Goal: Task Accomplishment & Management: Complete application form

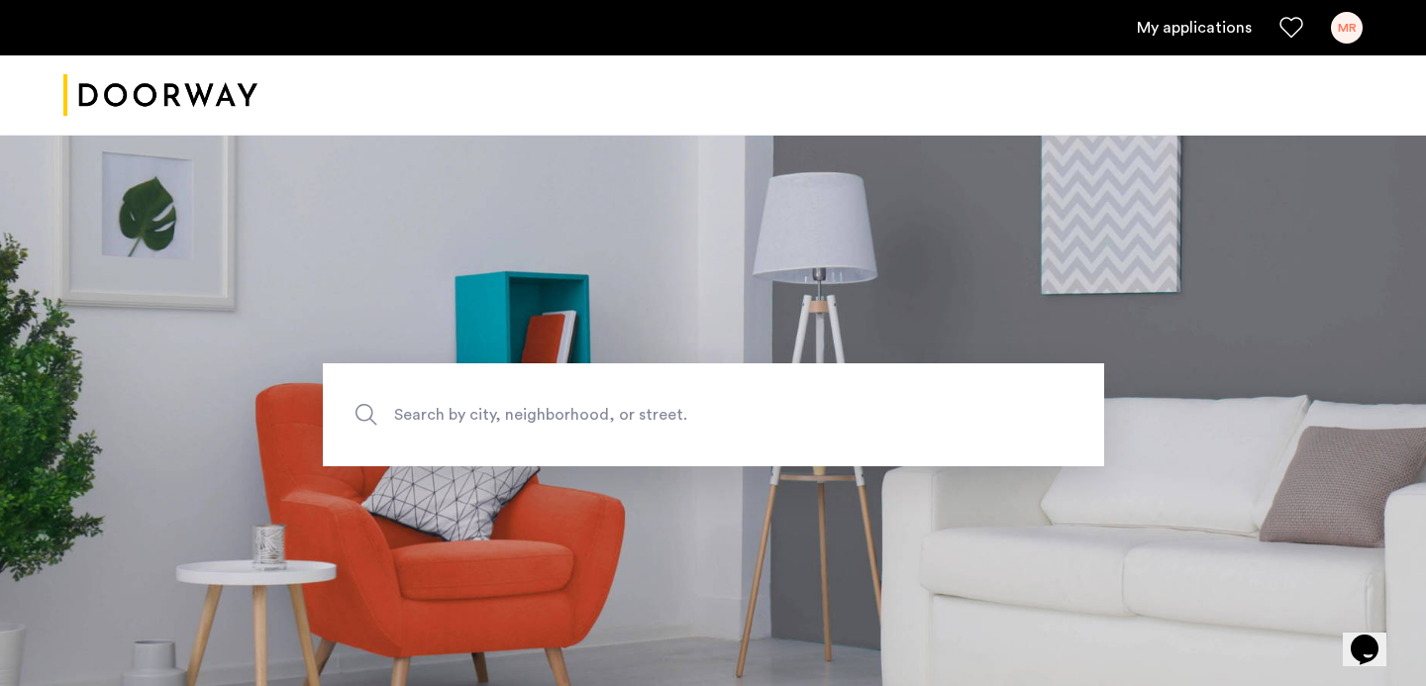
click at [1198, 38] on link "My applications" at bounding box center [1194, 28] width 115 height 24
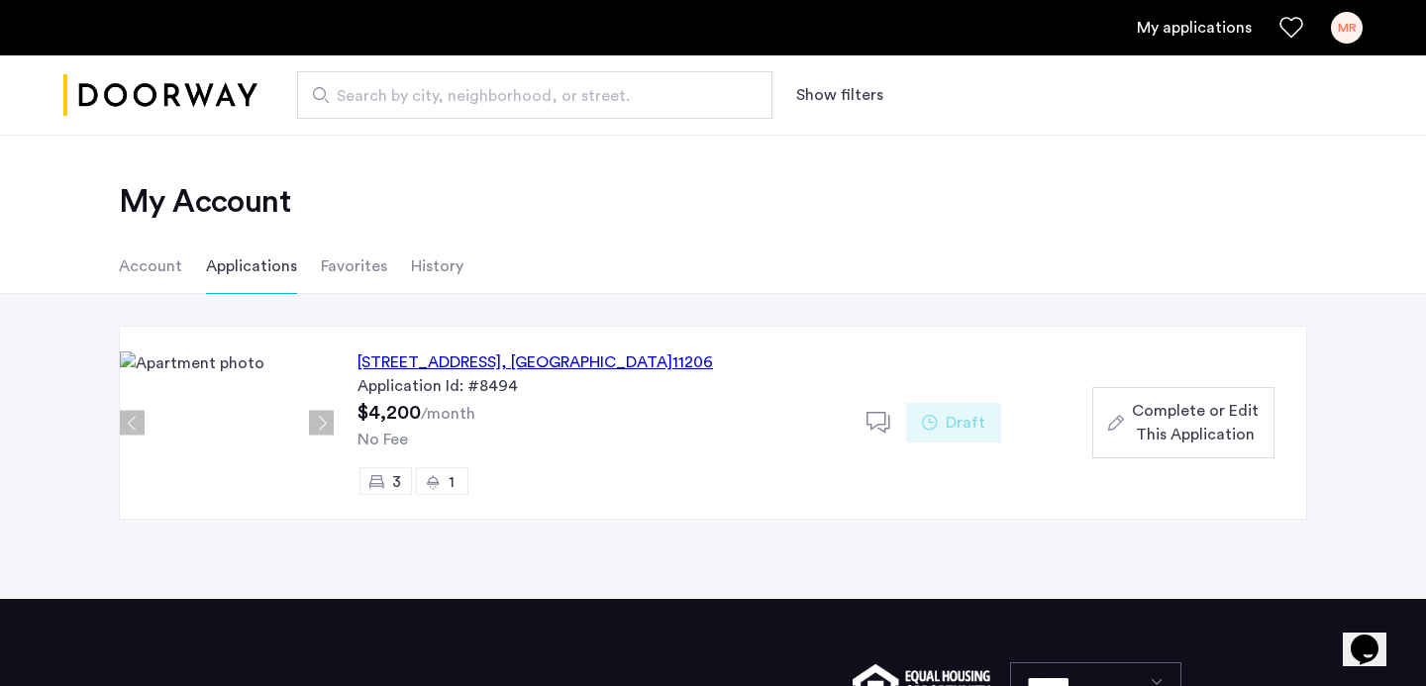
click at [876, 415] on icon at bounding box center [879, 423] width 25 height 25
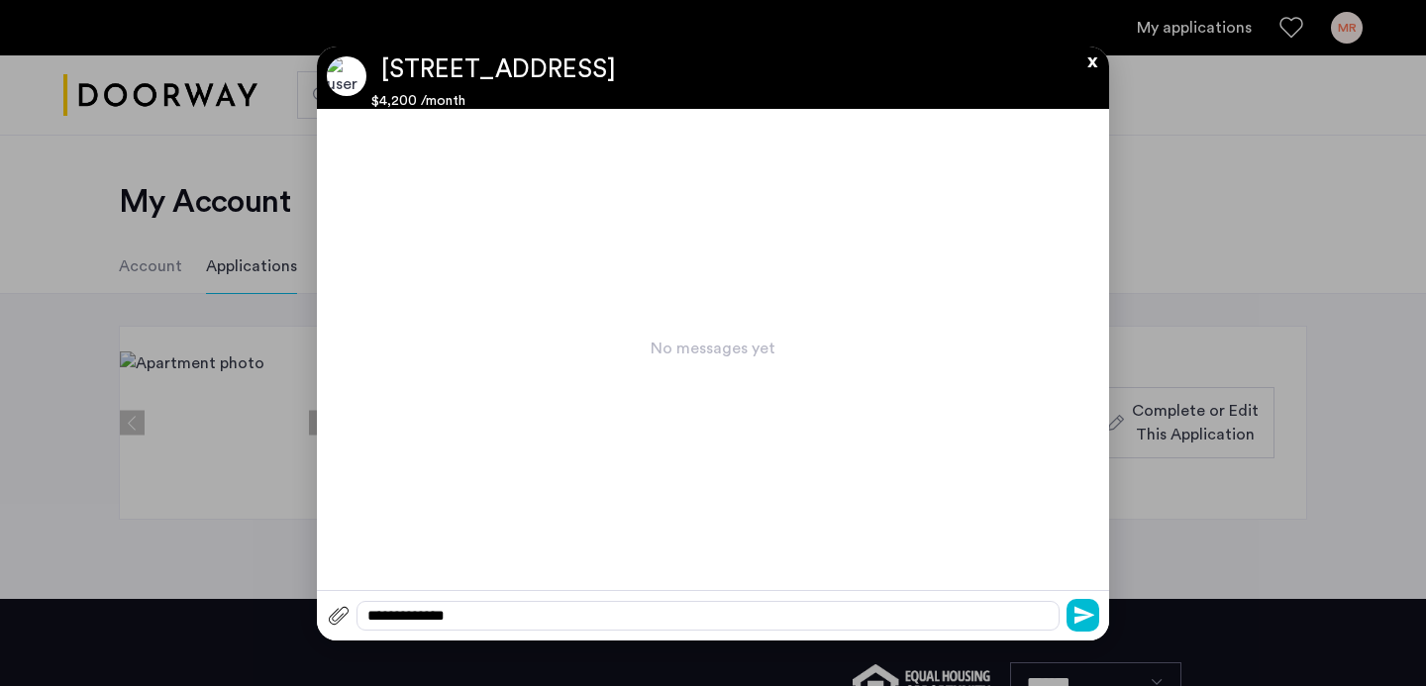
click at [1093, 60] on button "x" at bounding box center [1088, 58] width 30 height 22
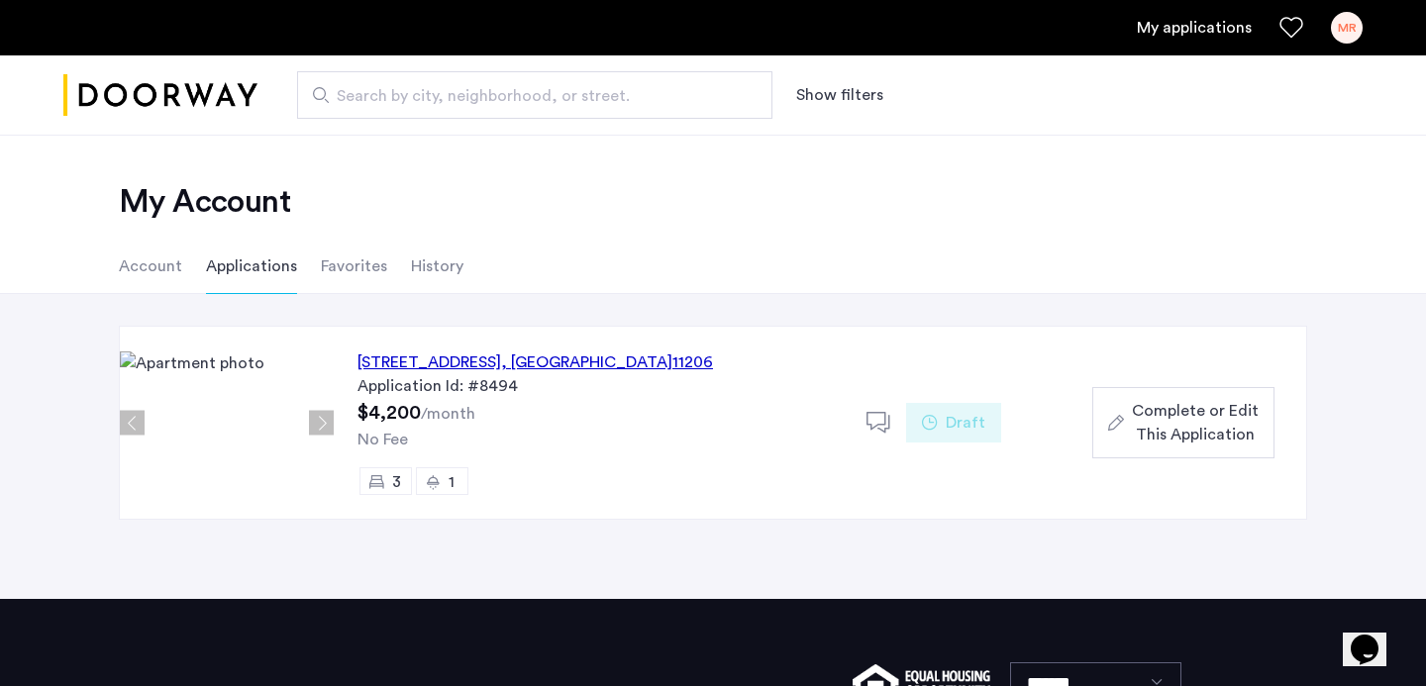
click at [438, 359] on div "123 Pulaski Street, Unit 2B, Brooklyn , NY 11206" at bounding box center [536, 363] width 356 height 24
click at [337, 265] on li "Favorites" at bounding box center [354, 266] width 66 height 55
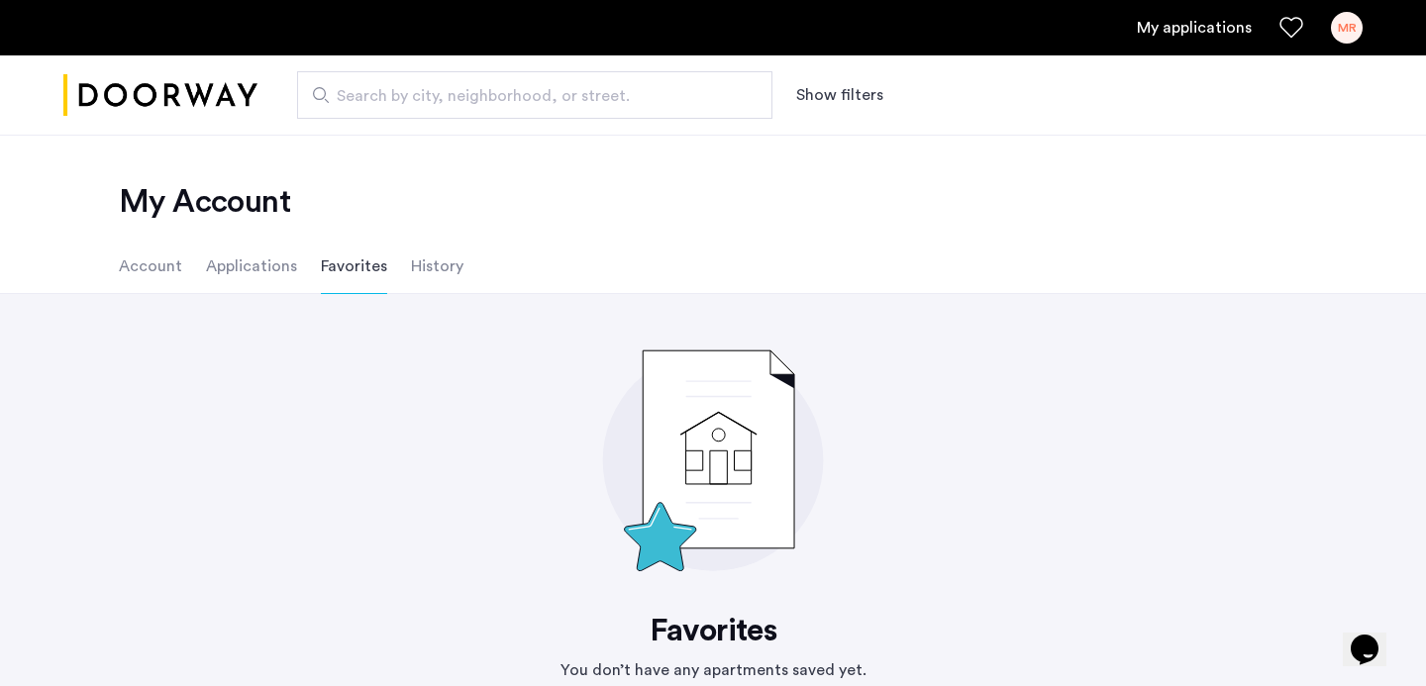
click at [448, 256] on li "History" at bounding box center [437, 266] width 52 height 55
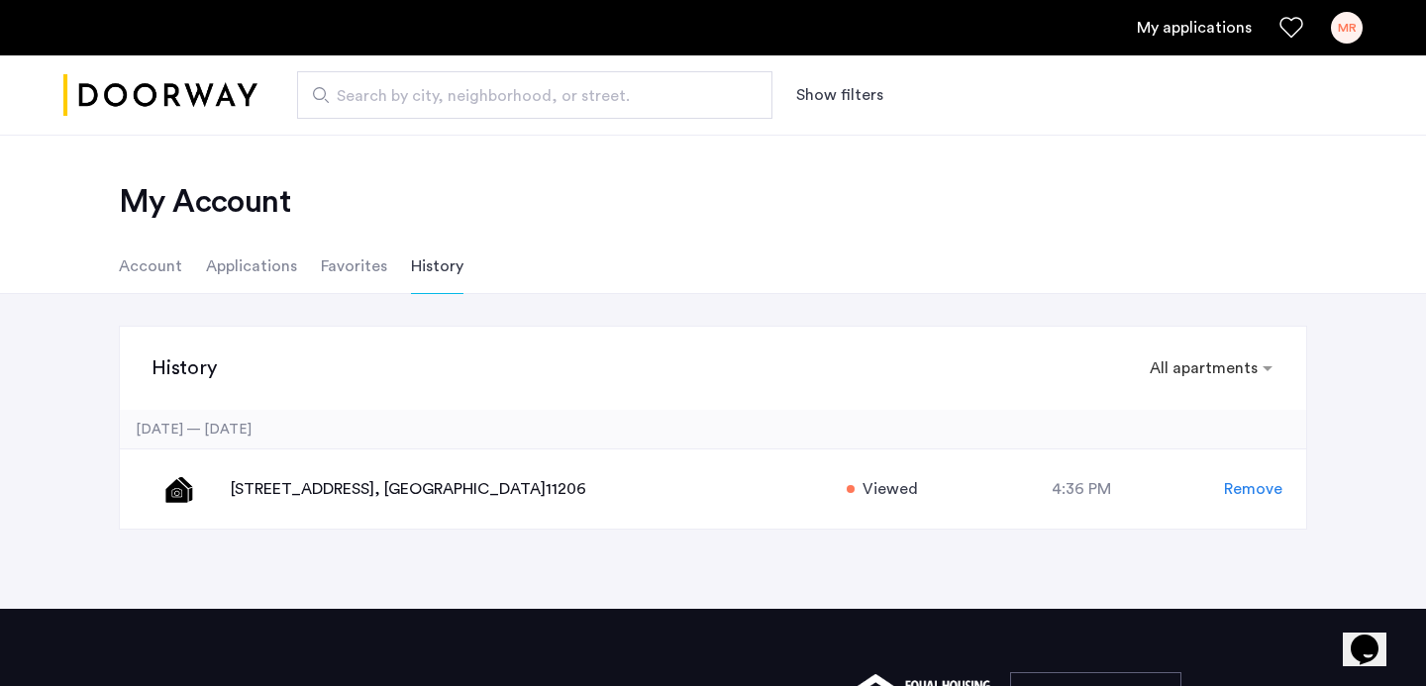
click at [156, 273] on li "Account" at bounding box center [150, 266] width 63 height 55
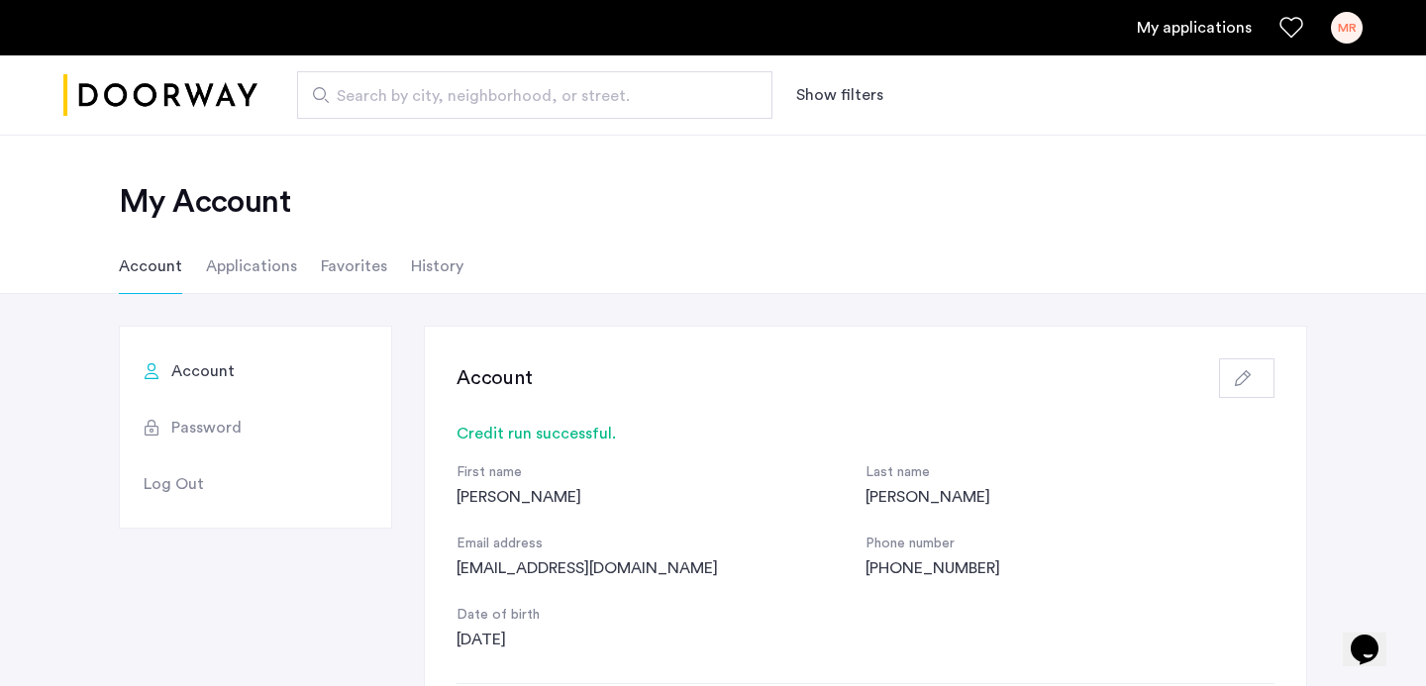
click at [291, 259] on ul "Account Applications Favorites History" at bounding box center [713, 266] width 1248 height 55
click at [282, 263] on li "Applications" at bounding box center [251, 266] width 91 height 55
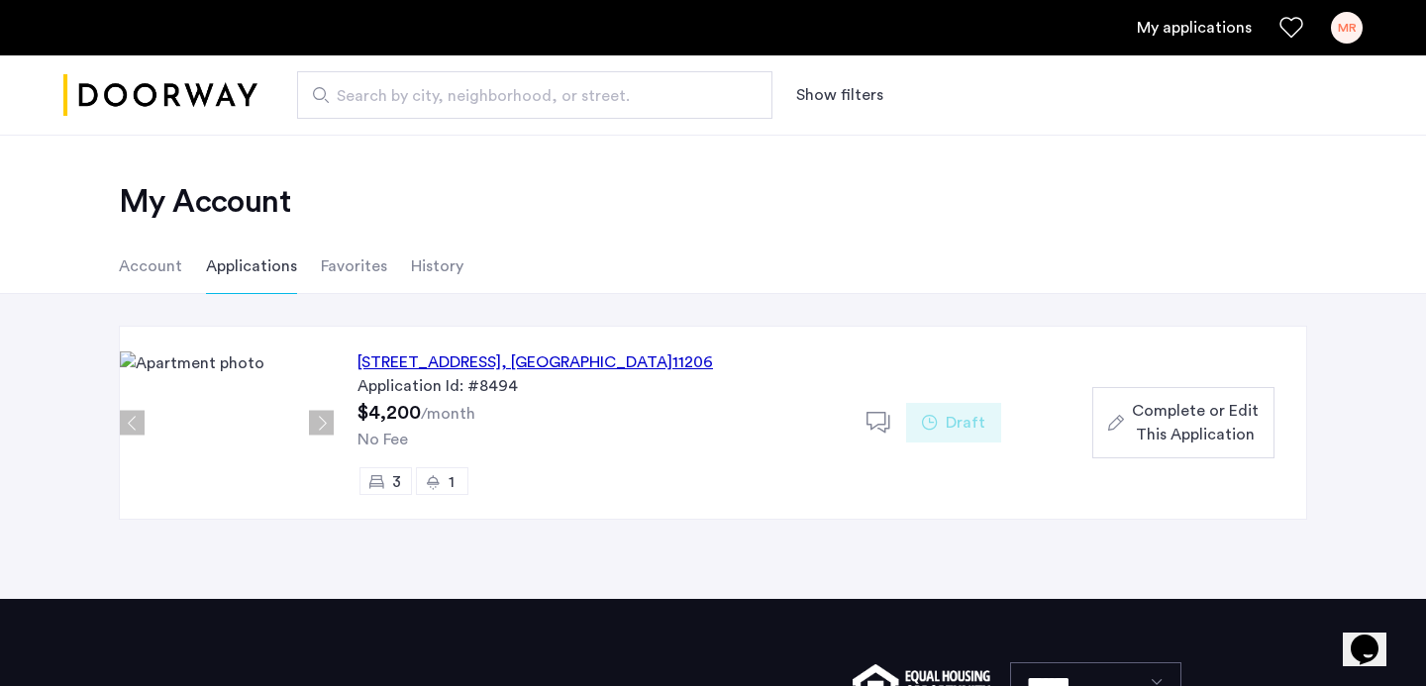
click at [359, 283] on li "Favorites" at bounding box center [354, 266] width 66 height 55
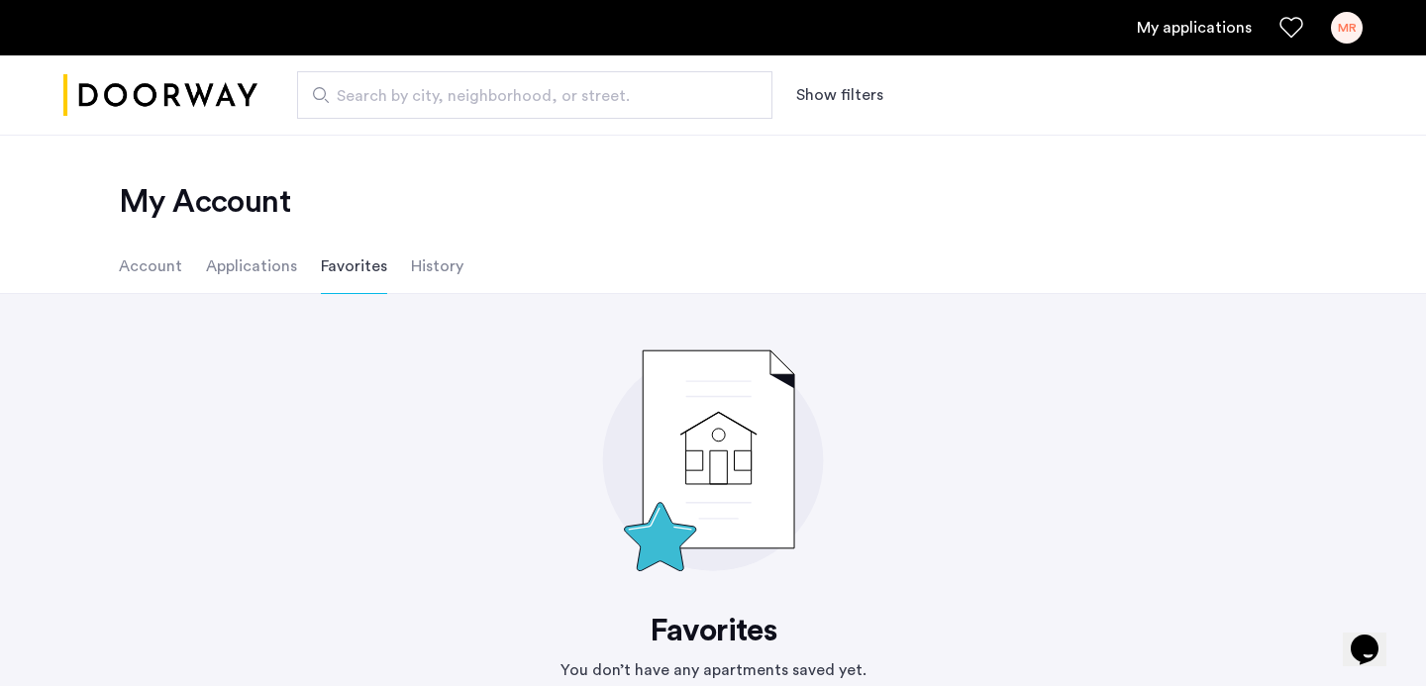
click at [427, 276] on li "History" at bounding box center [437, 266] width 52 height 55
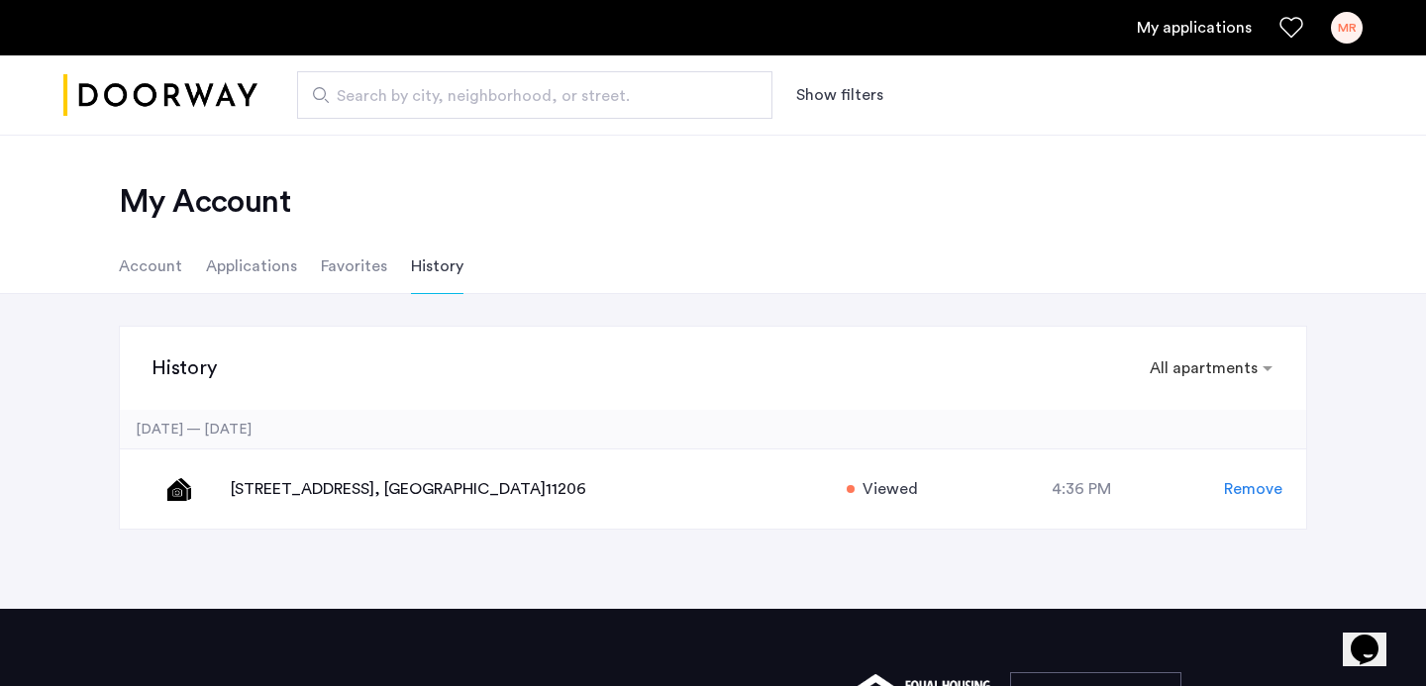
click at [162, 272] on li "Account" at bounding box center [150, 266] width 63 height 55
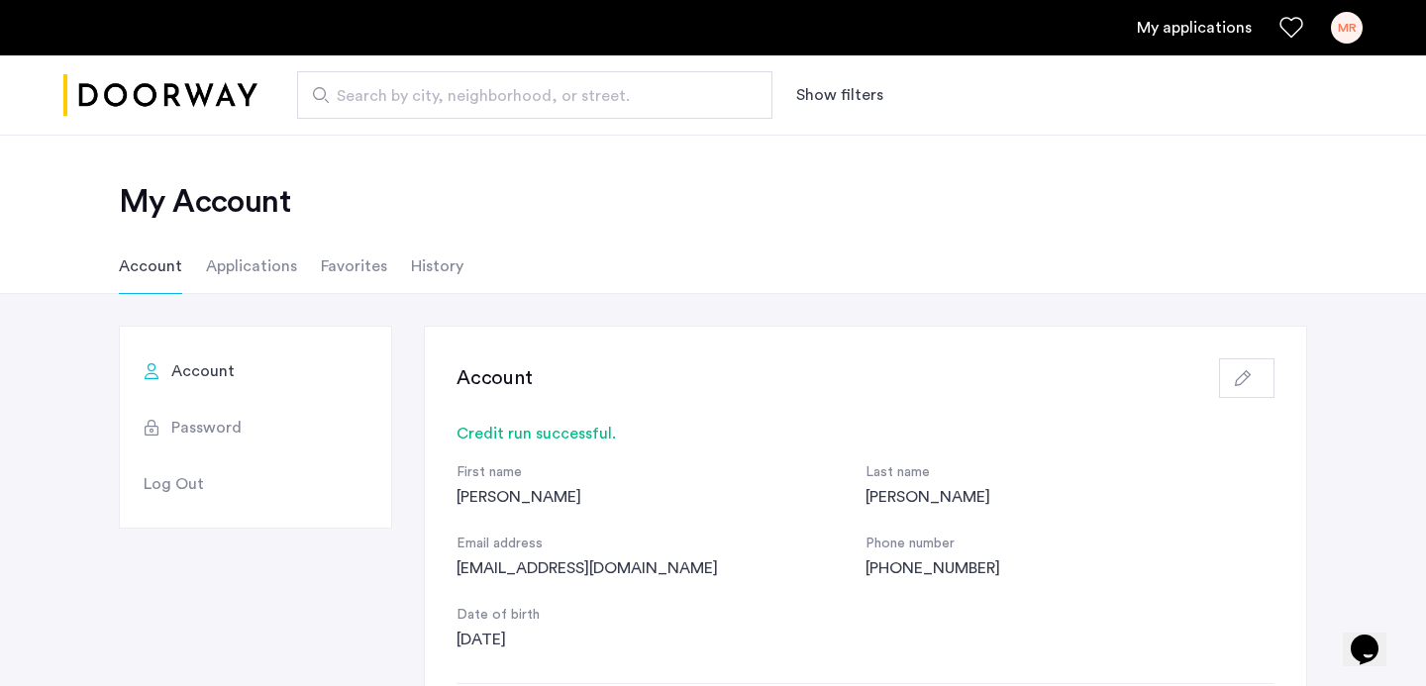
click at [1334, 35] on div "MR" at bounding box center [1347, 28] width 32 height 32
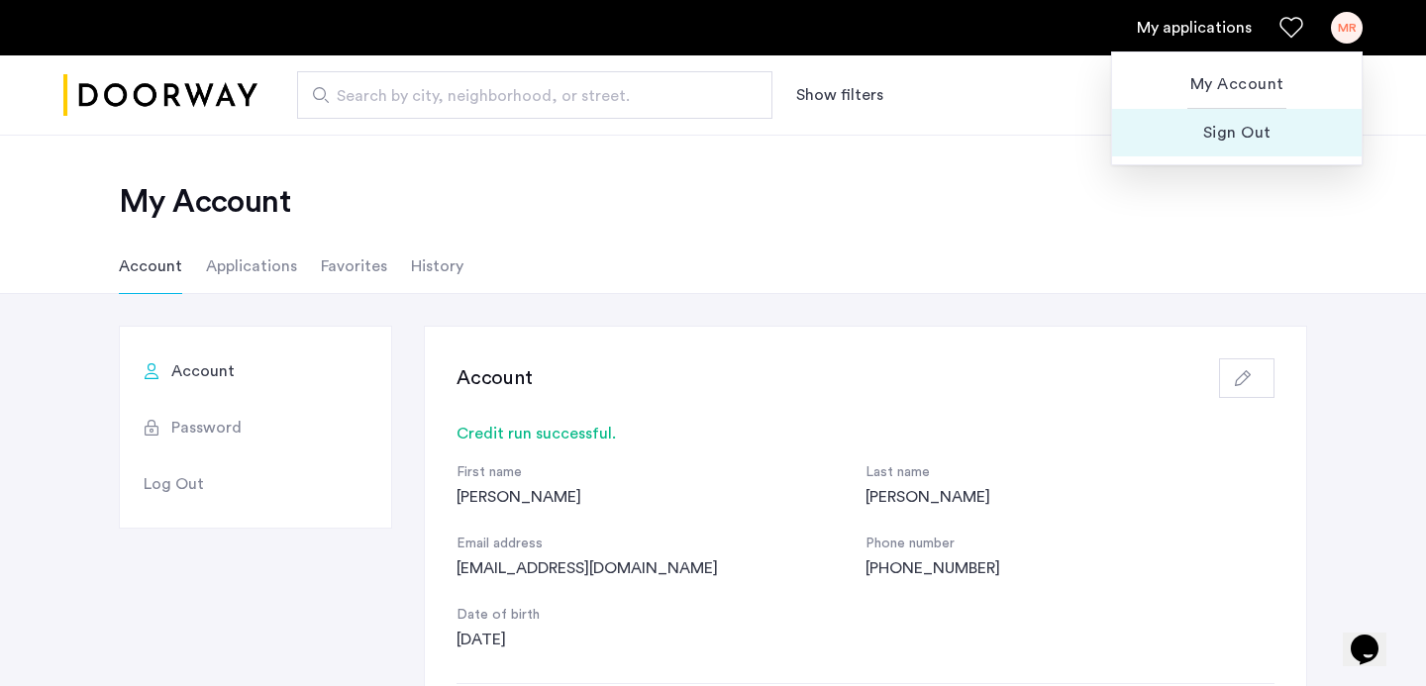
click at [1235, 124] on span "Sign Out" at bounding box center [1237, 133] width 218 height 24
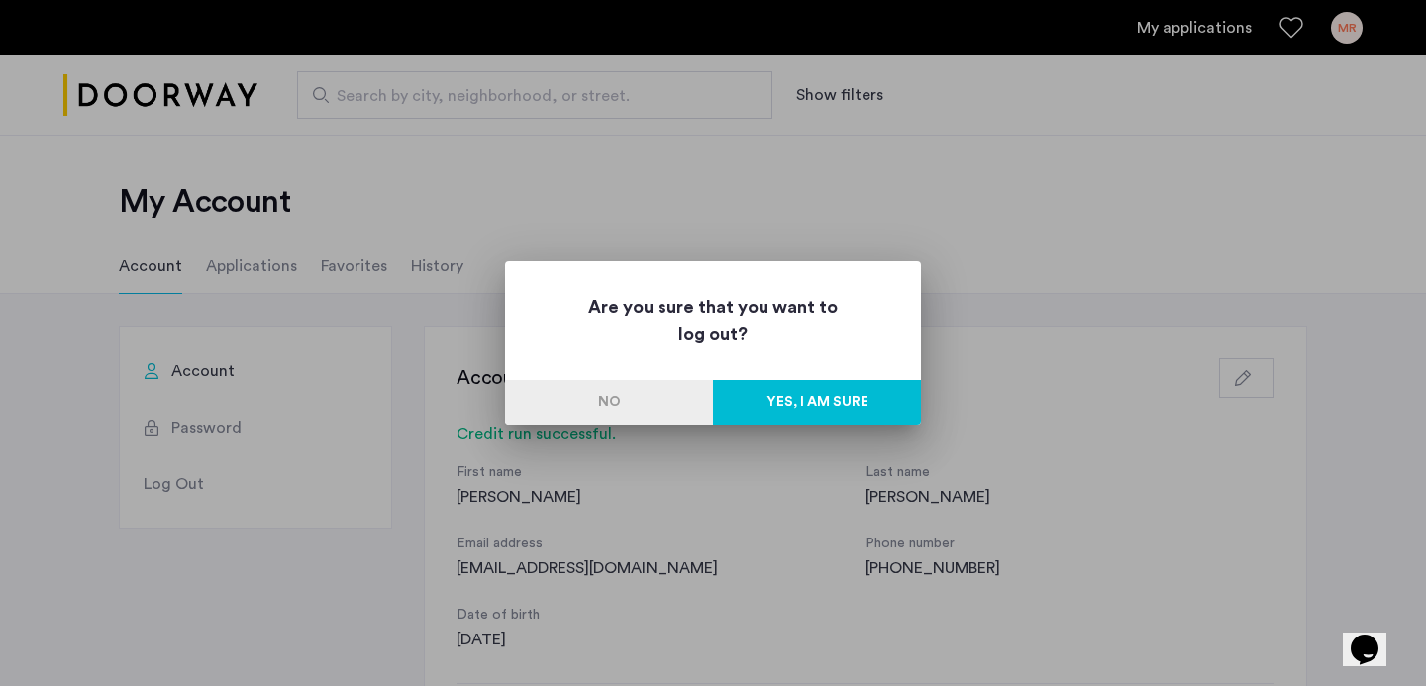
click at [849, 398] on button "Yes, I am sure" at bounding box center [817, 402] width 208 height 45
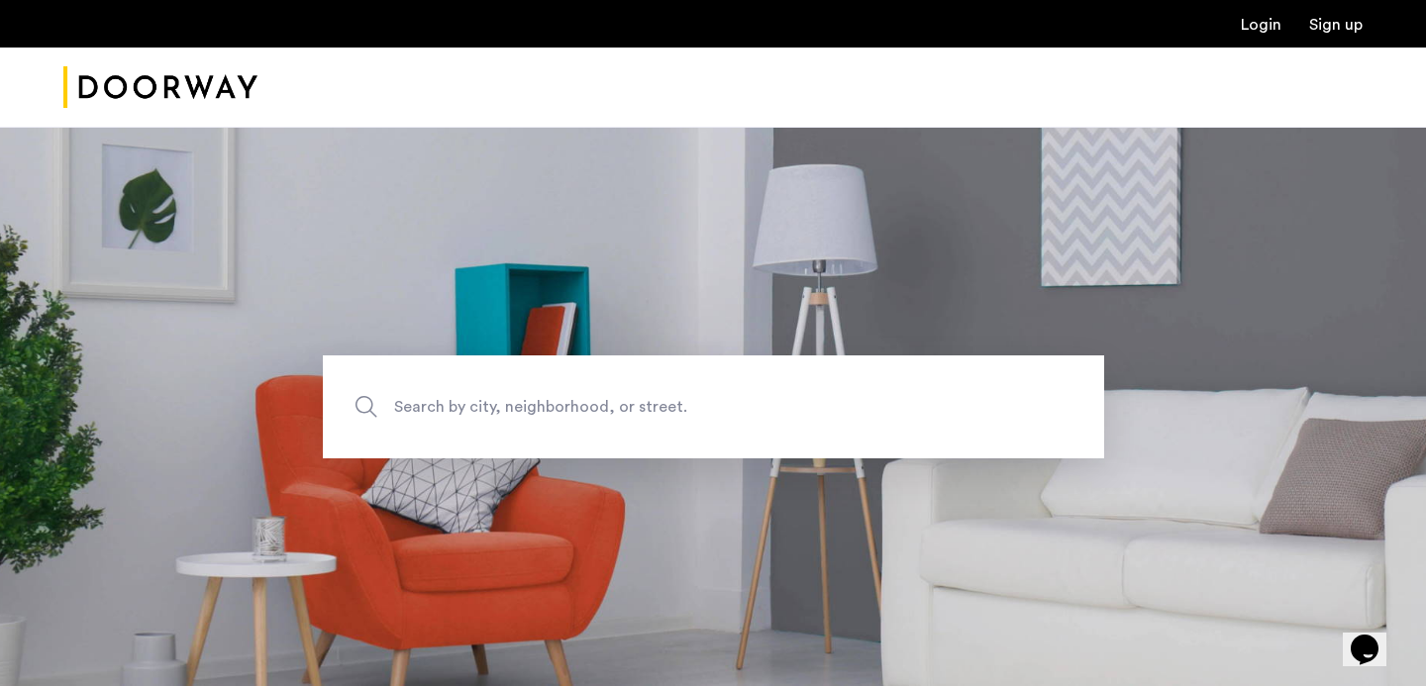
click at [1261, 31] on link "Login" at bounding box center [1261, 25] width 41 height 16
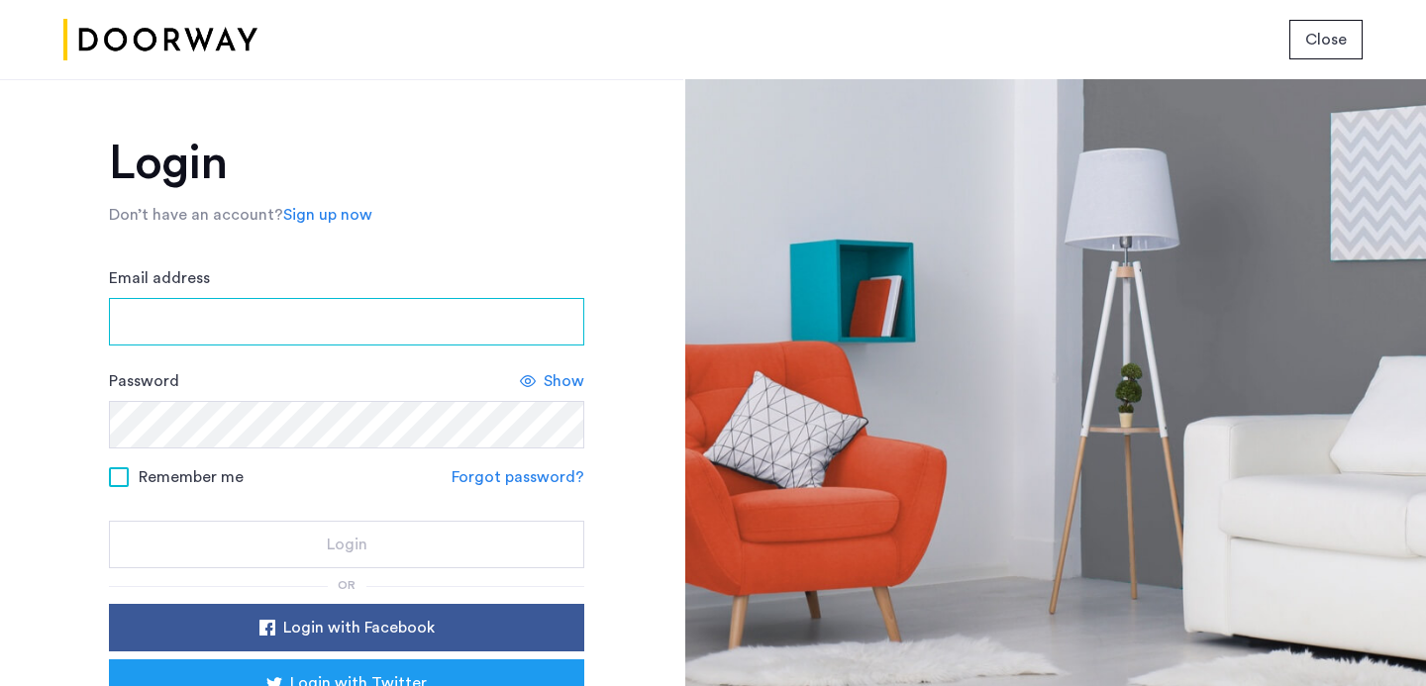
click at [369, 337] on input "Email address" at bounding box center [346, 322] width 475 height 48
type input "**********"
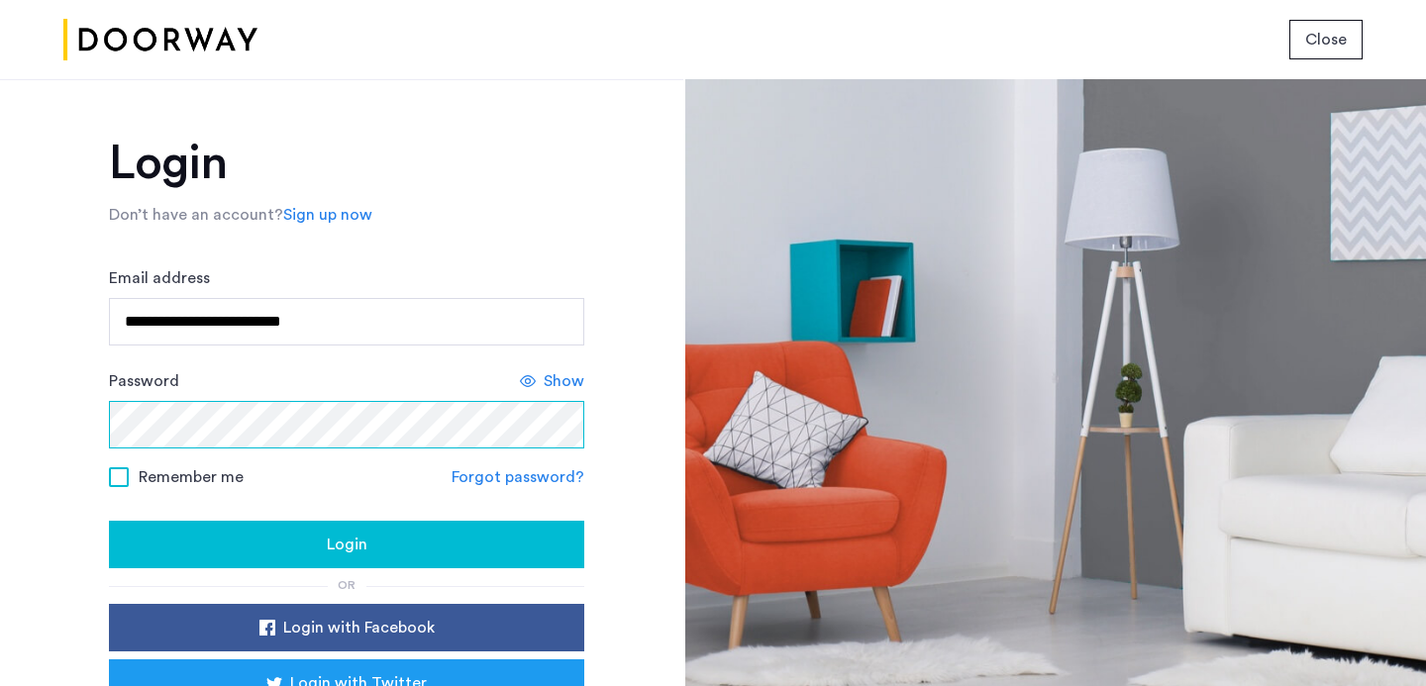
click at [109, 521] on button "Login" at bounding box center [346, 545] width 475 height 48
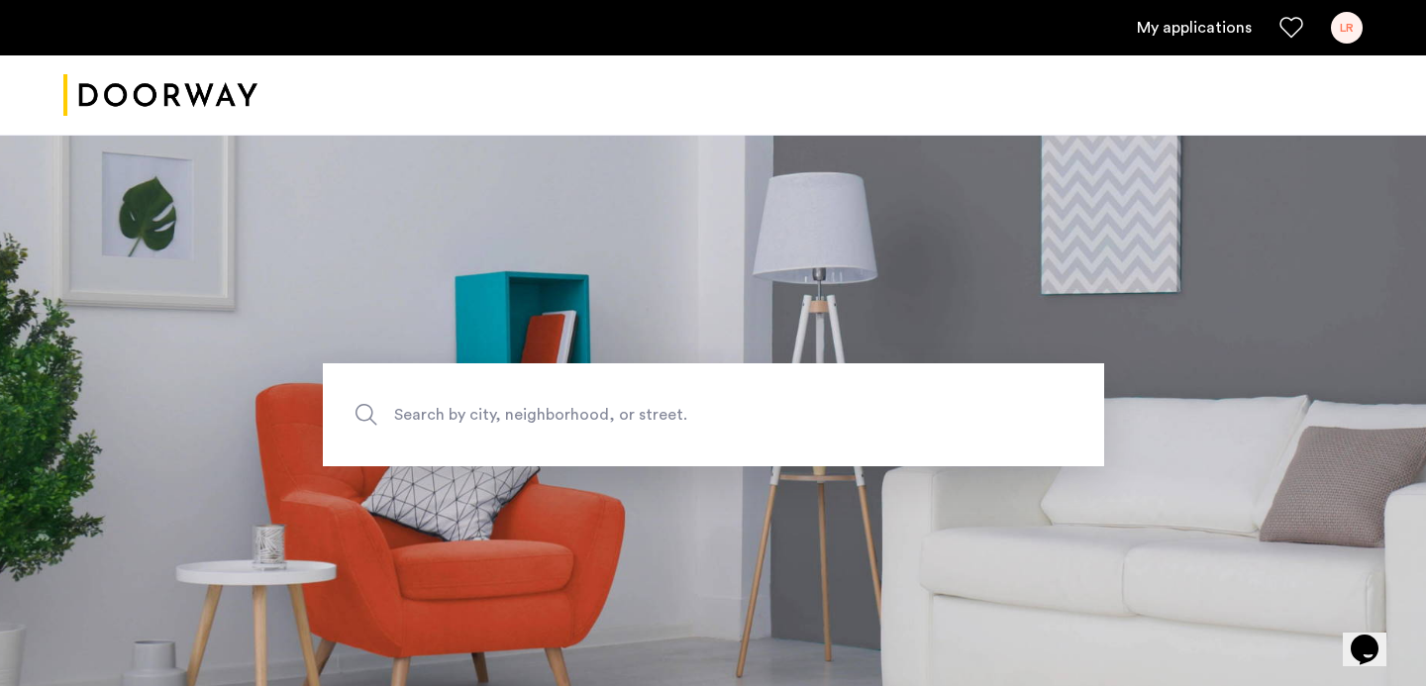
click at [1165, 16] on link "My applications" at bounding box center [1194, 28] width 115 height 24
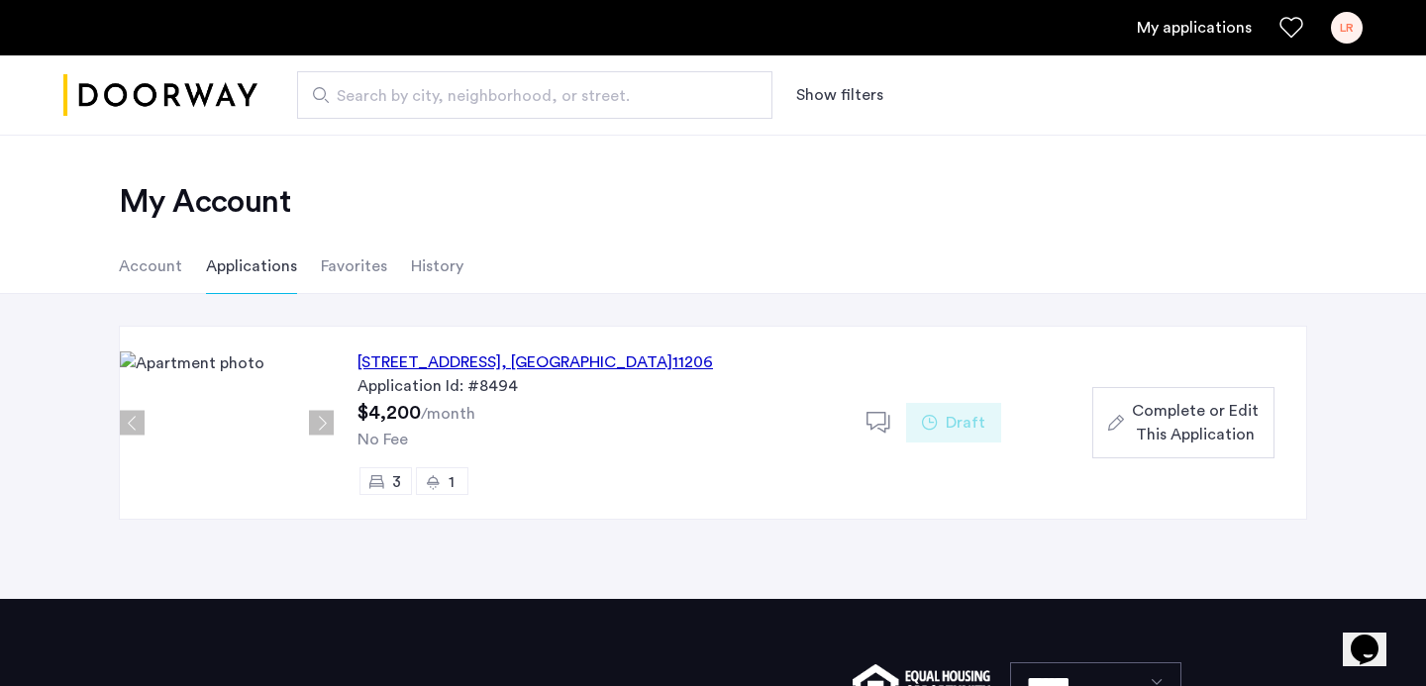
click at [1156, 422] on span "Complete or Edit This Application" at bounding box center [1195, 423] width 127 height 48
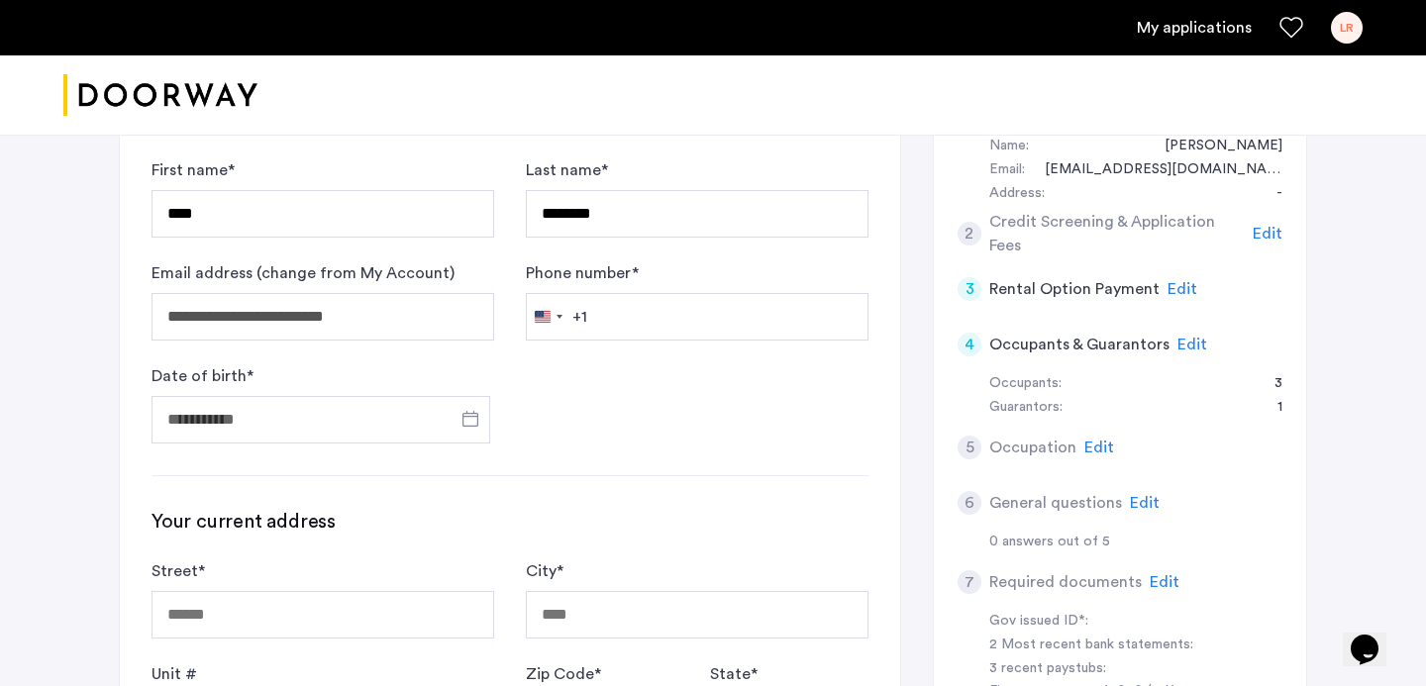
scroll to position [389, 0]
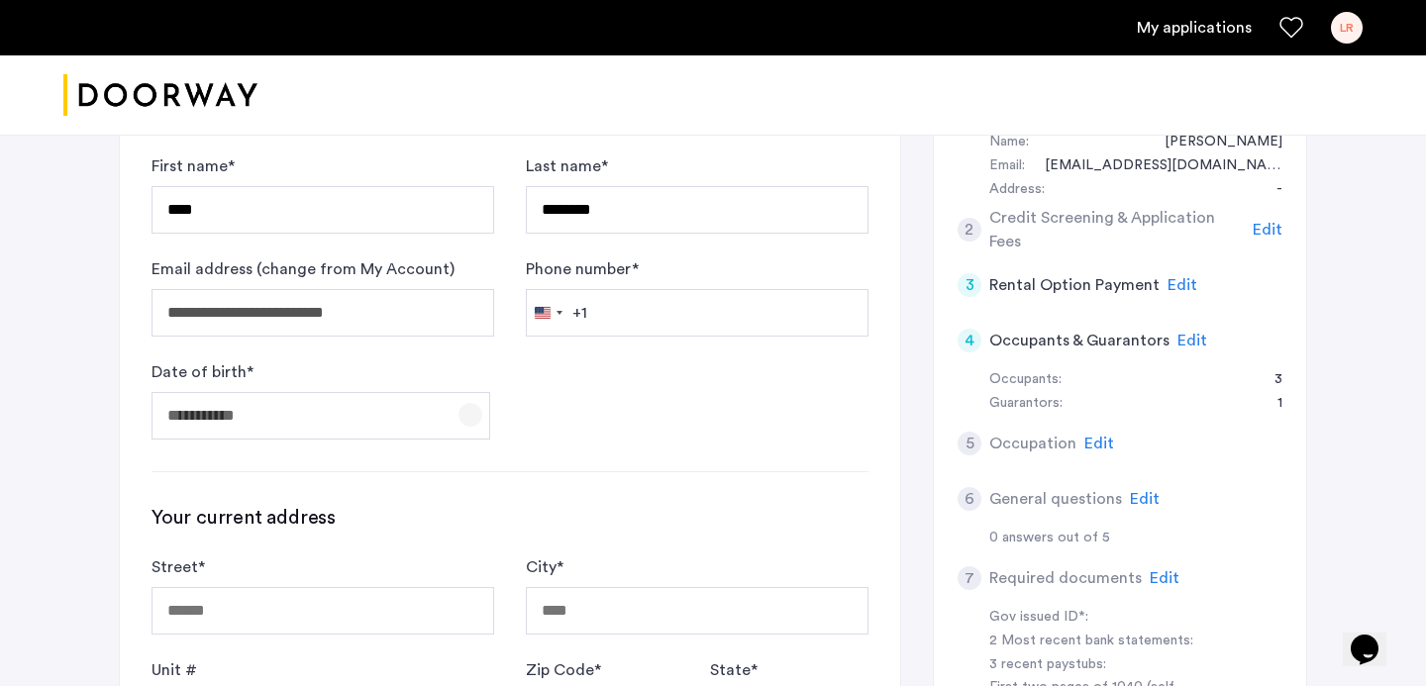
click at [466, 416] on span "Open calendar" at bounding box center [471, 415] width 48 height 48
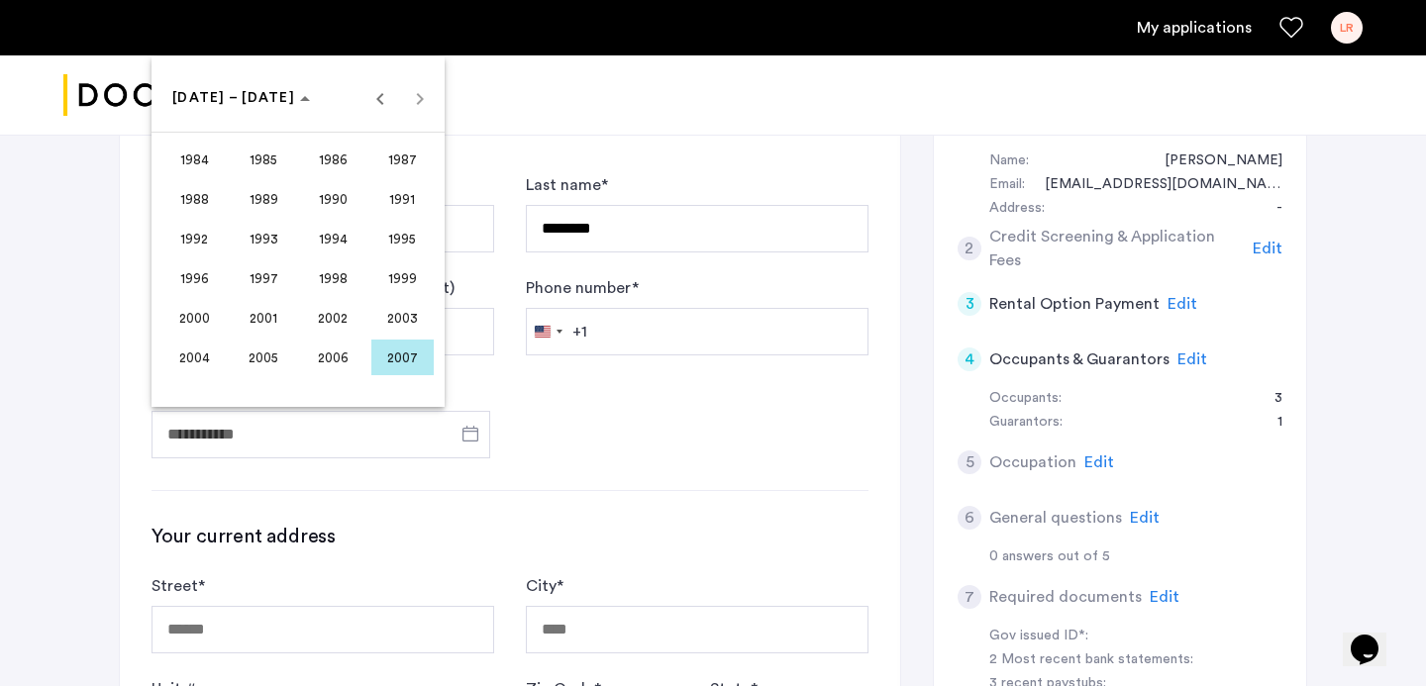
scroll to position [367, 0]
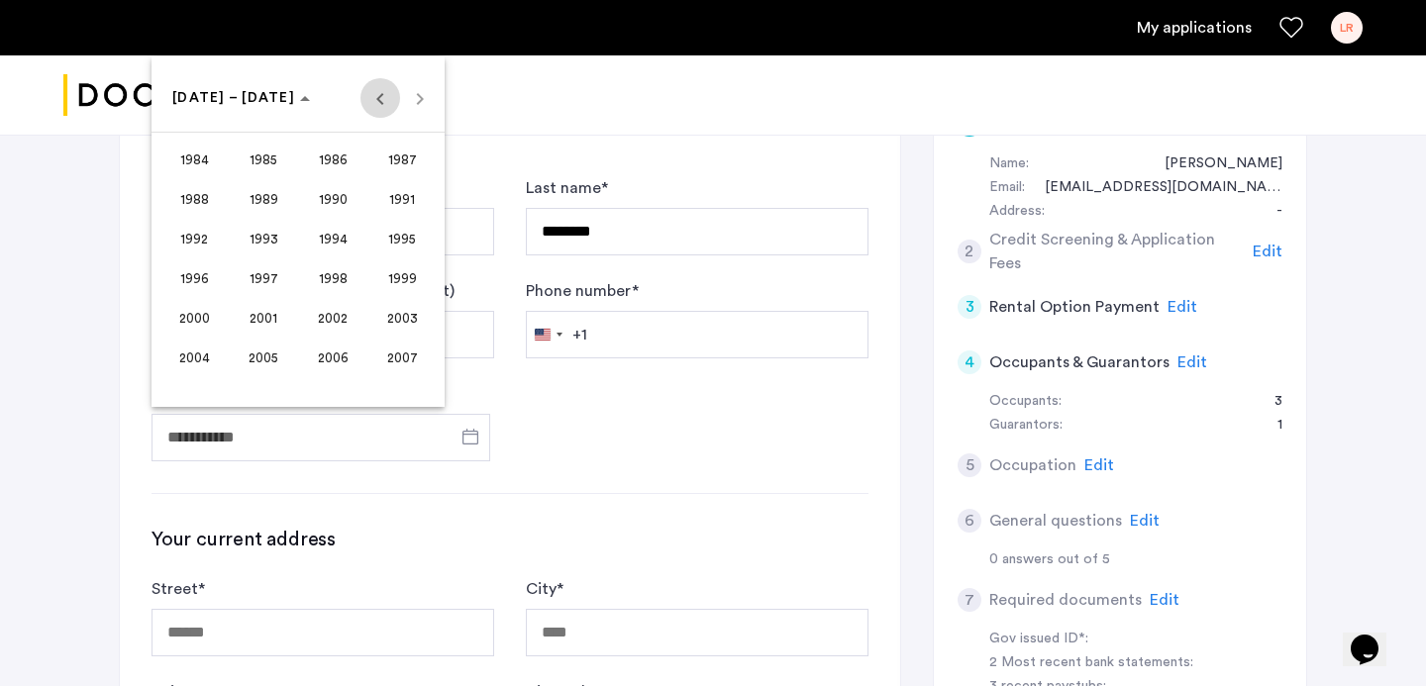
click at [390, 81] on span "Previous 24 years" at bounding box center [381, 98] width 40 height 40
click at [244, 159] on span "1961" at bounding box center [264, 160] width 62 height 36
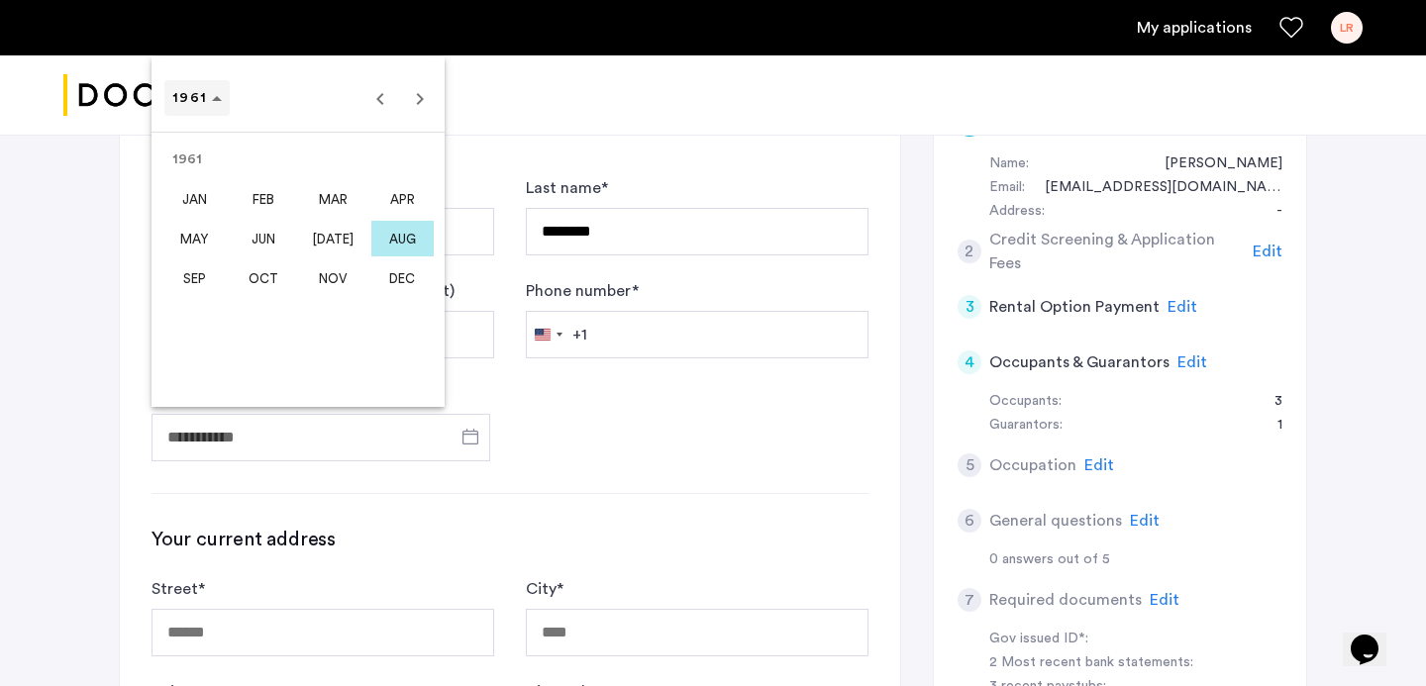
click at [196, 97] on span "1961" at bounding box center [189, 98] width 35 height 14
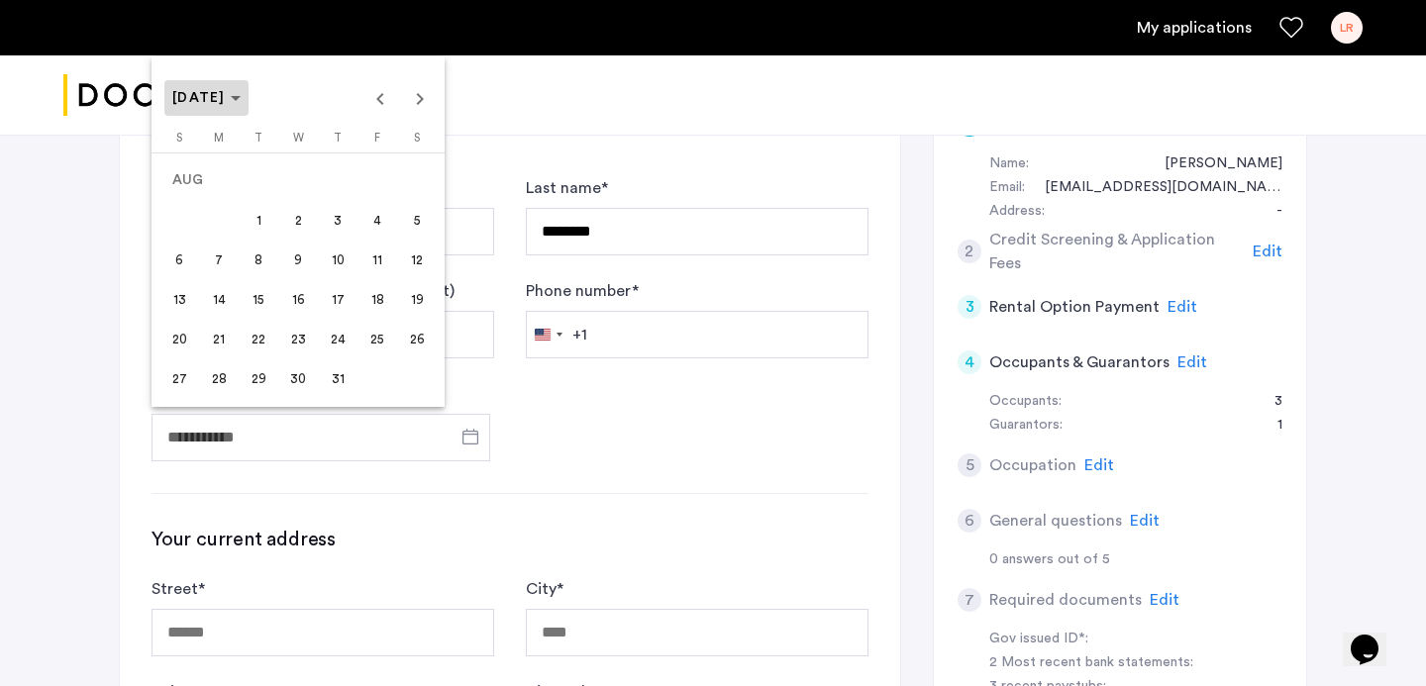
click at [226, 93] on span "[DATE]" at bounding box center [198, 98] width 53 height 14
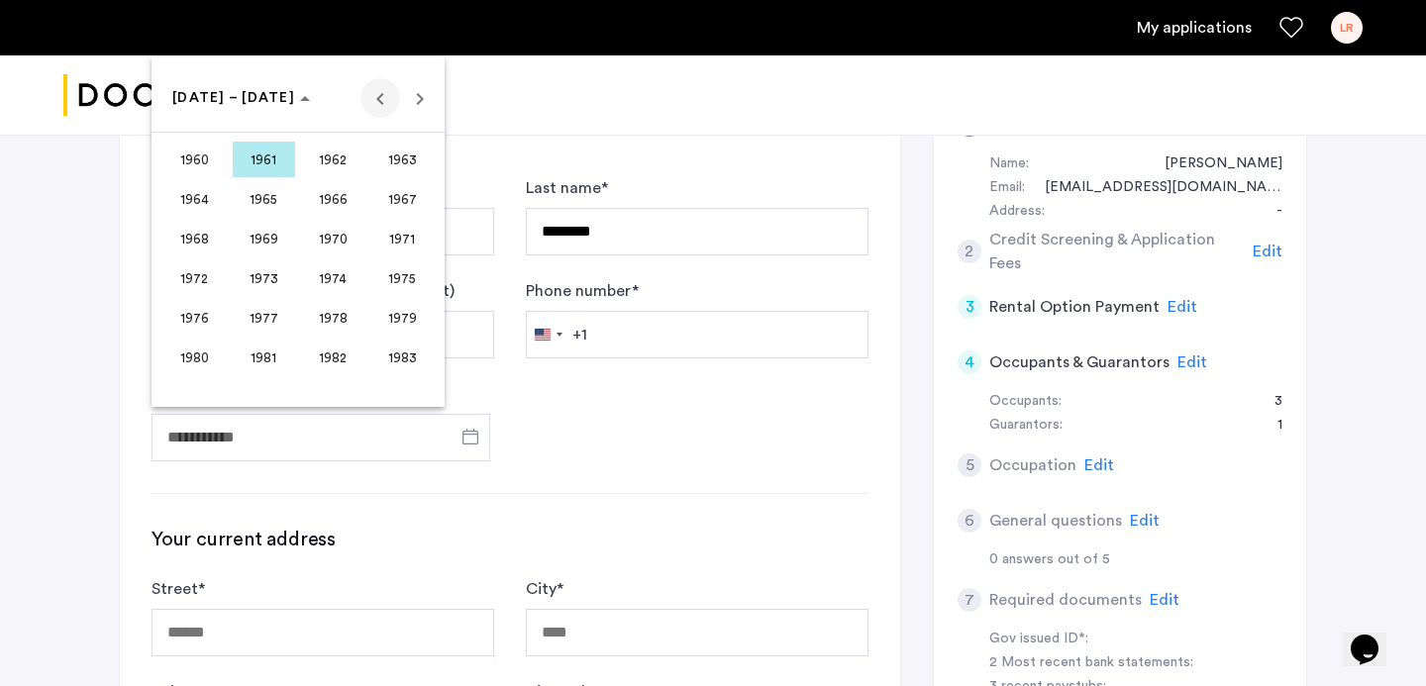
click at [370, 96] on span "Previous 24 years" at bounding box center [381, 98] width 40 height 40
click at [328, 364] on span "1958" at bounding box center [333, 358] width 62 height 36
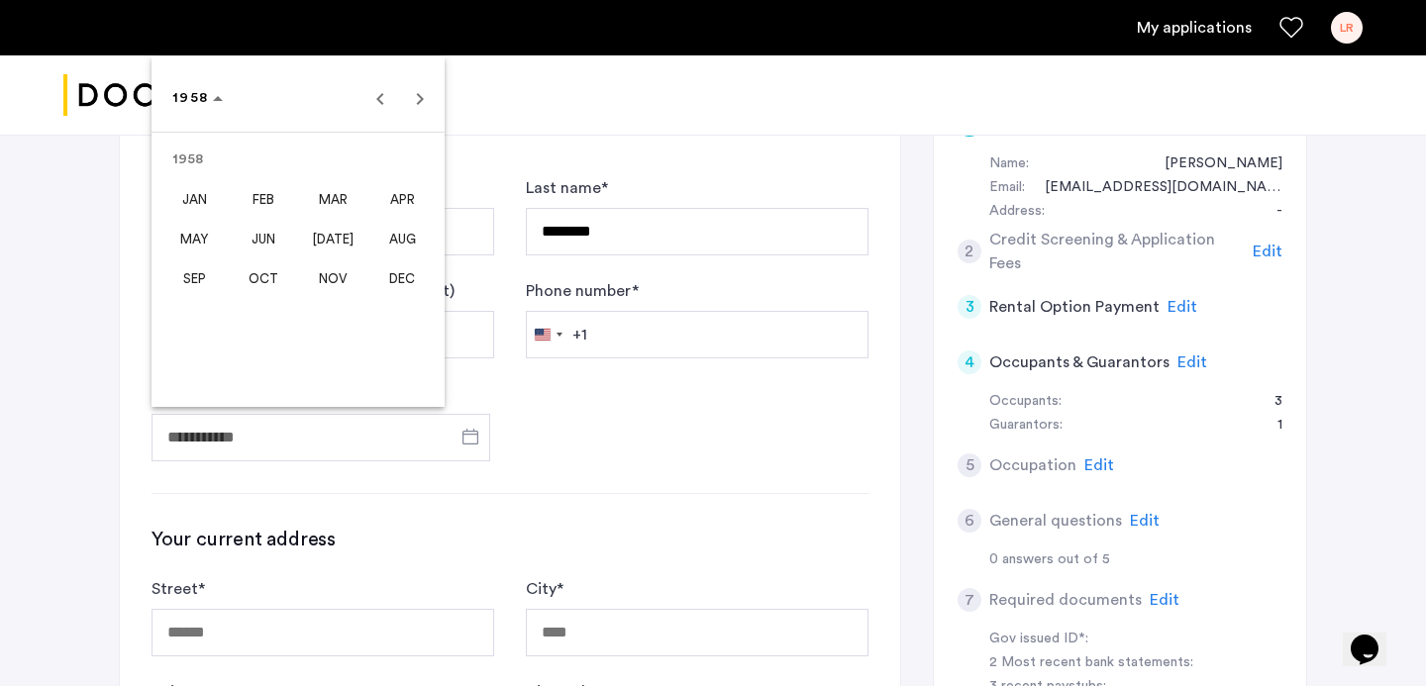
click at [399, 274] on span "DEC" at bounding box center [402, 278] width 62 height 36
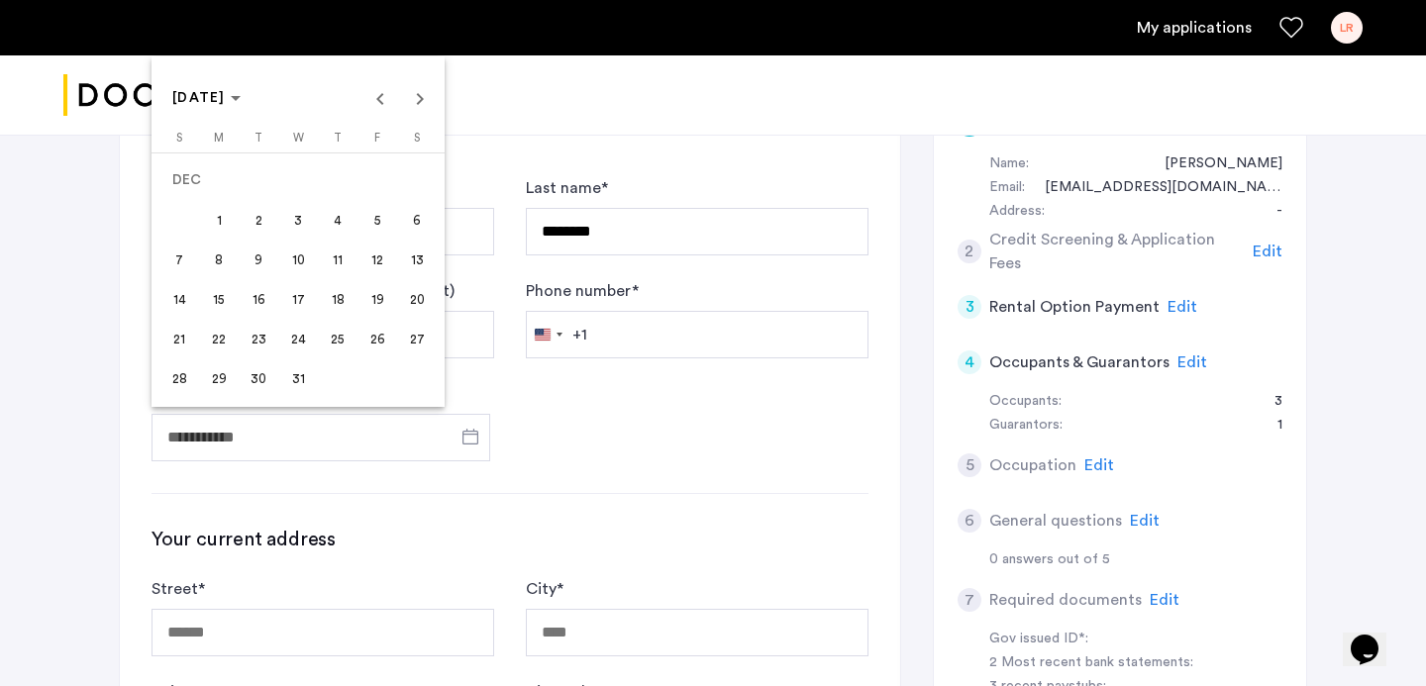
click at [409, 257] on span "13" at bounding box center [417, 260] width 36 height 36
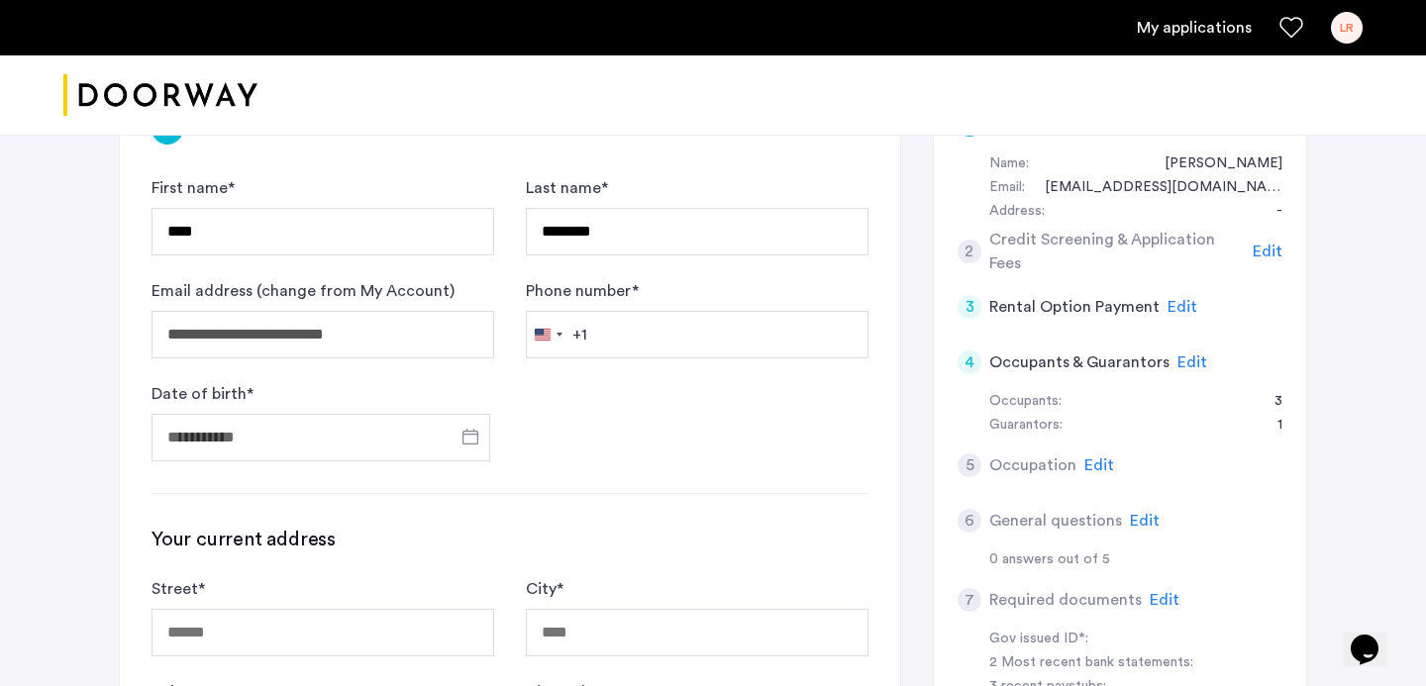
type input "**********"
click at [627, 331] on input "Phone number *" at bounding box center [697, 335] width 343 height 48
type input "**********"
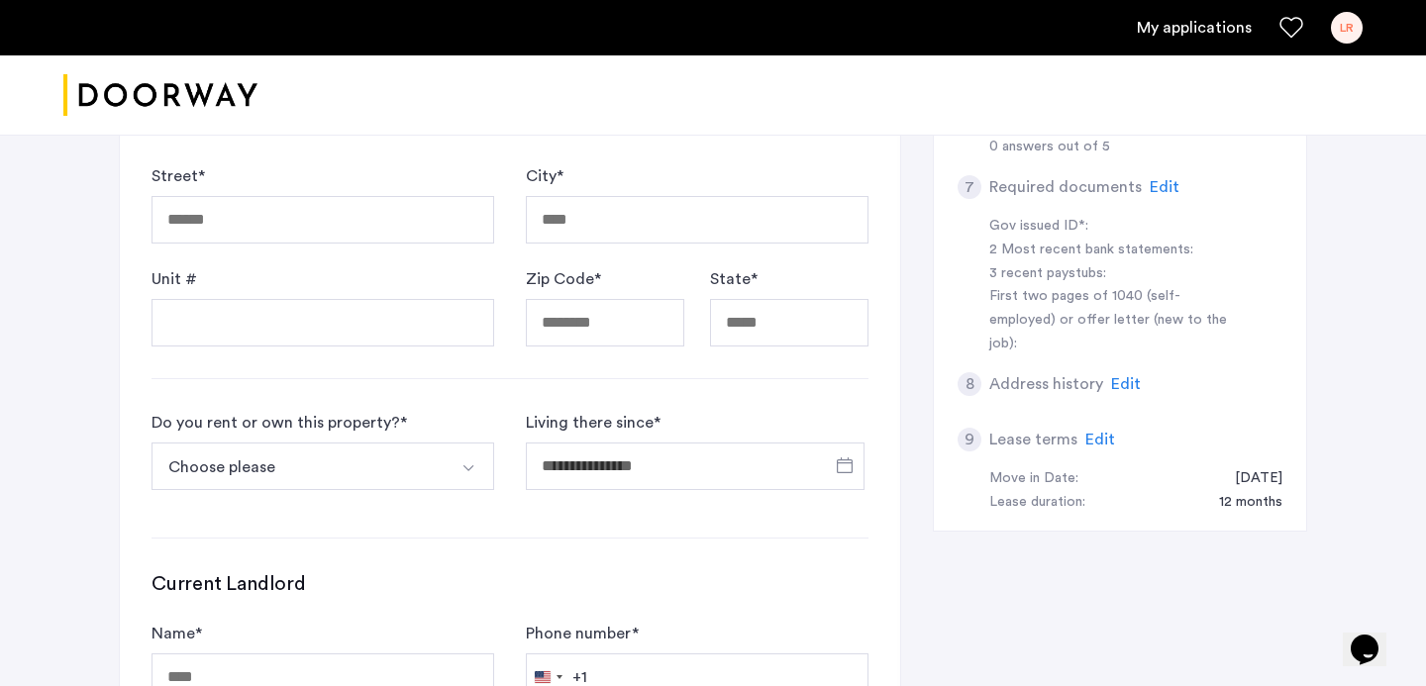
scroll to position [695, 0]
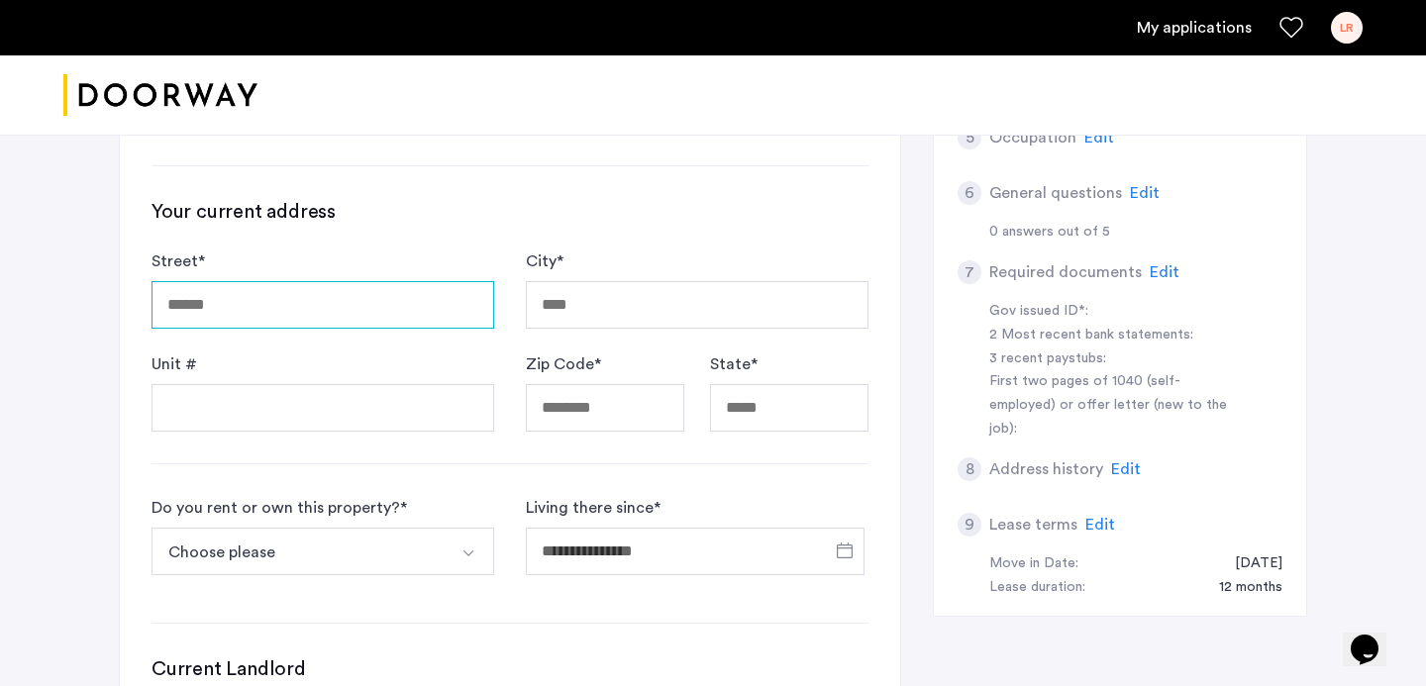
click at [378, 322] on input "Street *" at bounding box center [323, 305] width 343 height 48
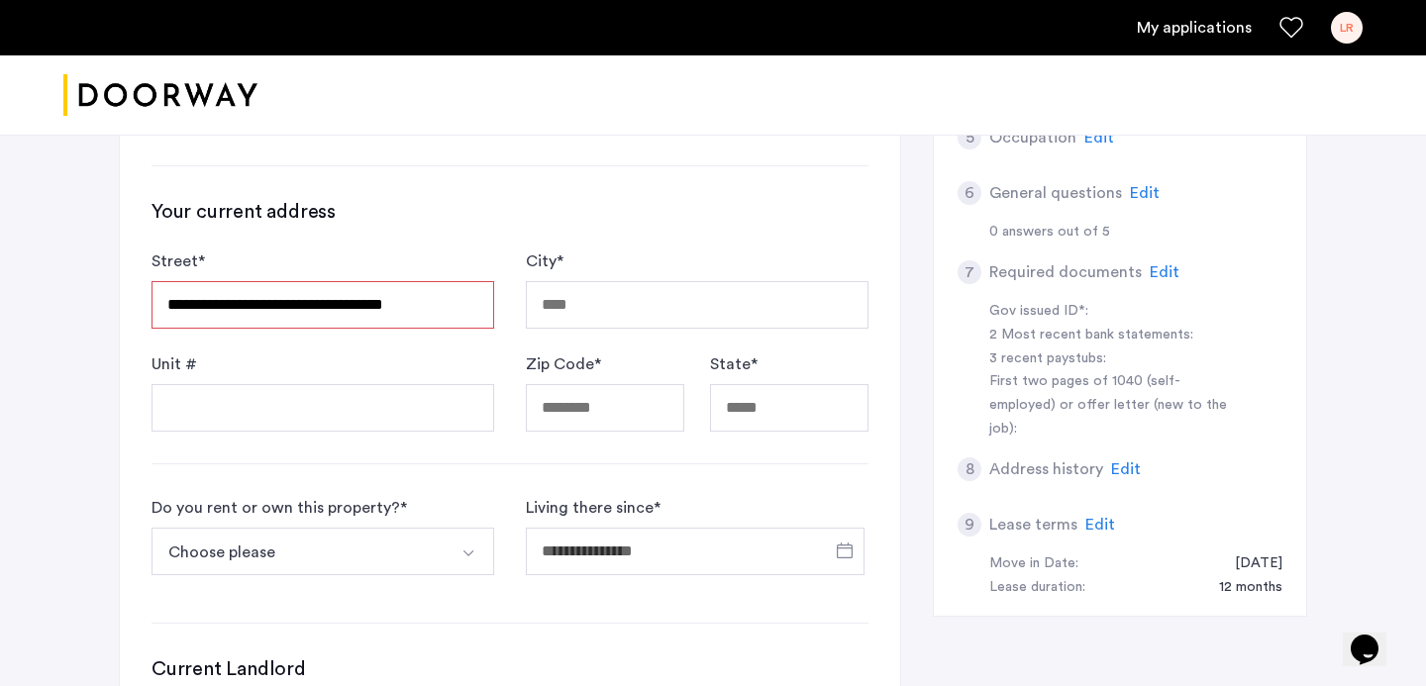
type input "**********"
type input "*****"
type input "**"
click at [411, 412] on input "Unit #" at bounding box center [323, 408] width 343 height 48
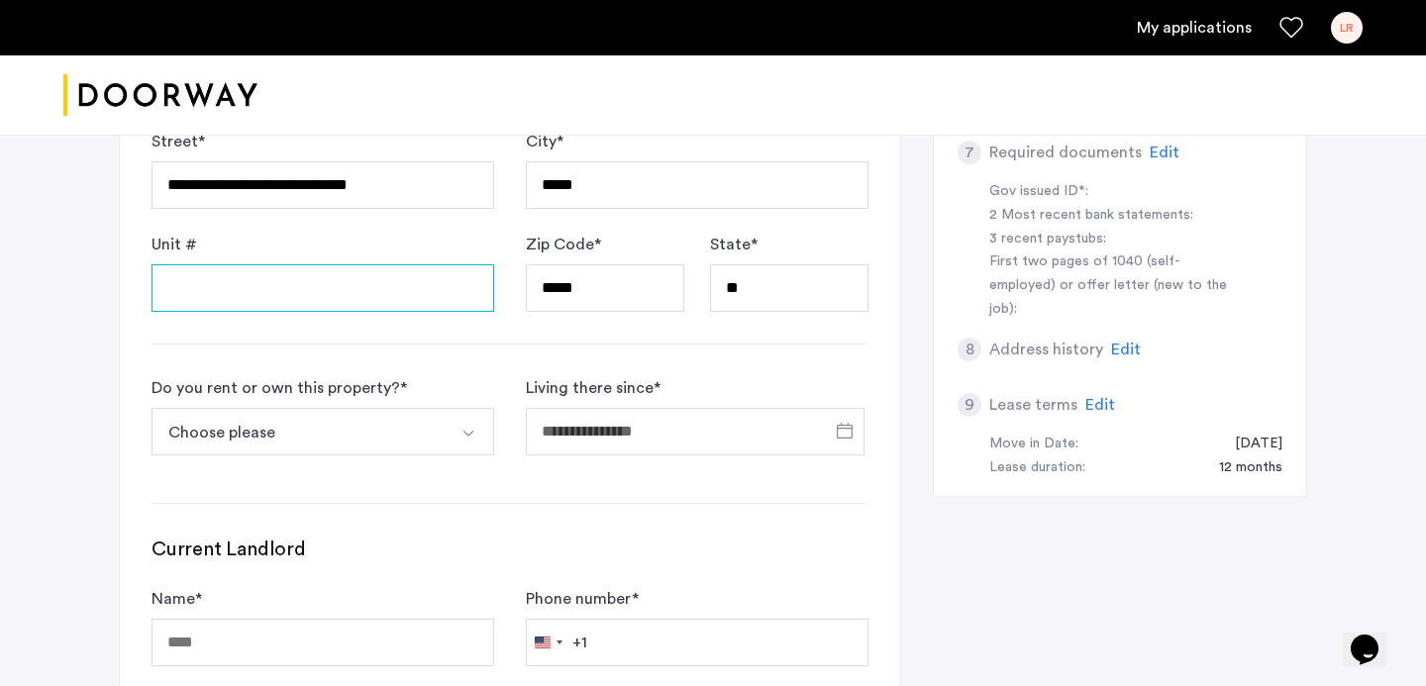
scroll to position [816, 0]
click at [437, 449] on button "Choose please" at bounding box center [300, 431] width 296 height 48
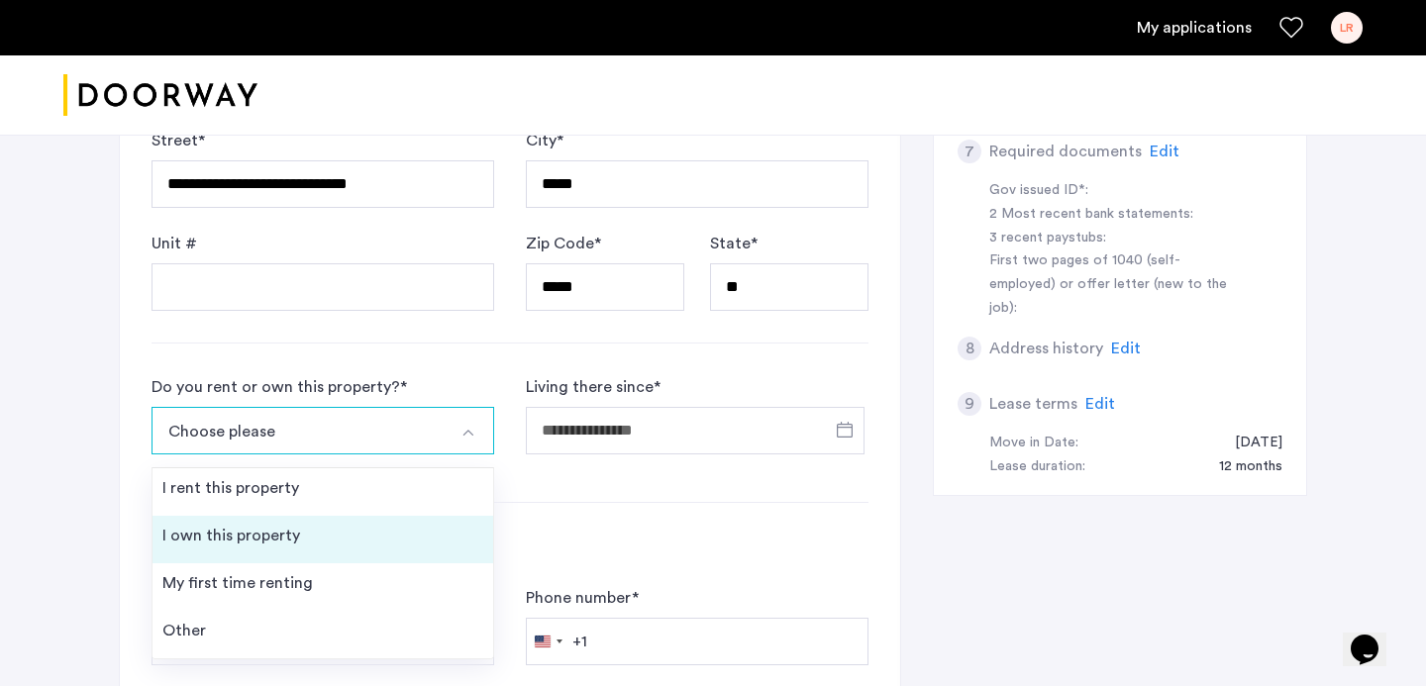
click at [412, 524] on li "I own this property" at bounding box center [323, 540] width 341 height 48
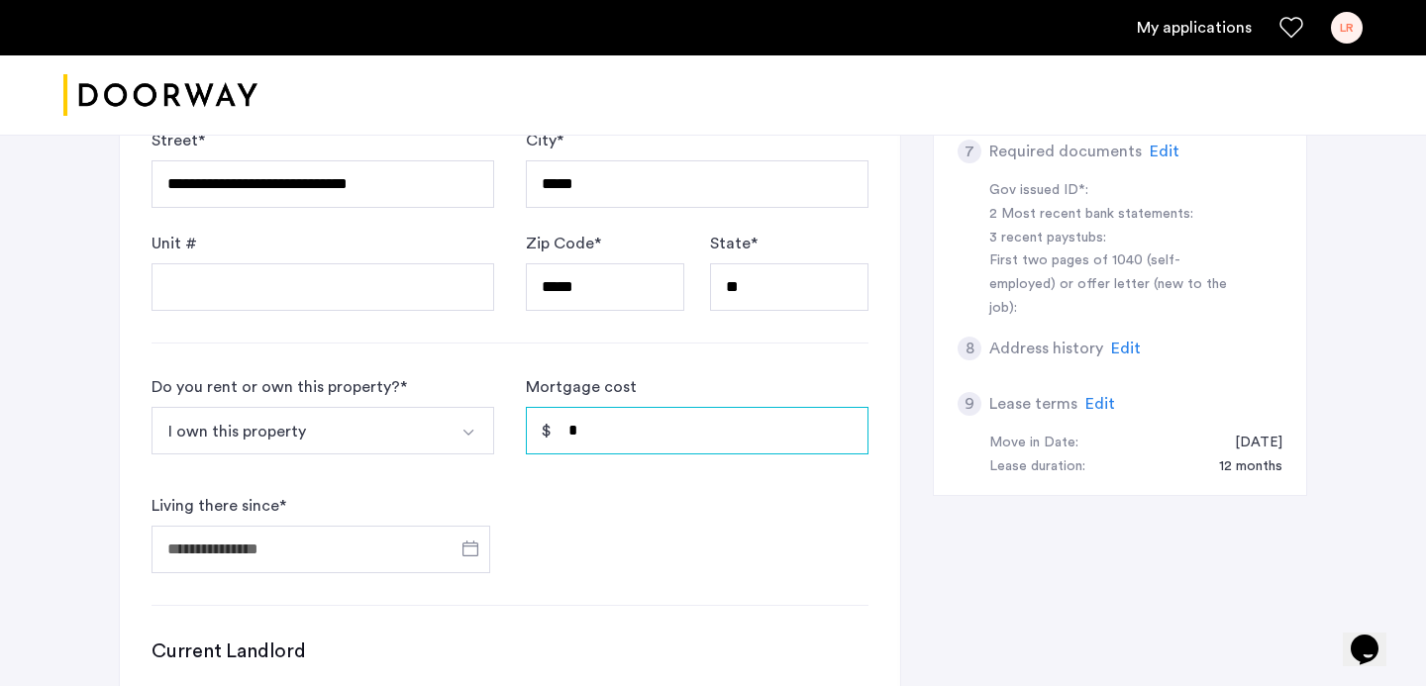
click at [594, 433] on input "*" at bounding box center [697, 431] width 343 height 48
click at [460, 537] on span "Open calendar" at bounding box center [471, 549] width 48 height 48
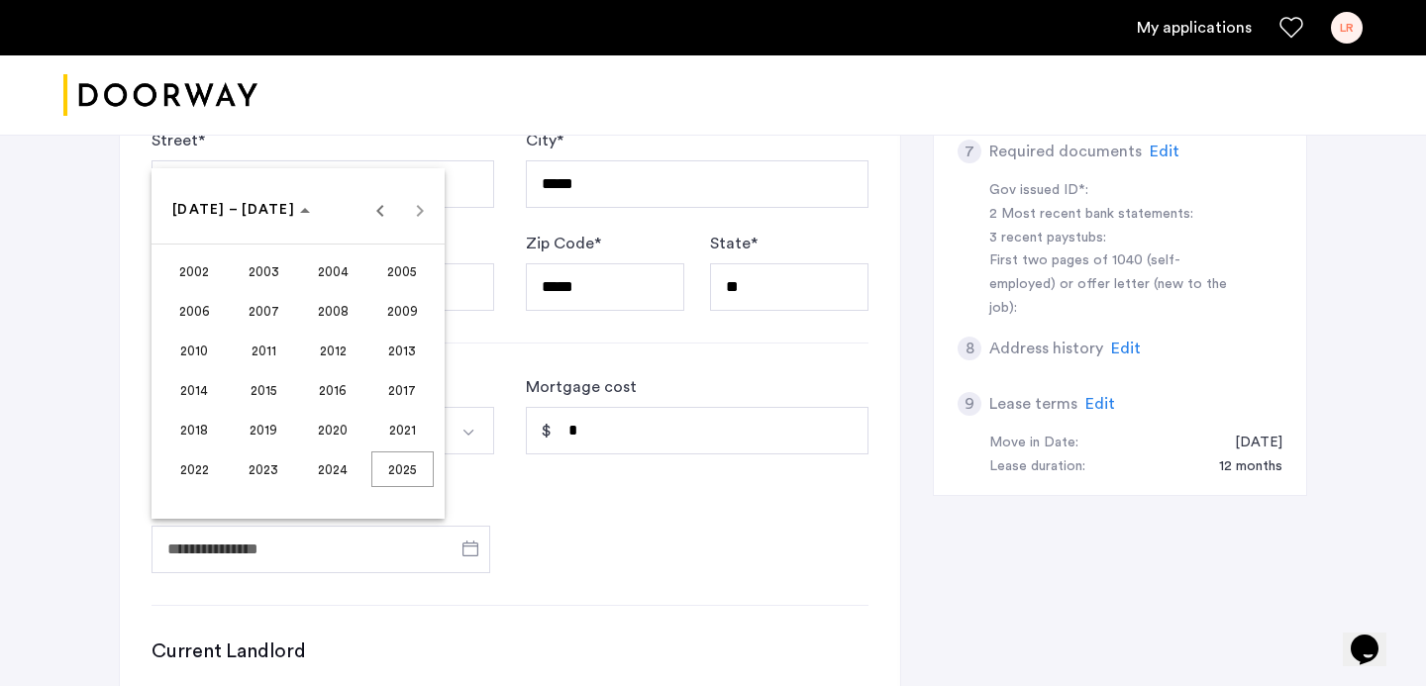
click at [529, 525] on div at bounding box center [713, 343] width 1426 height 686
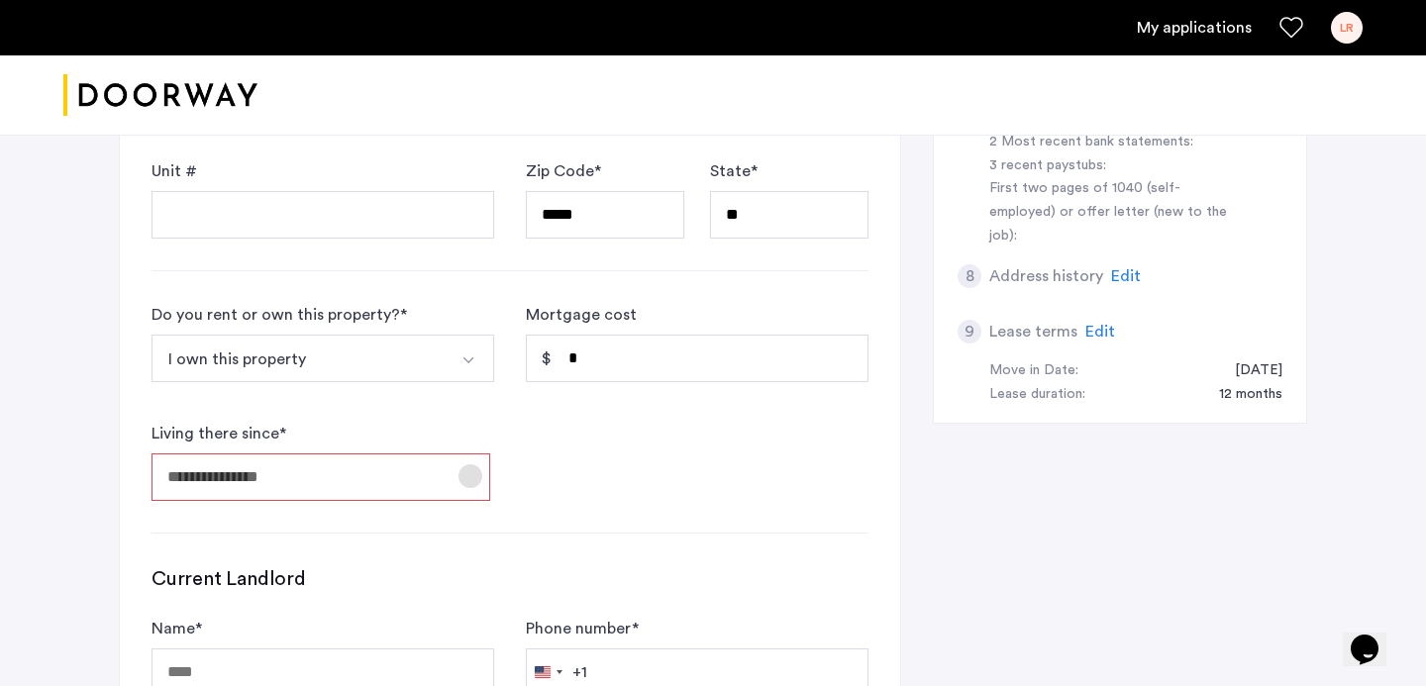
scroll to position [902, 0]
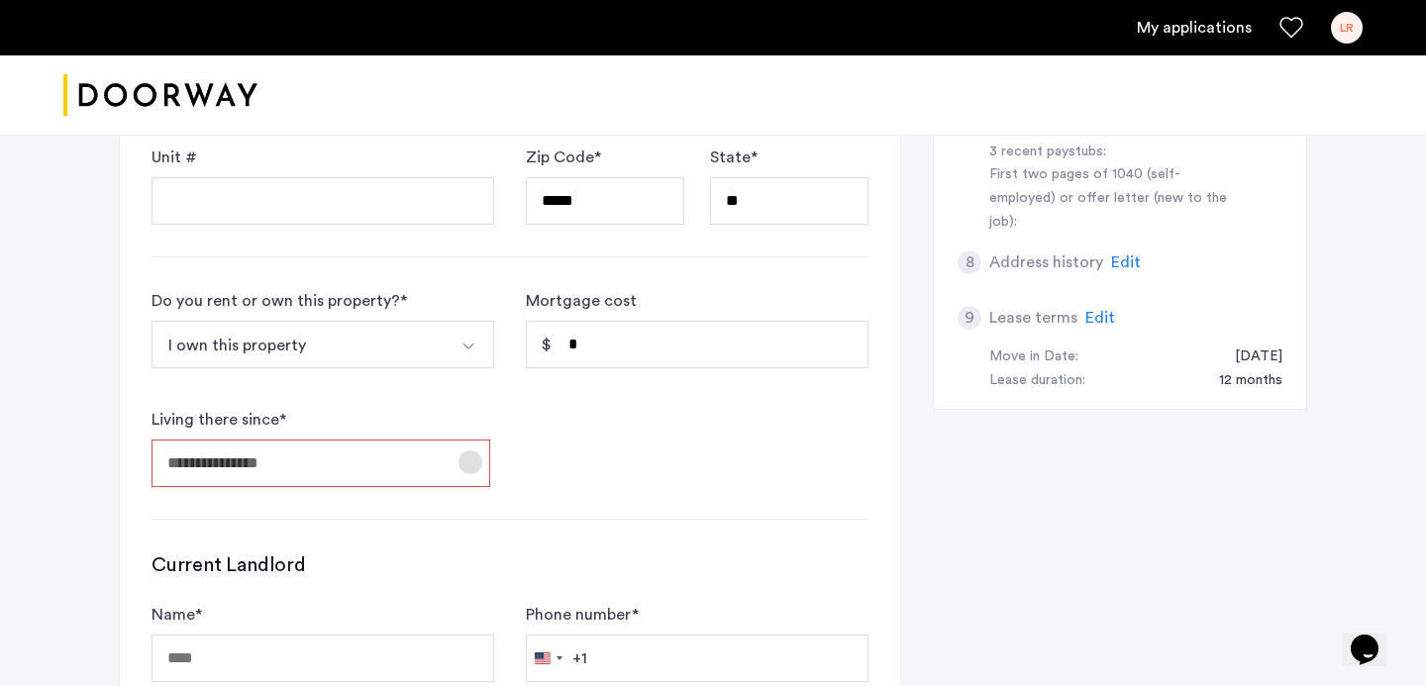
click at [463, 479] on span "Open calendar" at bounding box center [471, 463] width 48 height 48
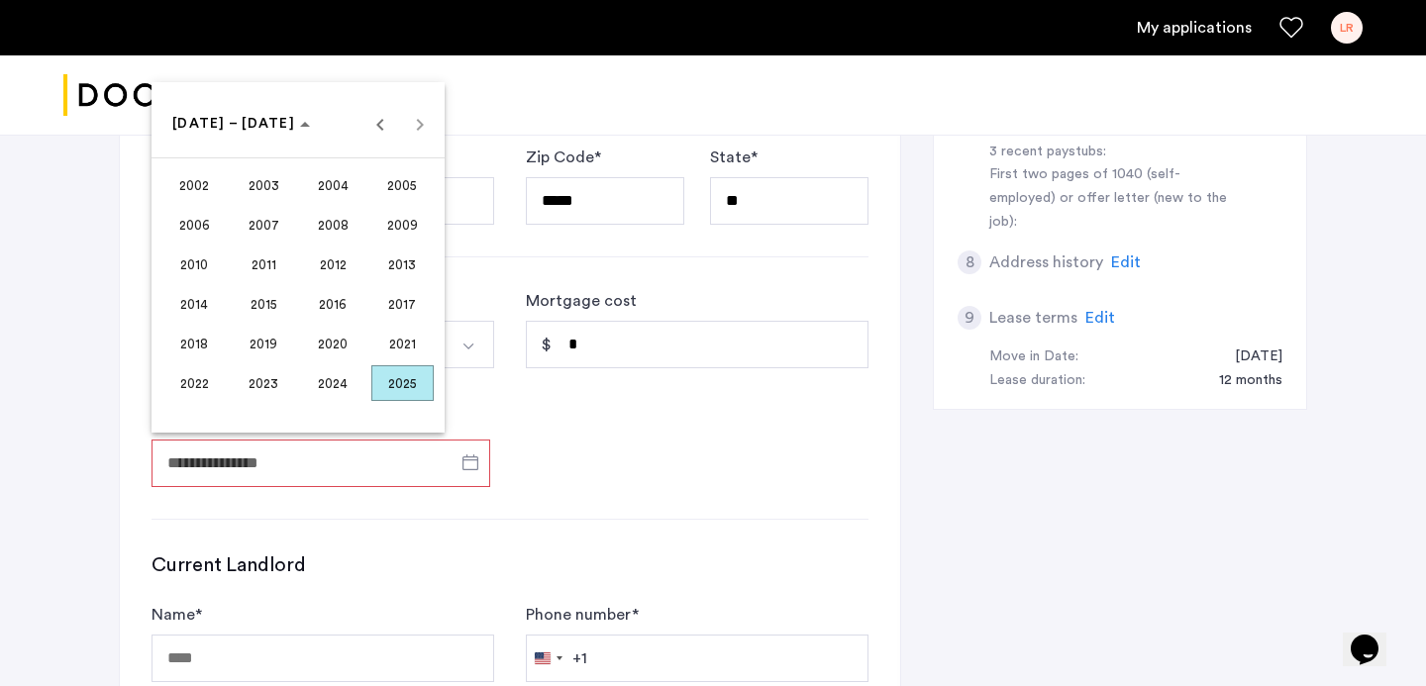
click at [198, 377] on span "2022" at bounding box center [194, 383] width 62 height 36
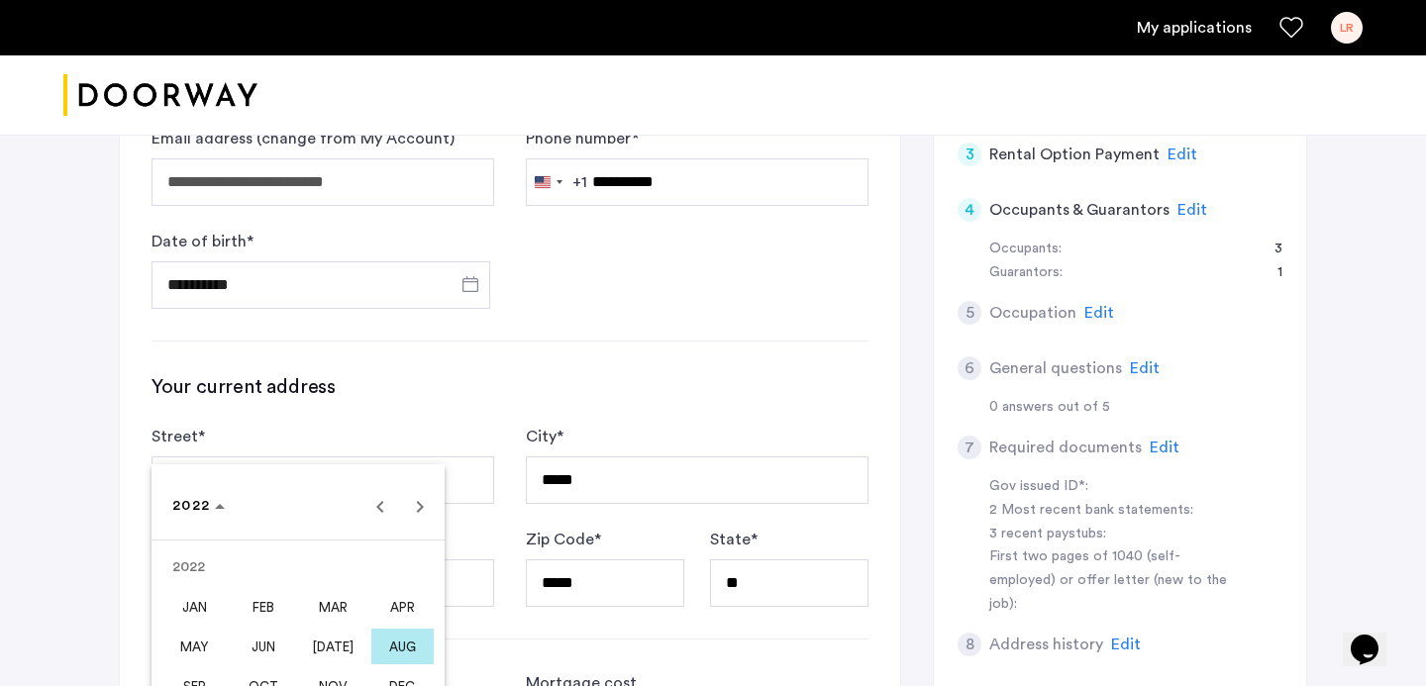
scroll to position [521, 0]
click at [247, 383] on div at bounding box center [713, 343] width 1426 height 686
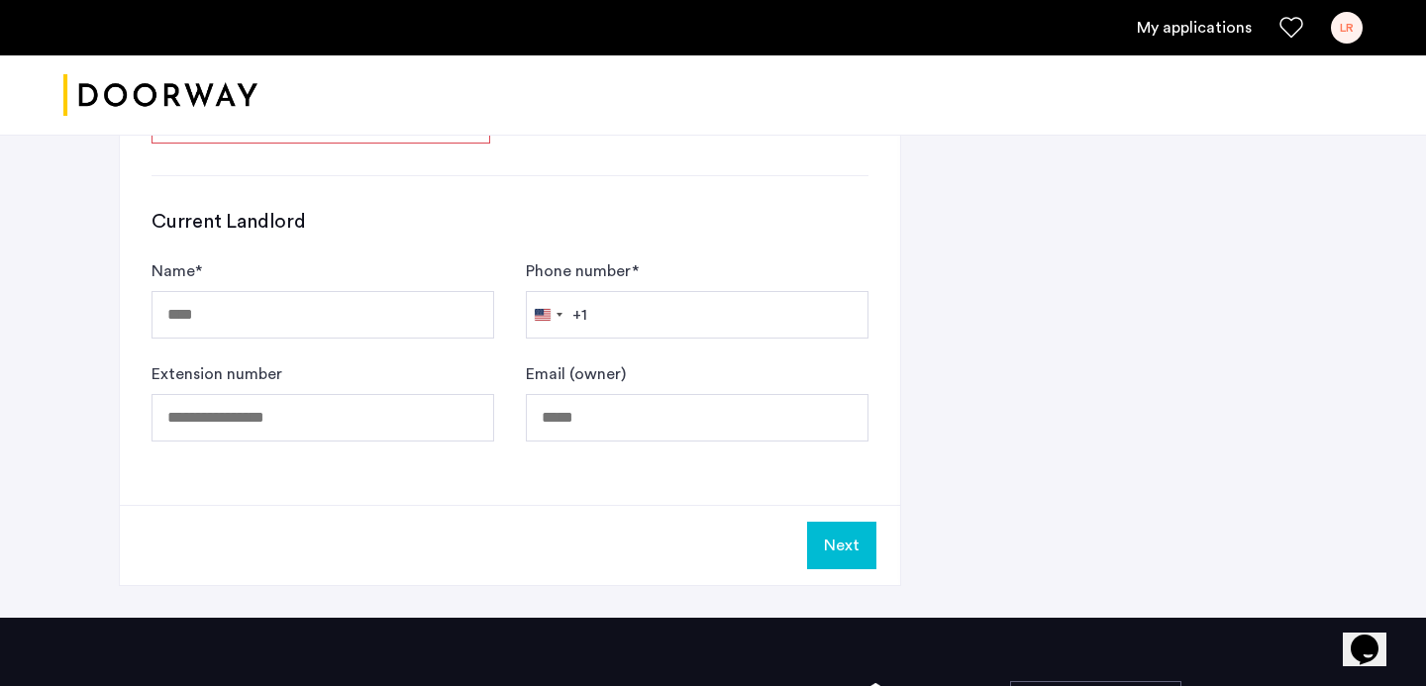
scroll to position [1248, 0]
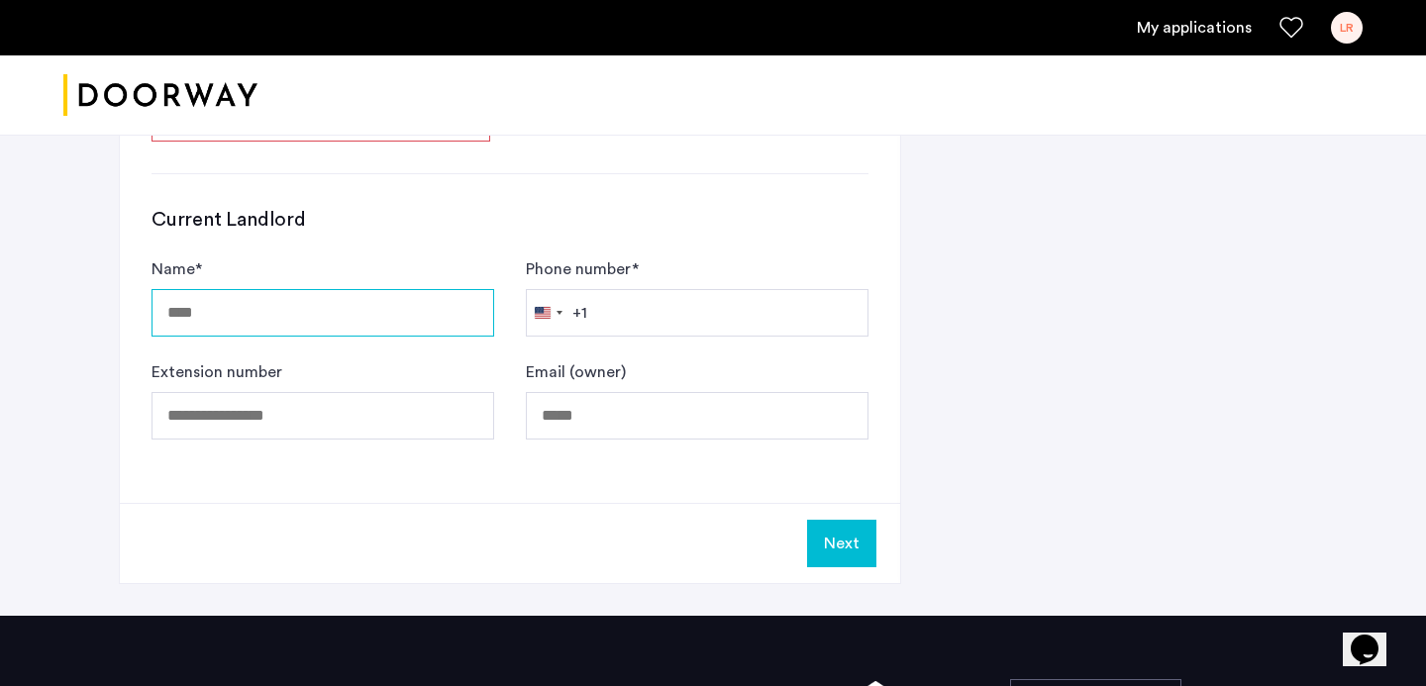
click at [302, 314] on input "Name *" at bounding box center [323, 313] width 343 height 48
type input "***"
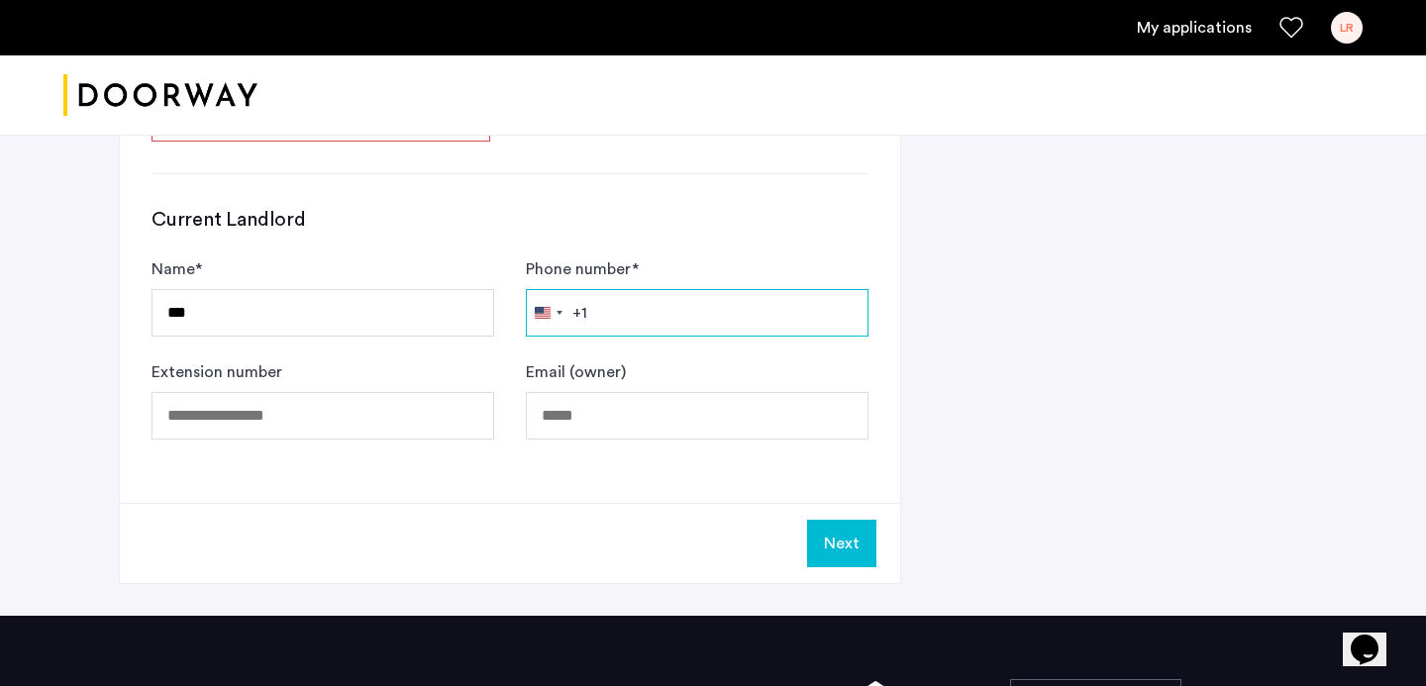
click at [636, 314] on input "Phone number *" at bounding box center [697, 313] width 343 height 48
type input "**********"
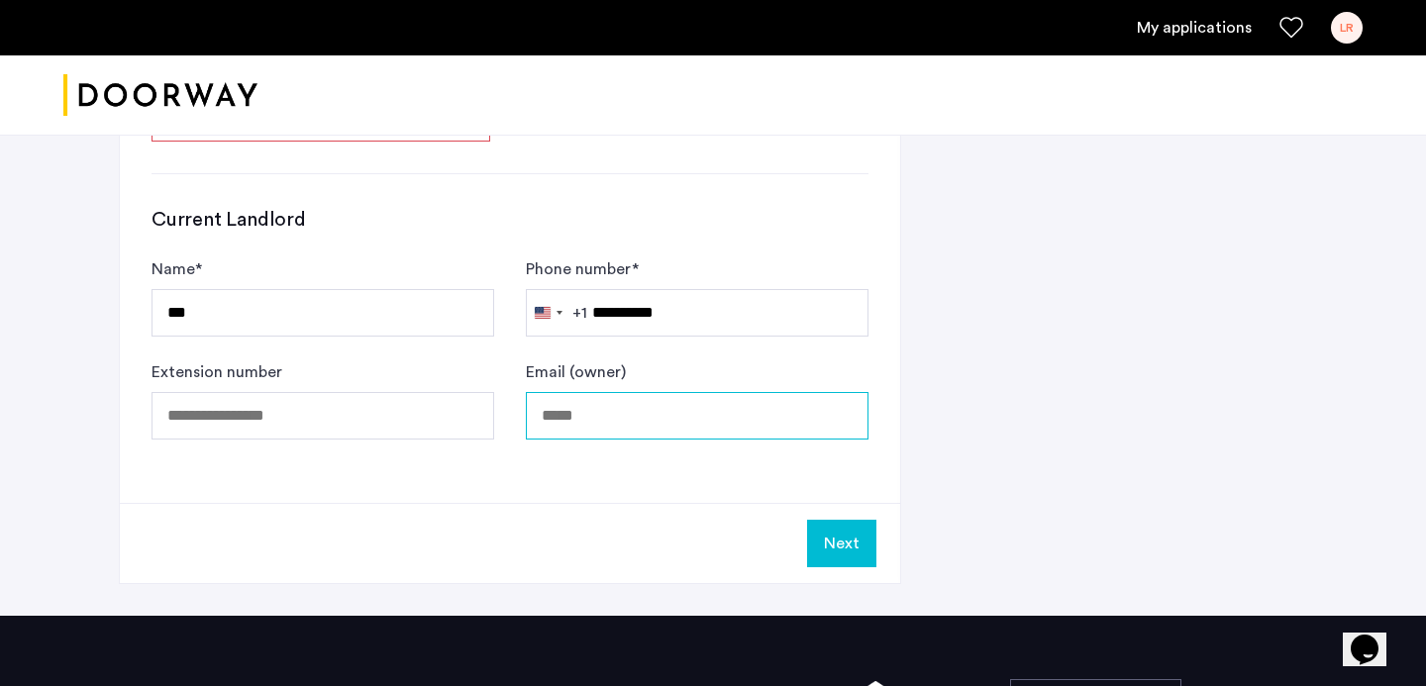
click at [606, 420] on input "Email (owner)" at bounding box center [697, 416] width 343 height 48
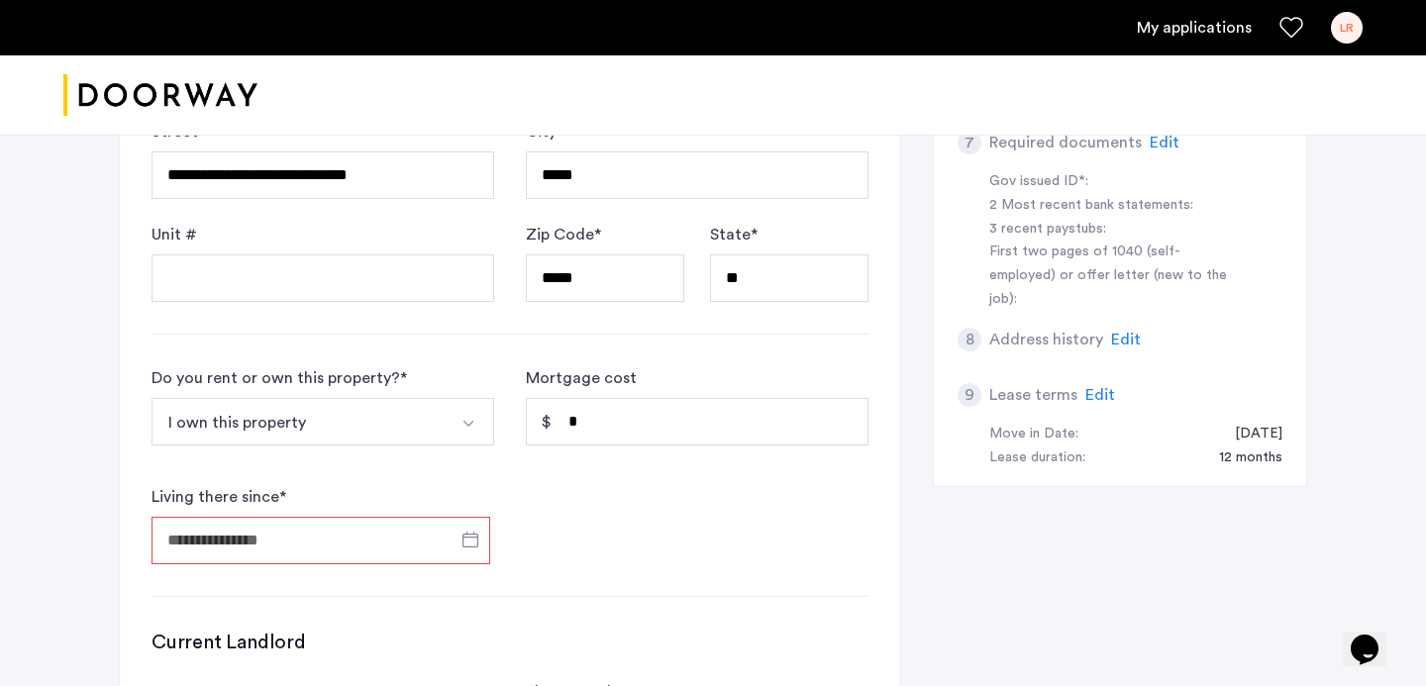
scroll to position [797, 0]
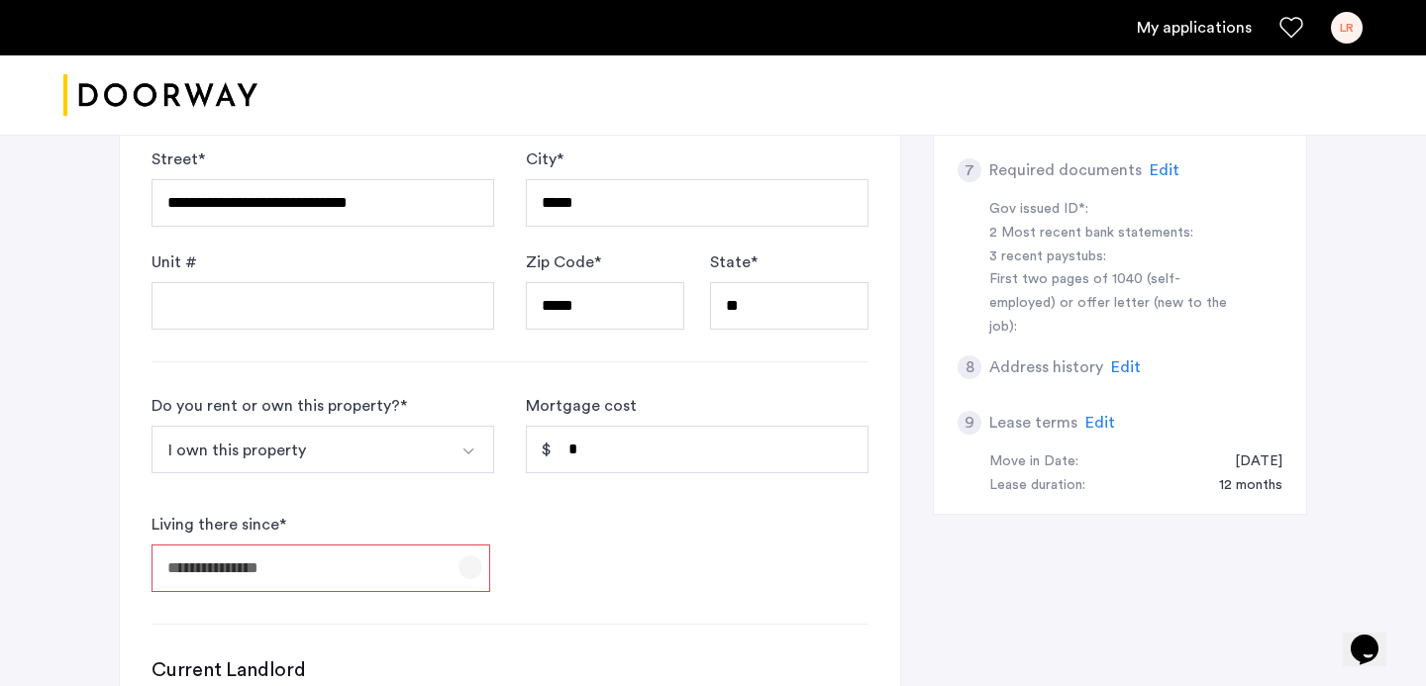
click at [470, 582] on span "Open calendar" at bounding box center [471, 568] width 48 height 48
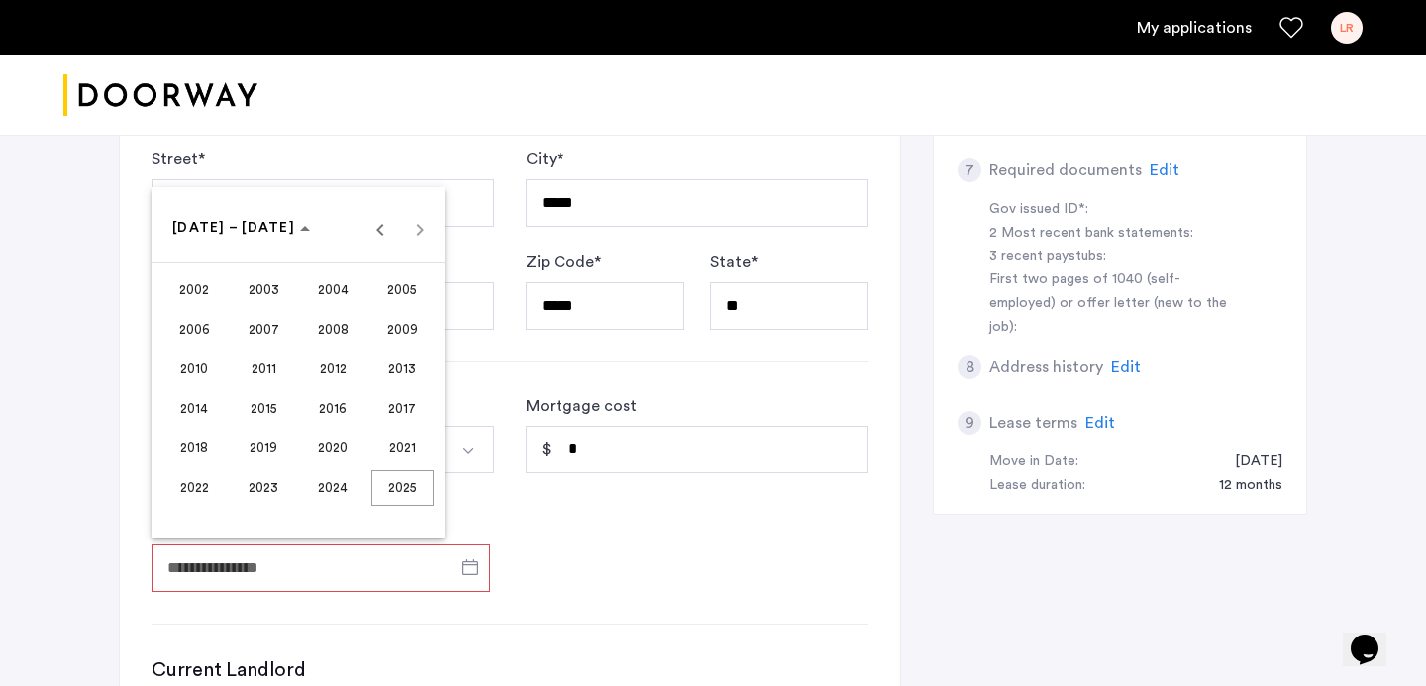
click at [317, 446] on span "2020" at bounding box center [333, 449] width 62 height 36
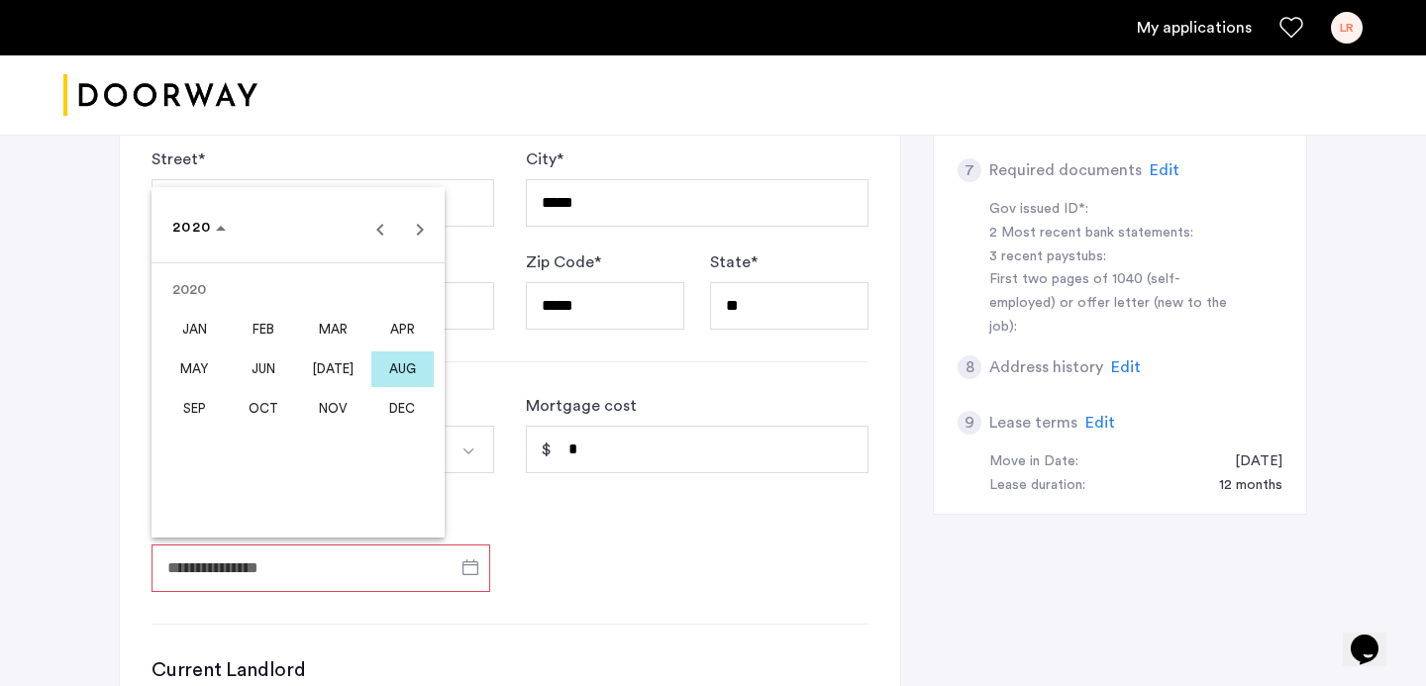
click at [330, 375] on span "[DATE]" at bounding box center [333, 370] width 62 height 36
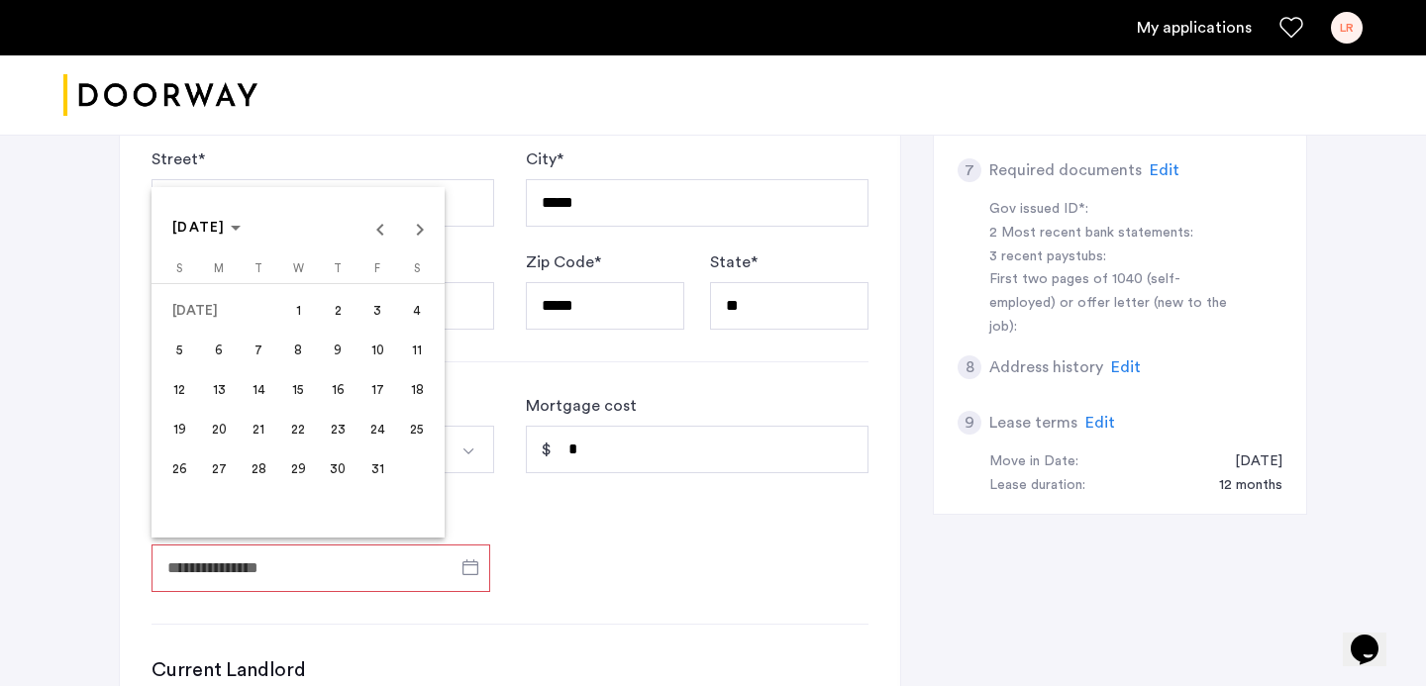
click at [307, 305] on span "1" at bounding box center [298, 311] width 36 height 36
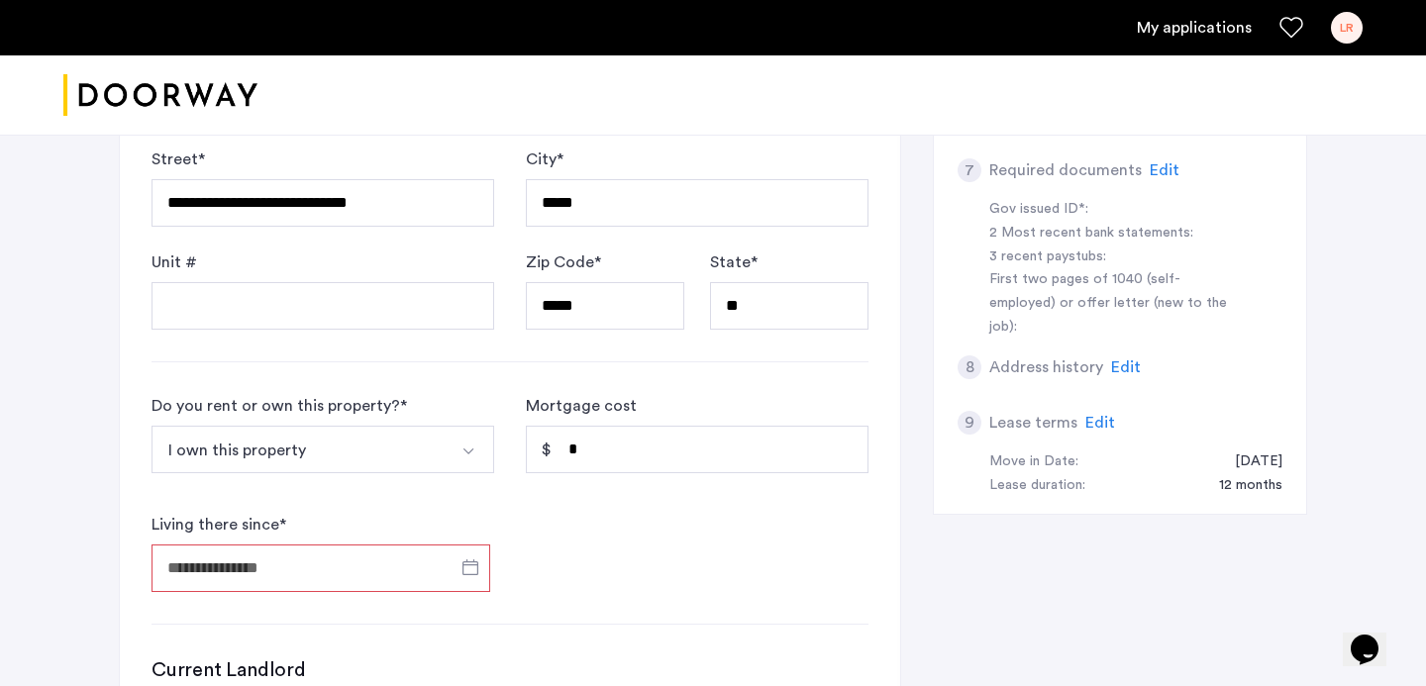
type input "**********"
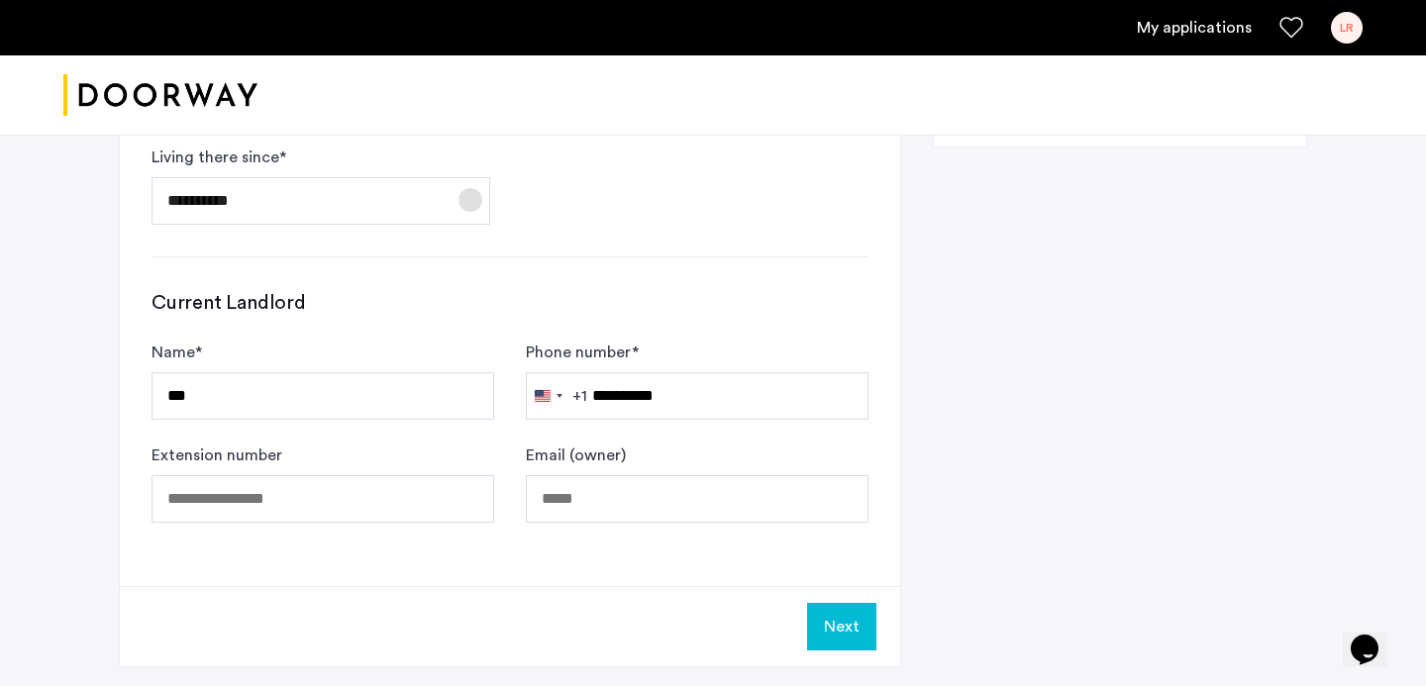
scroll to position [1167, 0]
click at [826, 608] on button "Next" at bounding box center [841, 625] width 69 height 48
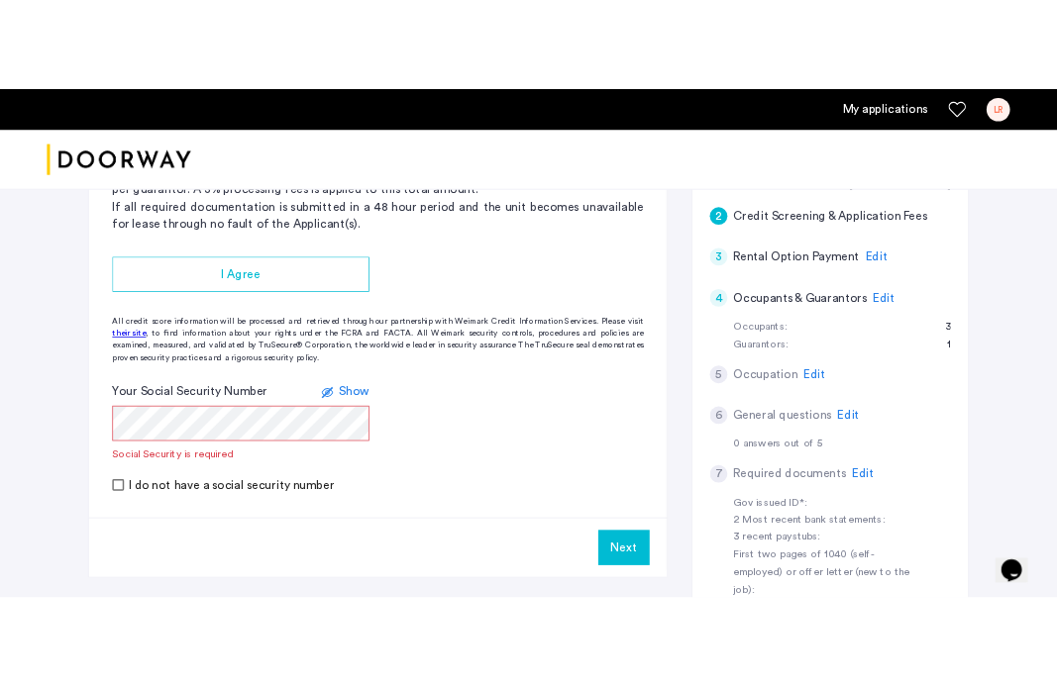
scroll to position [472, 0]
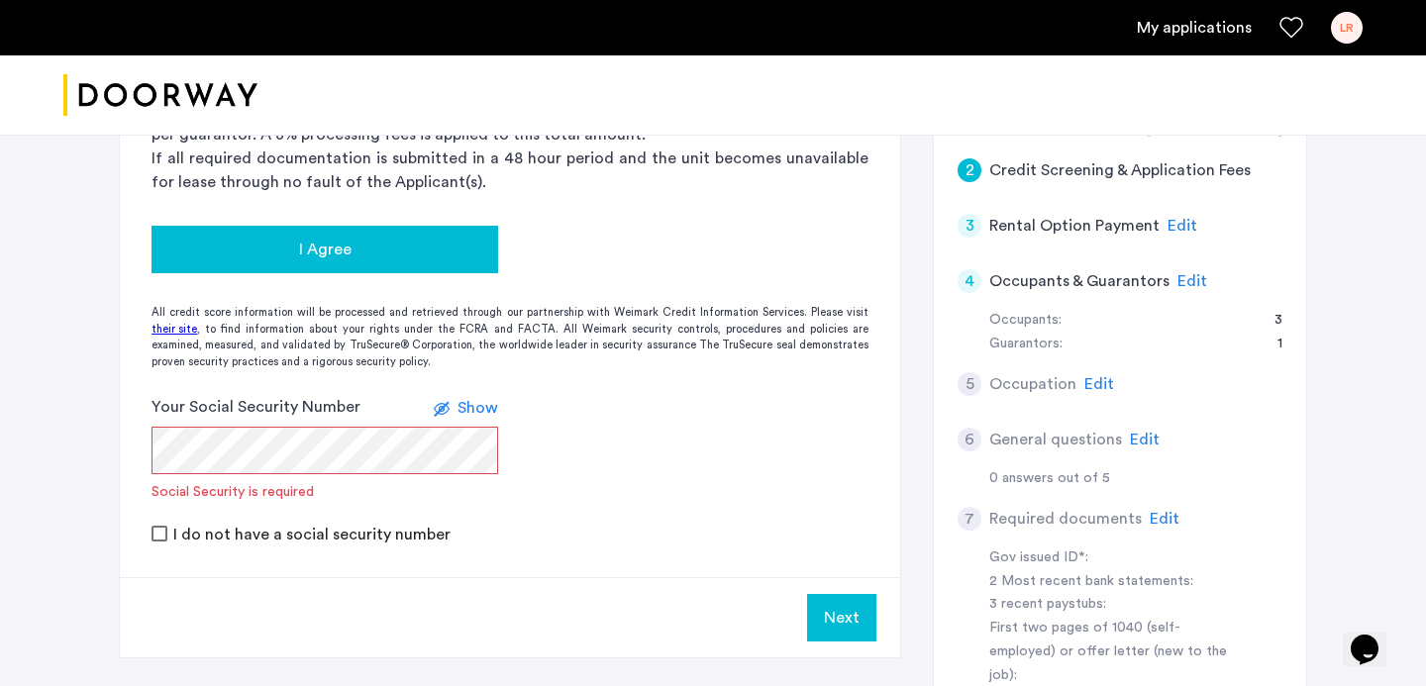
click at [423, 265] on button "I Agree" at bounding box center [325, 250] width 347 height 48
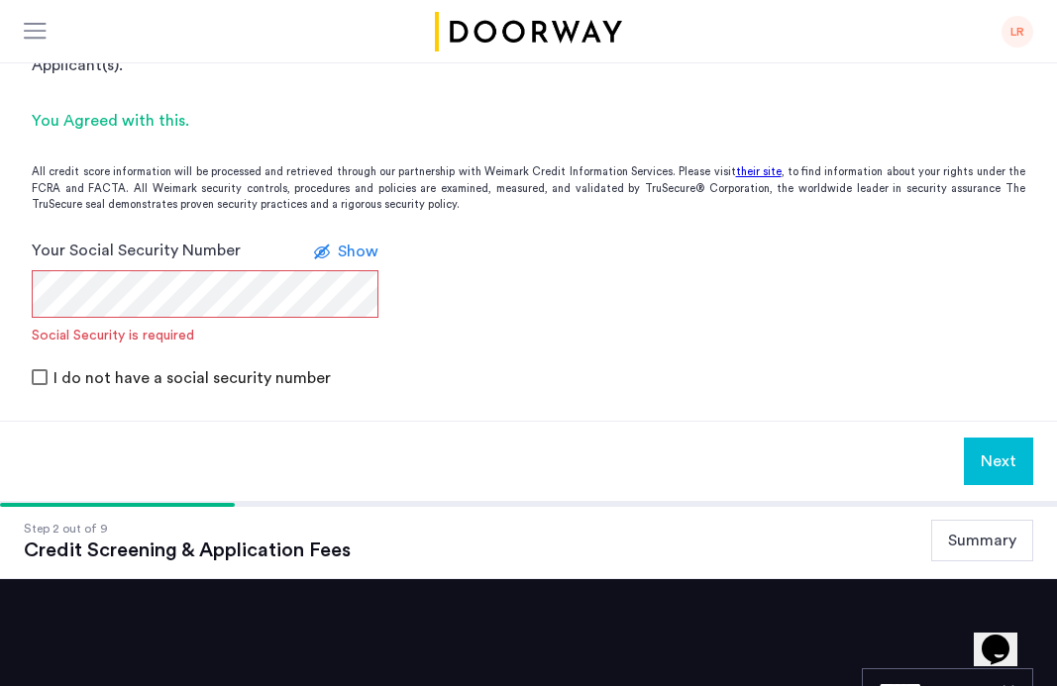
click at [1, 296] on form "Your Social Security Number Show Social Security is required I do not have a so…" at bounding box center [528, 314] width 1057 height 151
click at [323, 255] on icon at bounding box center [322, 253] width 16 height 16
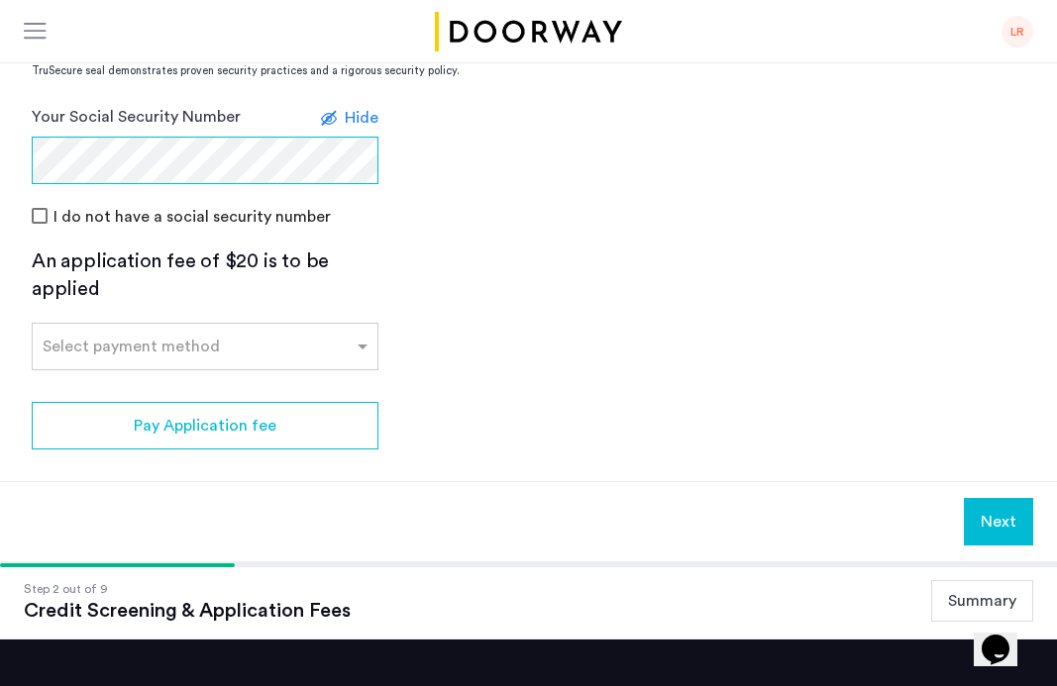
scroll to position [608, 0]
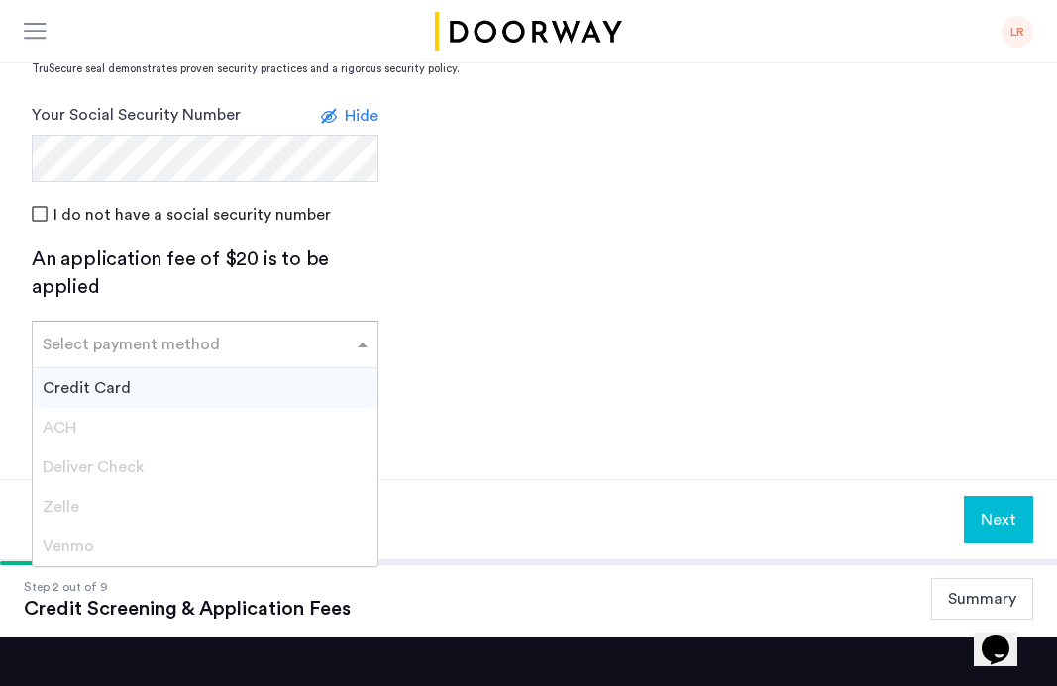
click at [100, 353] on div "Select payment method" at bounding box center [131, 345] width 177 height 24
click at [100, 391] on span "Credit Card" at bounding box center [87, 388] width 88 height 16
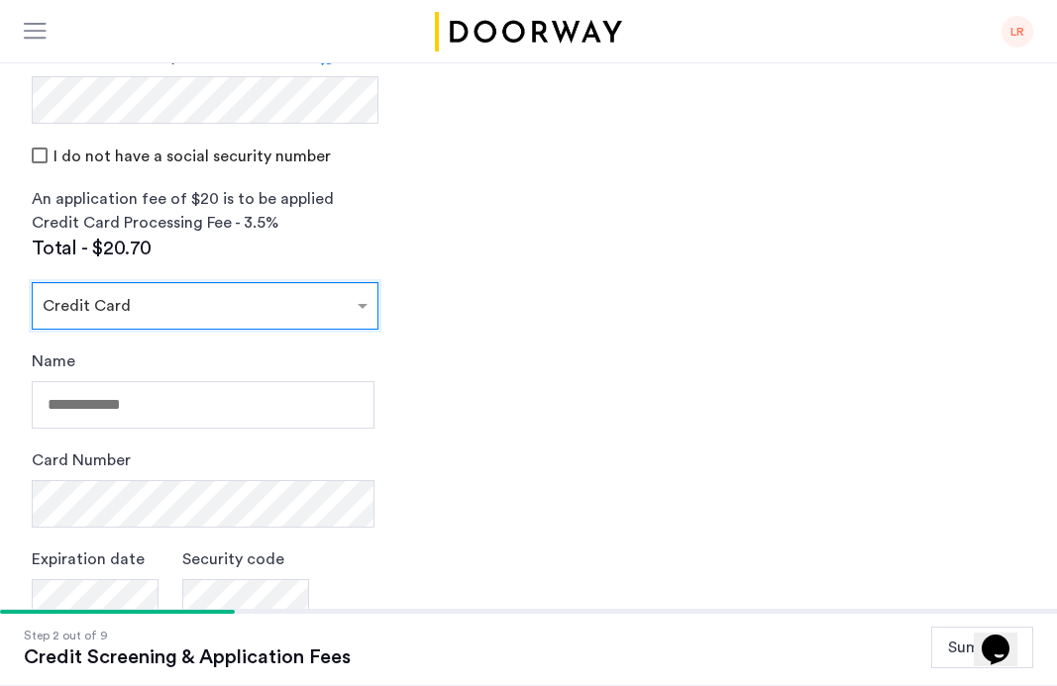
scroll to position [687, 0]
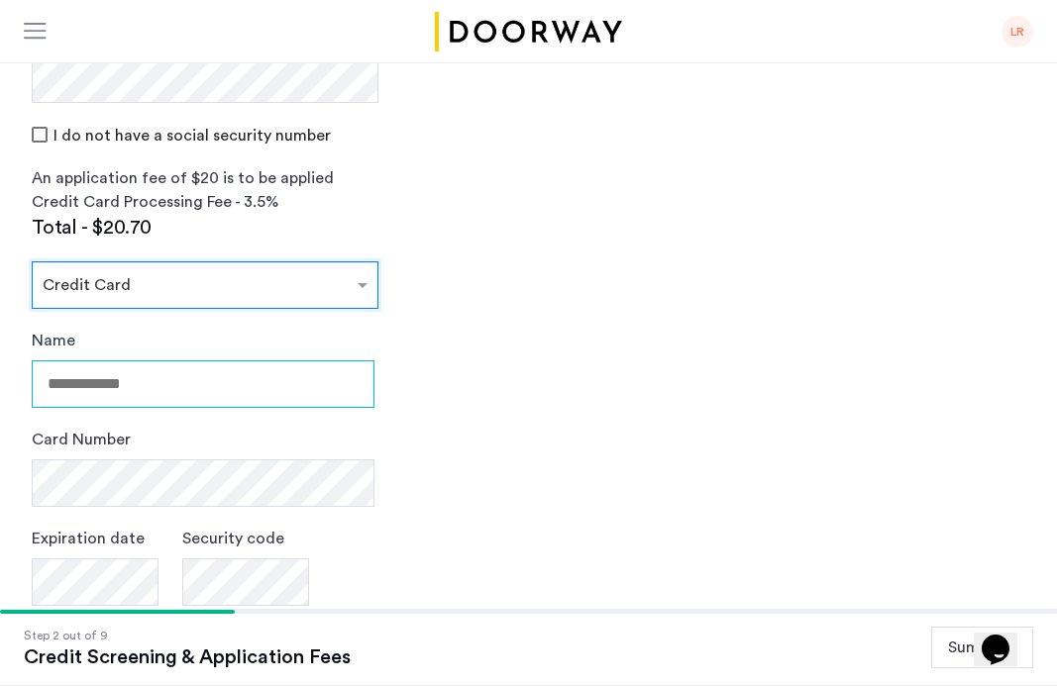
click at [228, 383] on input "Name" at bounding box center [203, 385] width 343 height 48
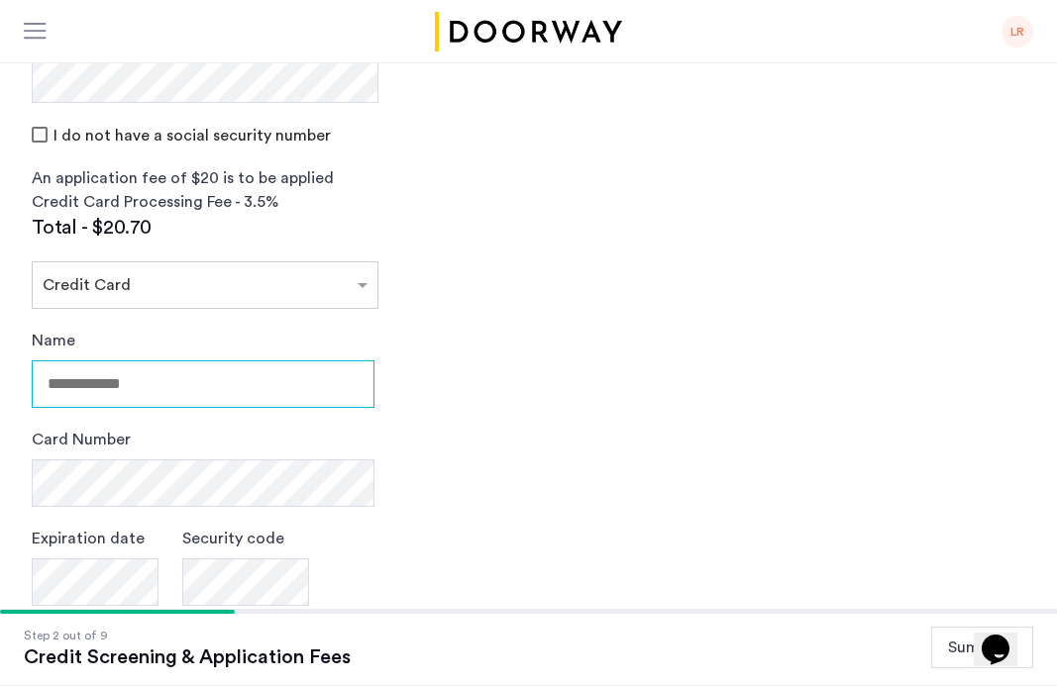
type input "**********"
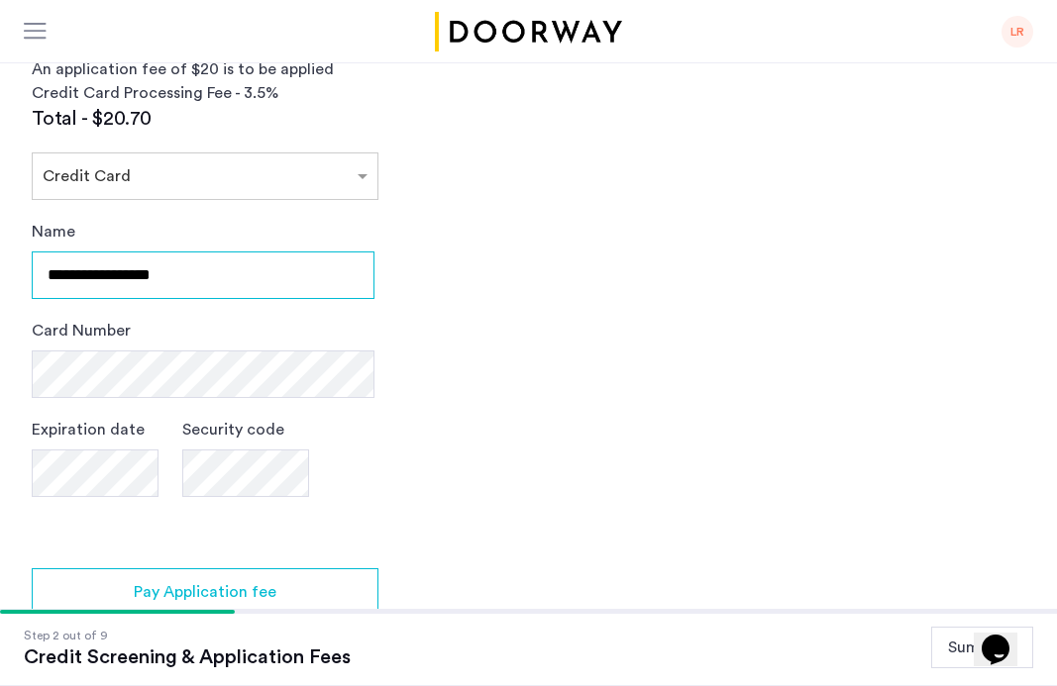
scroll to position [798, 0]
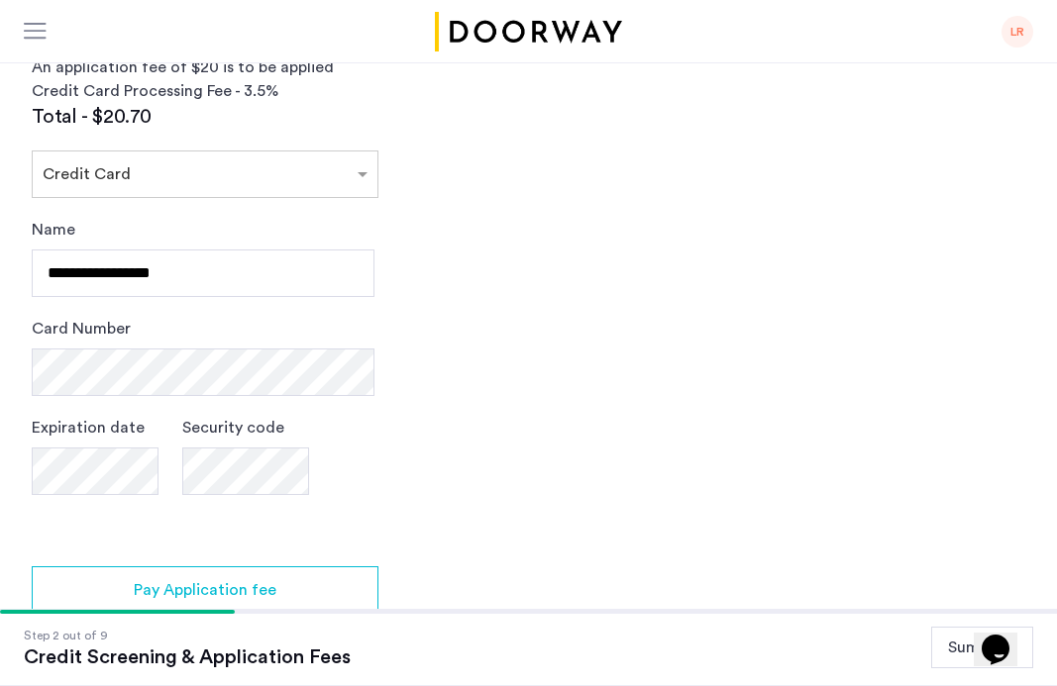
click at [247, 395] on div "**********" at bounding box center [203, 376] width 343 height 317
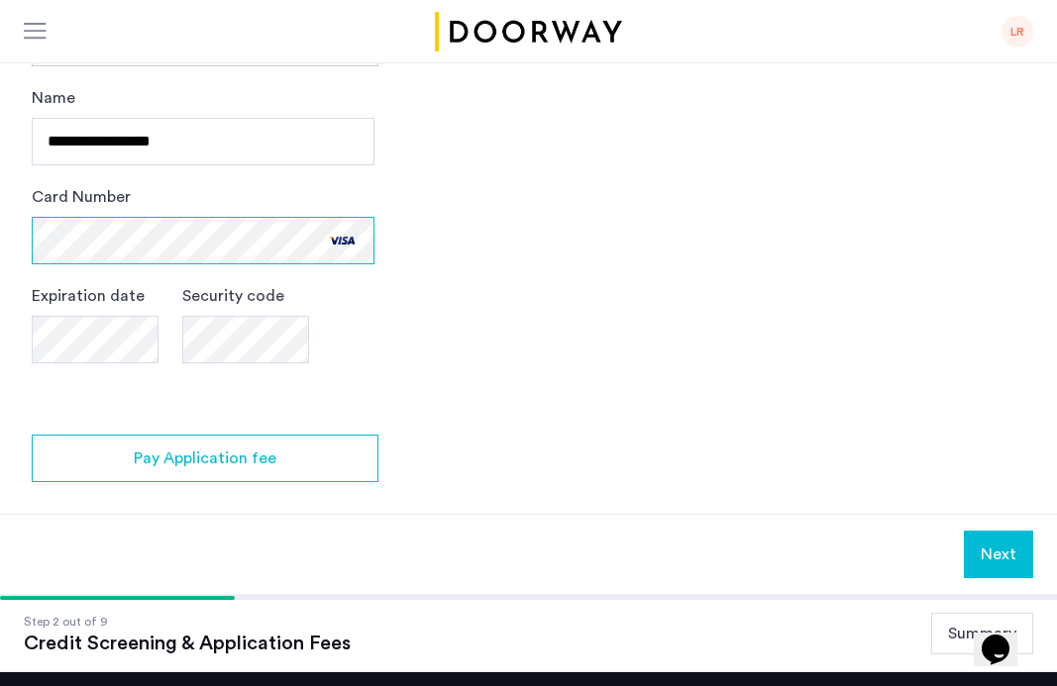
scroll to position [932, 0]
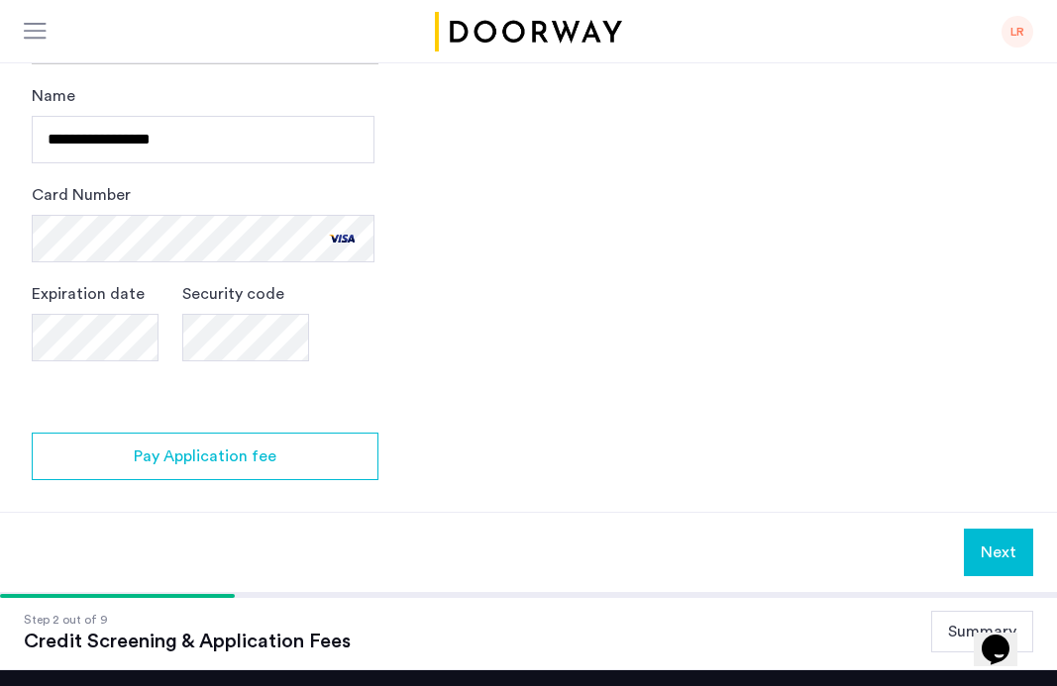
click at [239, 368] on div "Security code" at bounding box center [245, 331] width 127 height 99
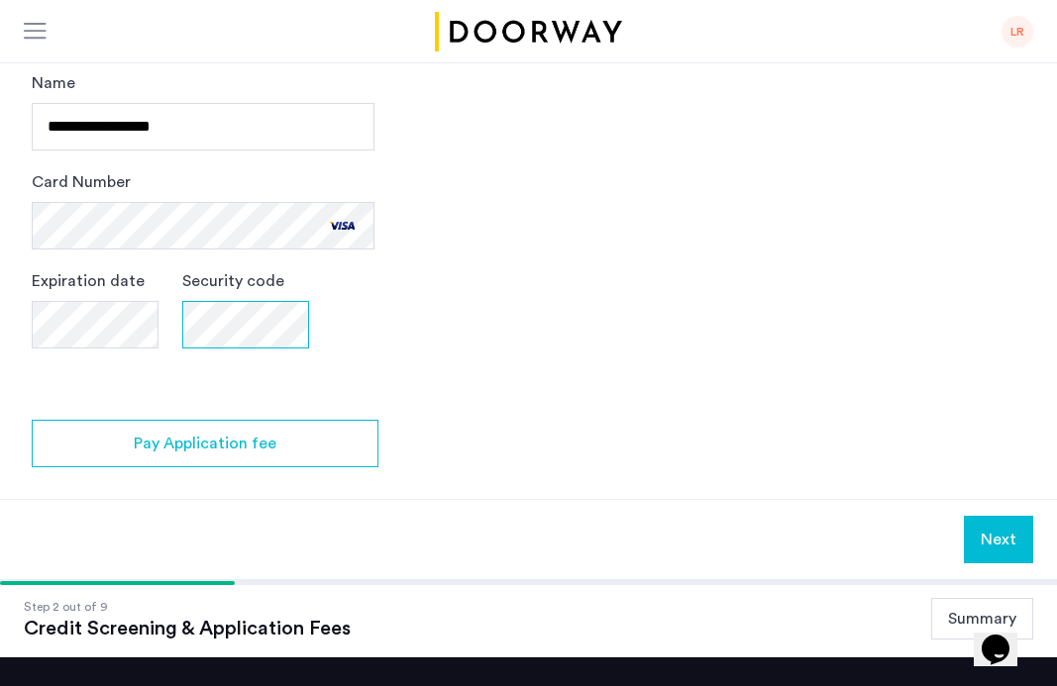
scroll to position [946, 0]
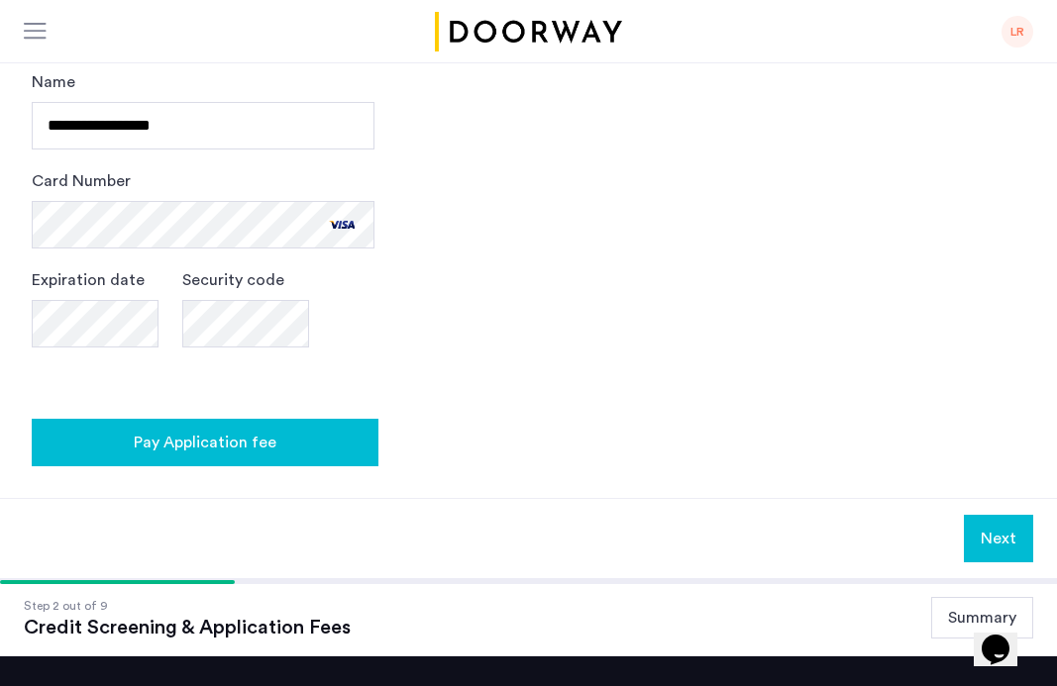
click at [257, 423] on button "Pay Application fee" at bounding box center [205, 443] width 347 height 48
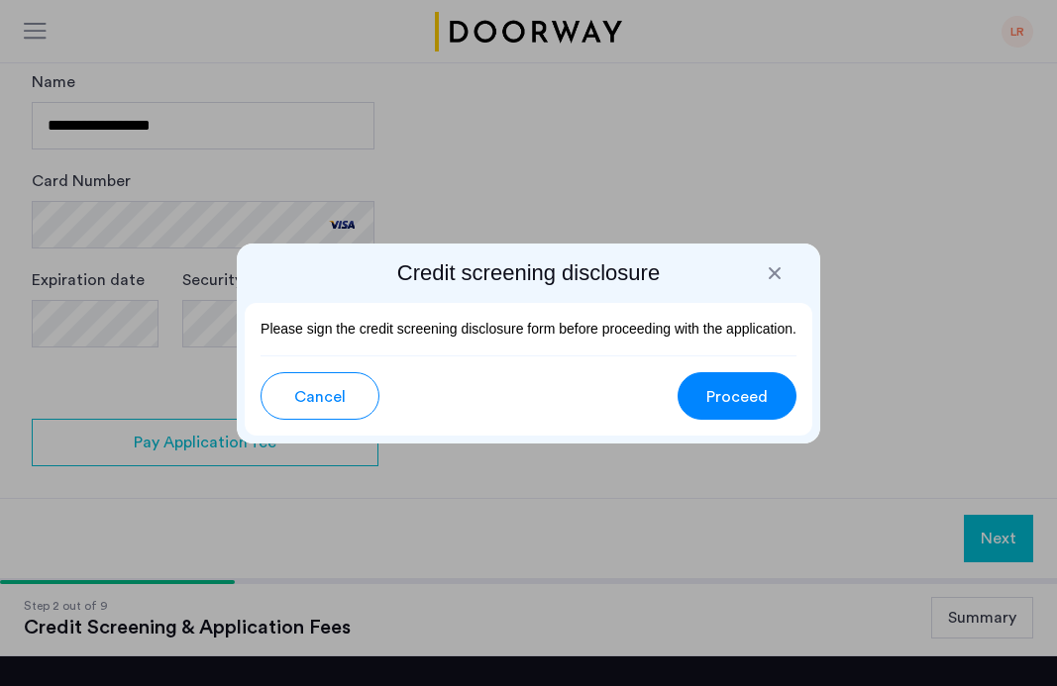
click at [721, 382] on button "Proceed" at bounding box center [736, 396] width 119 height 48
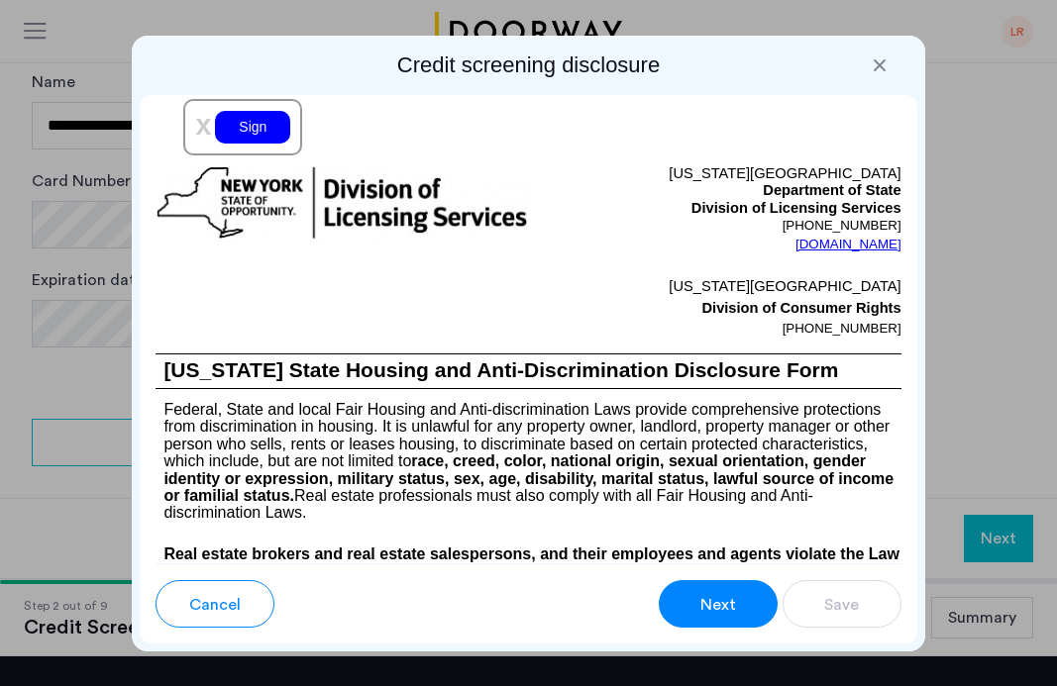
scroll to position [2889, 0]
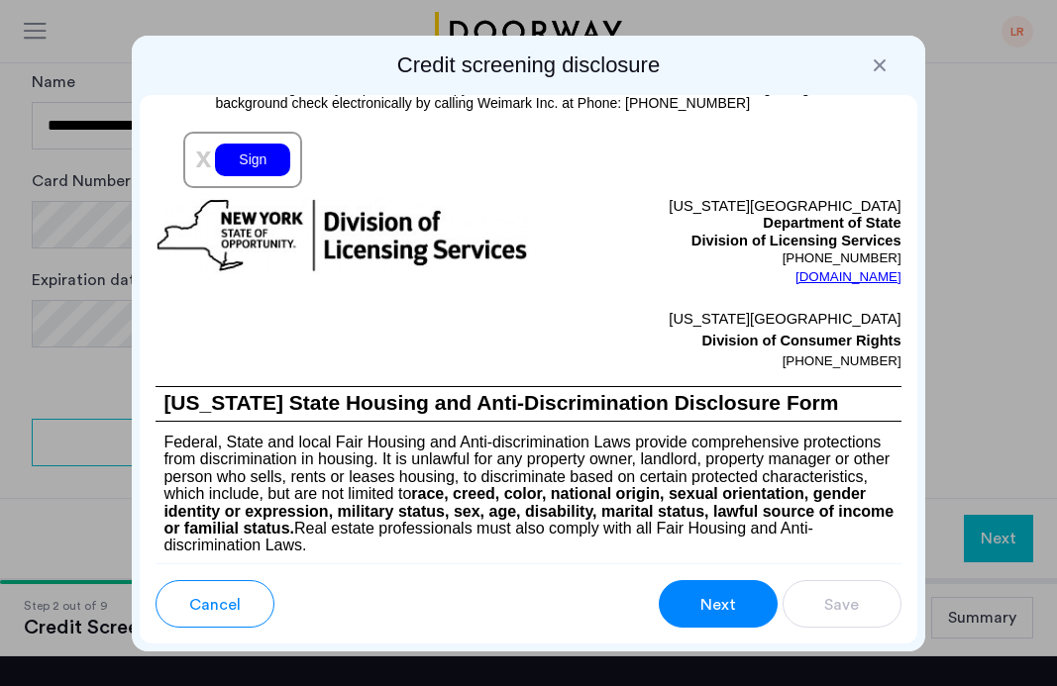
click at [247, 176] on div "Sign" at bounding box center [252, 160] width 75 height 33
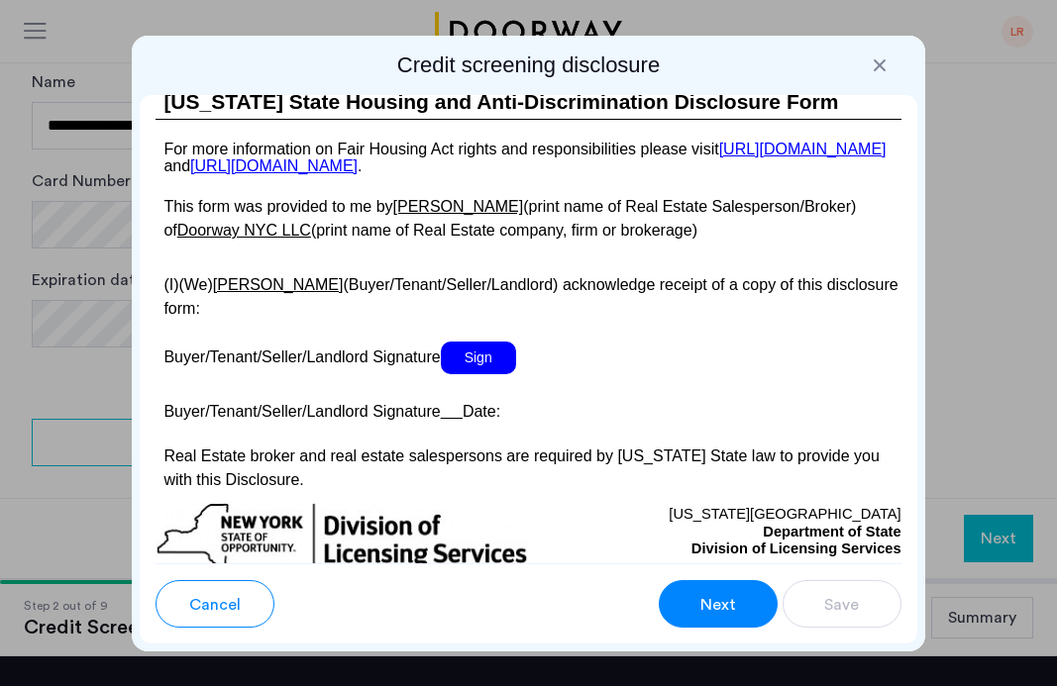
click at [481, 374] on span "Sign" at bounding box center [478, 358] width 75 height 33
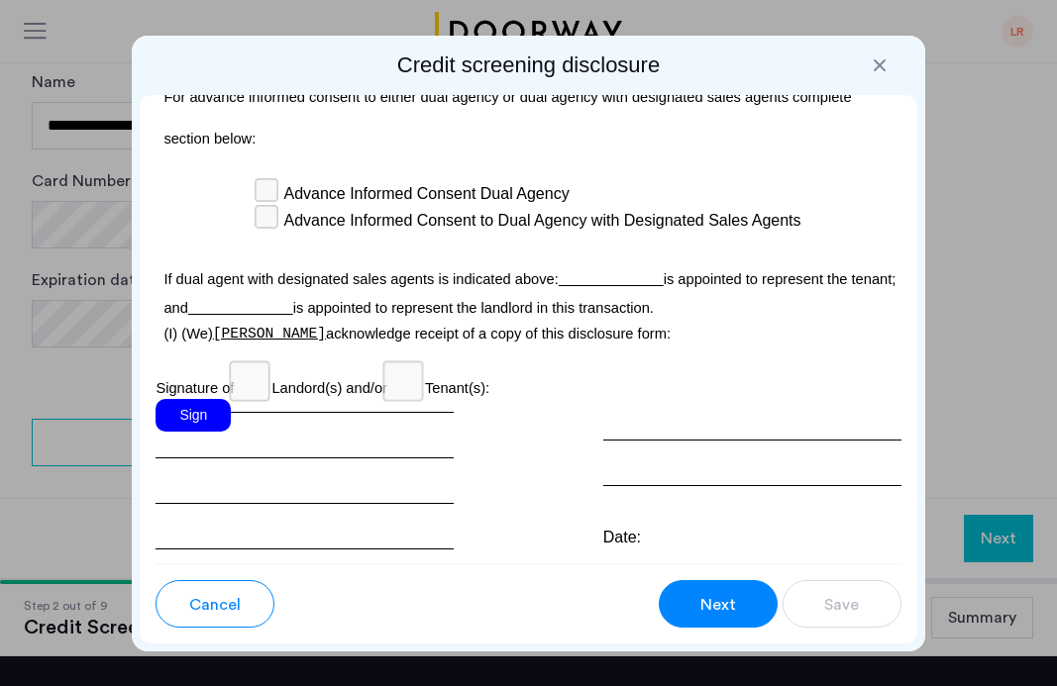
scroll to position [7137, 0]
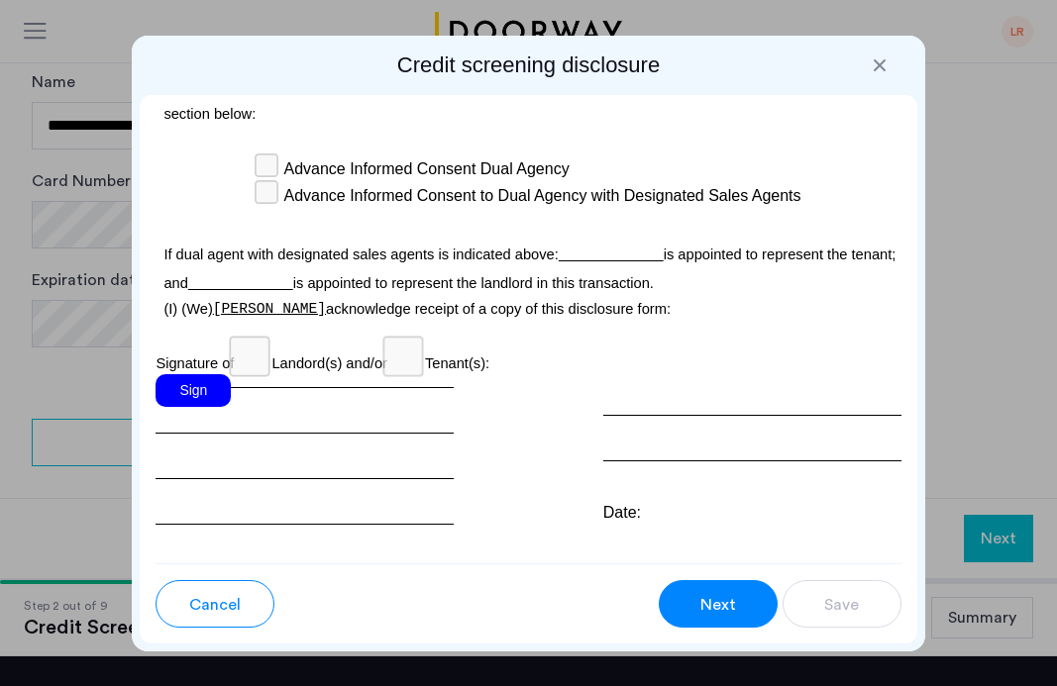
click at [177, 374] on div "Sign" at bounding box center [193, 390] width 75 height 33
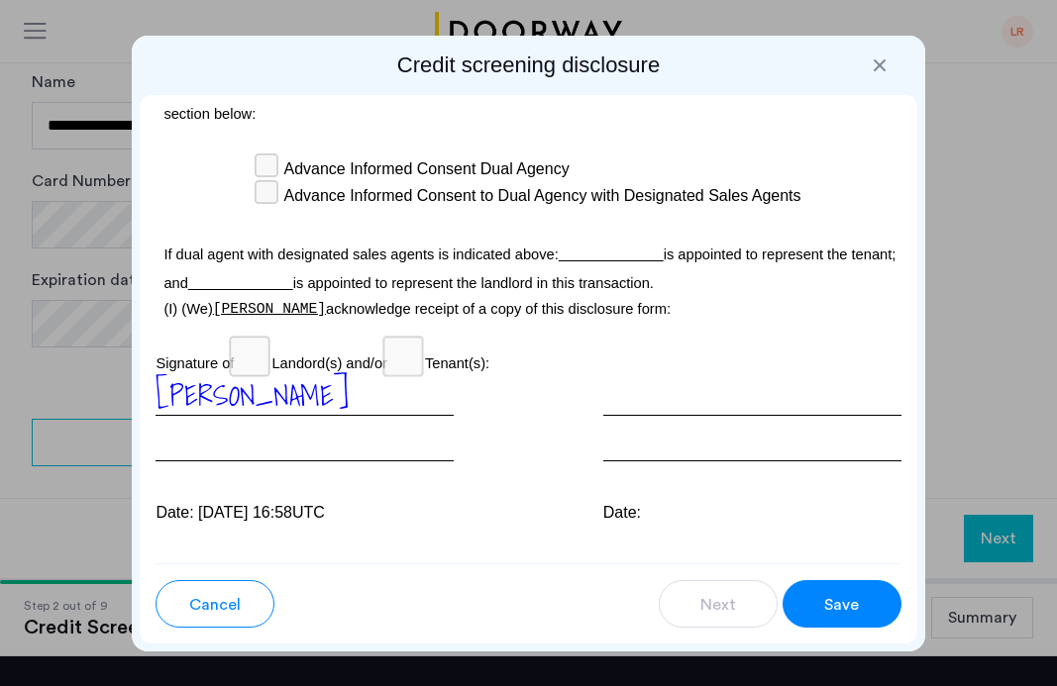
click at [808, 591] on button "Save" at bounding box center [841, 604] width 119 height 48
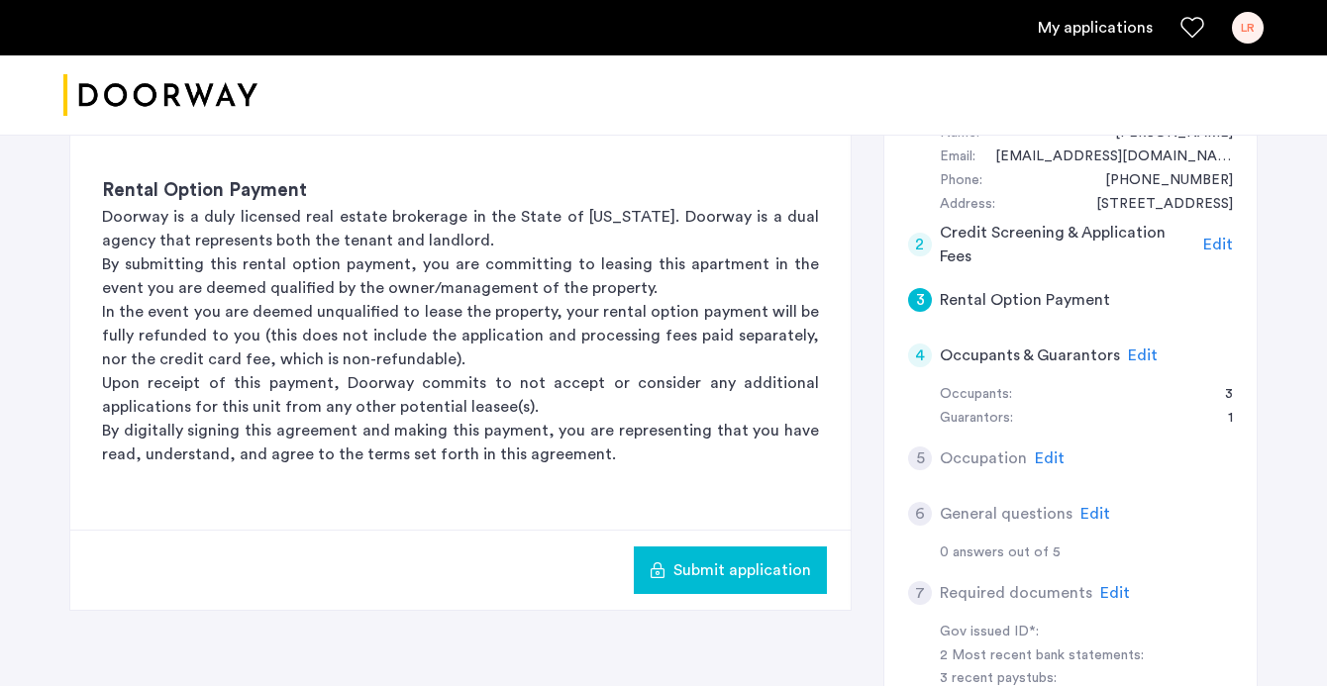
scroll to position [402, 0]
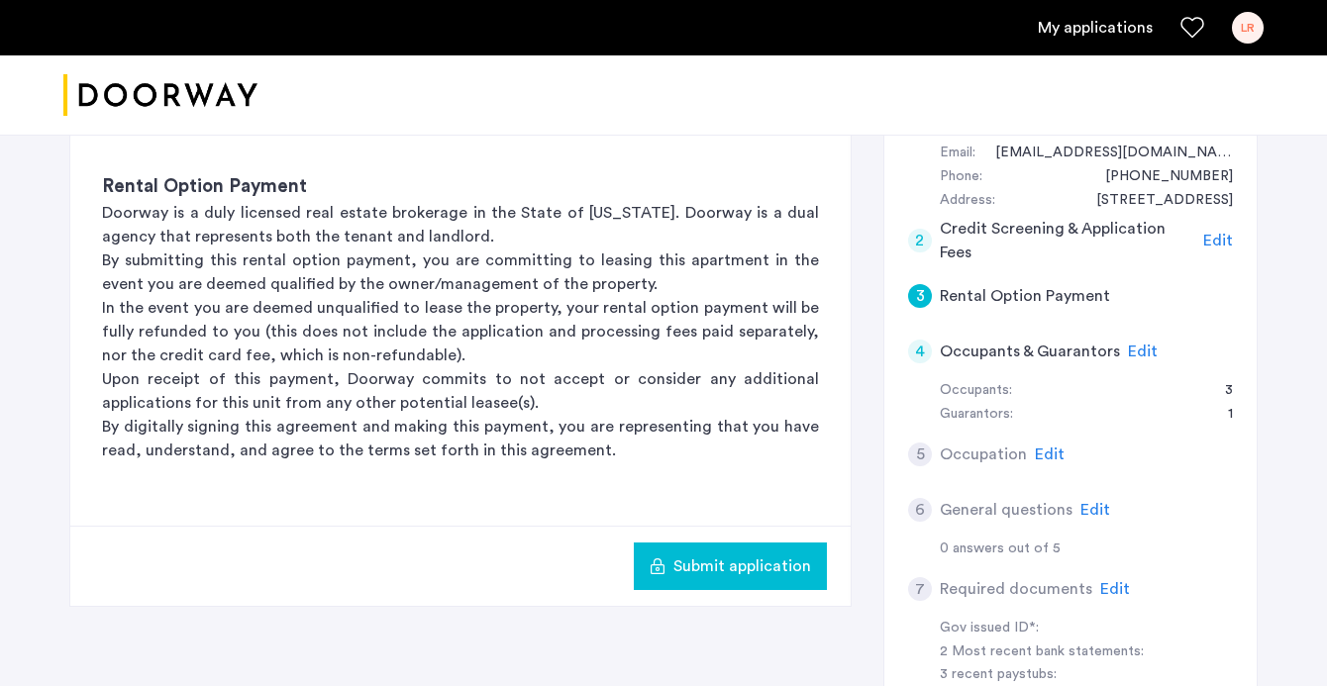
click at [771, 558] on span "Submit application" at bounding box center [743, 567] width 138 height 24
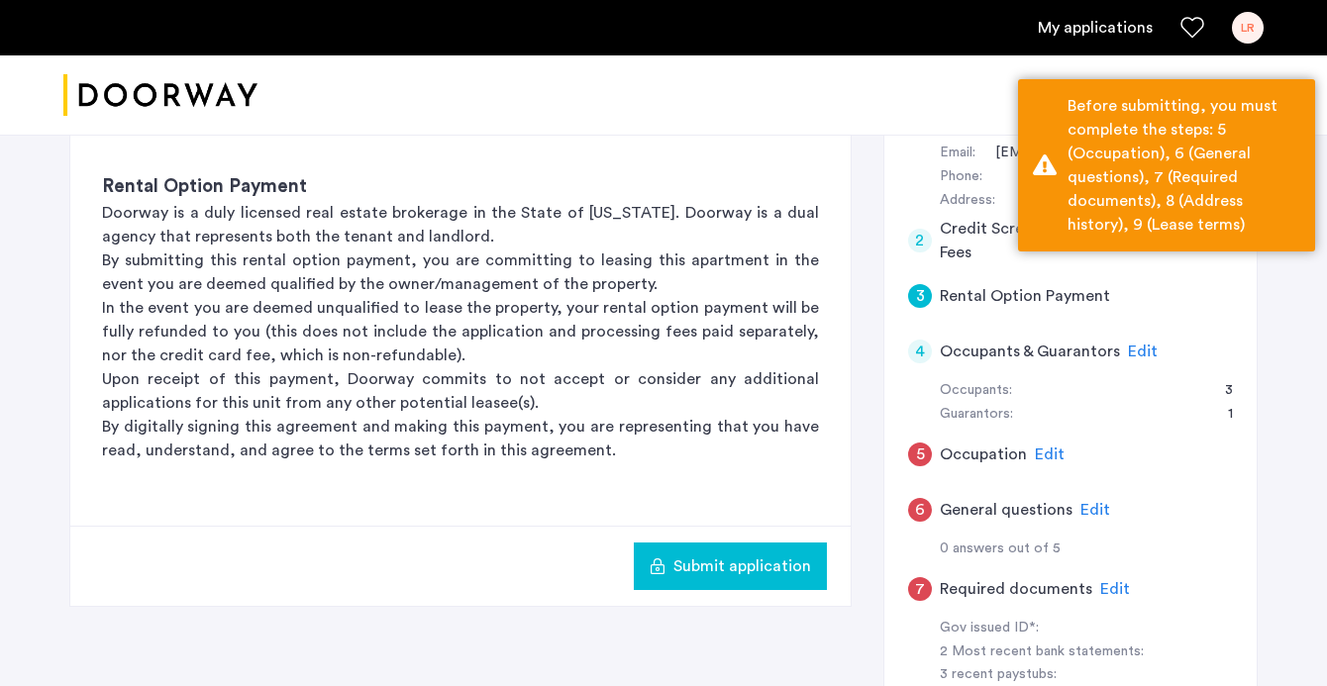
click at [1047, 455] on span "Edit" at bounding box center [1050, 455] width 30 height 16
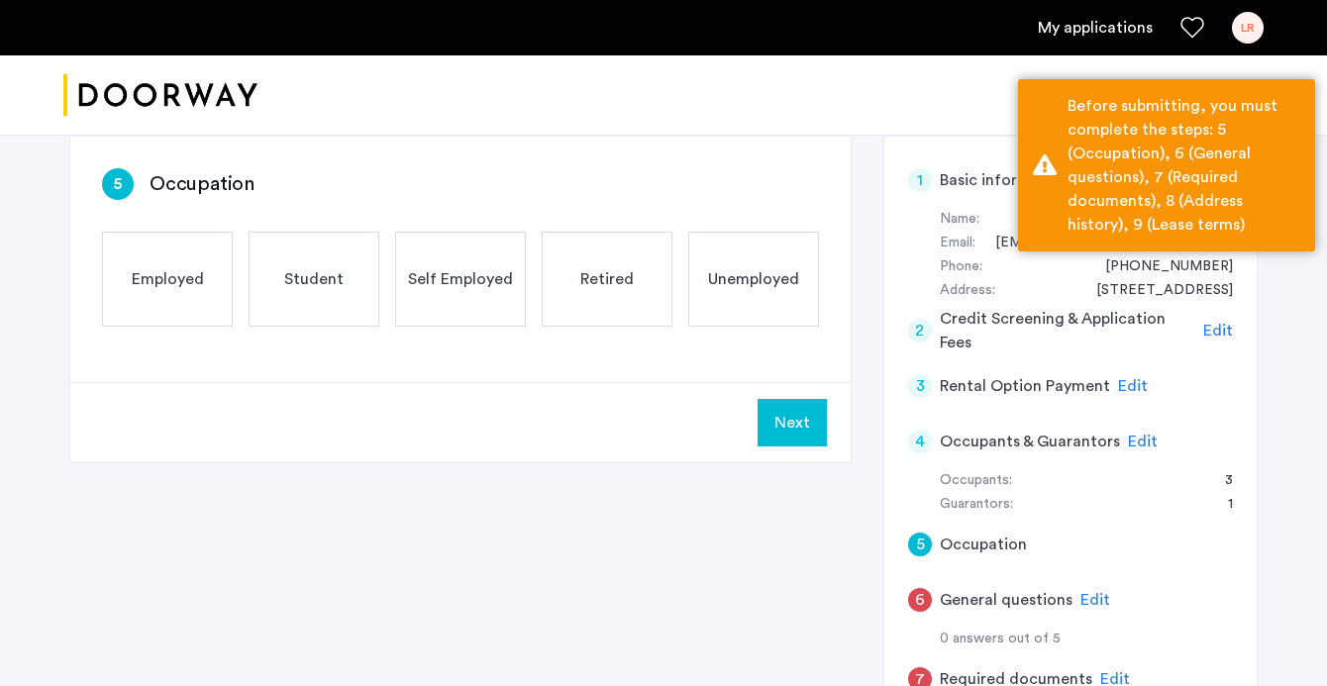
scroll to position [268, 0]
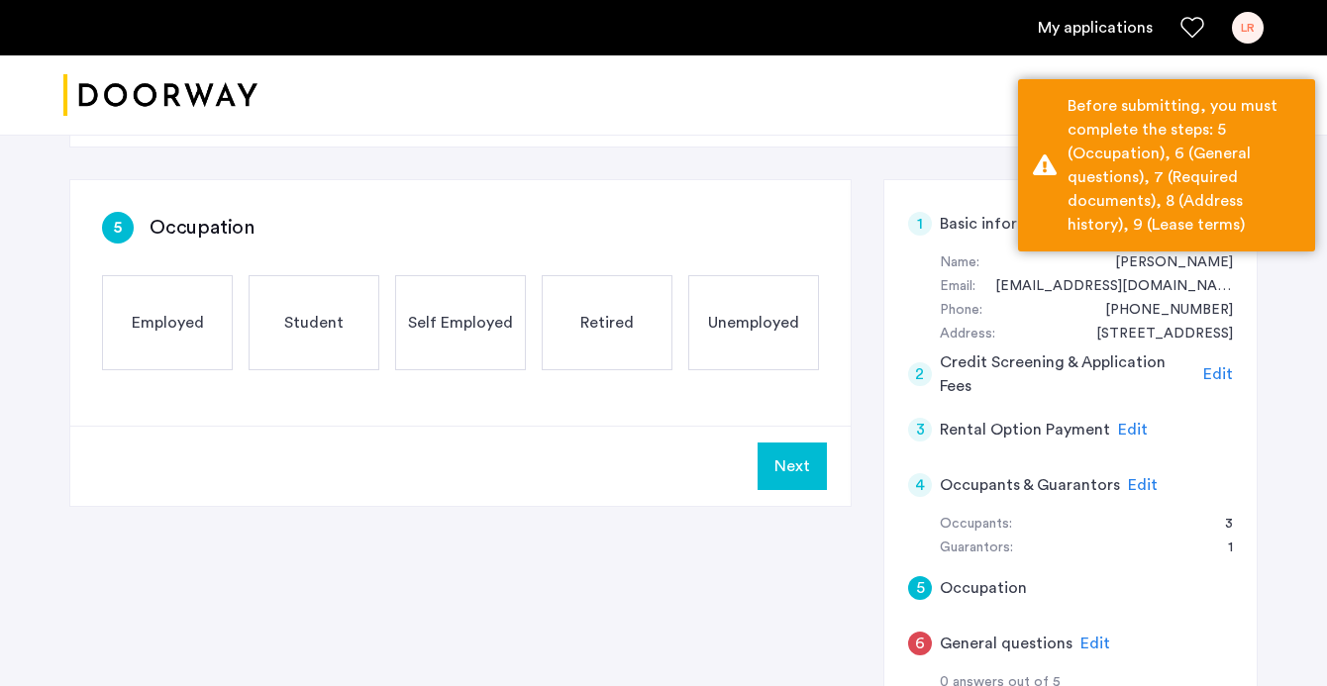
click at [171, 334] on span "Employed" at bounding box center [168, 323] width 72 height 24
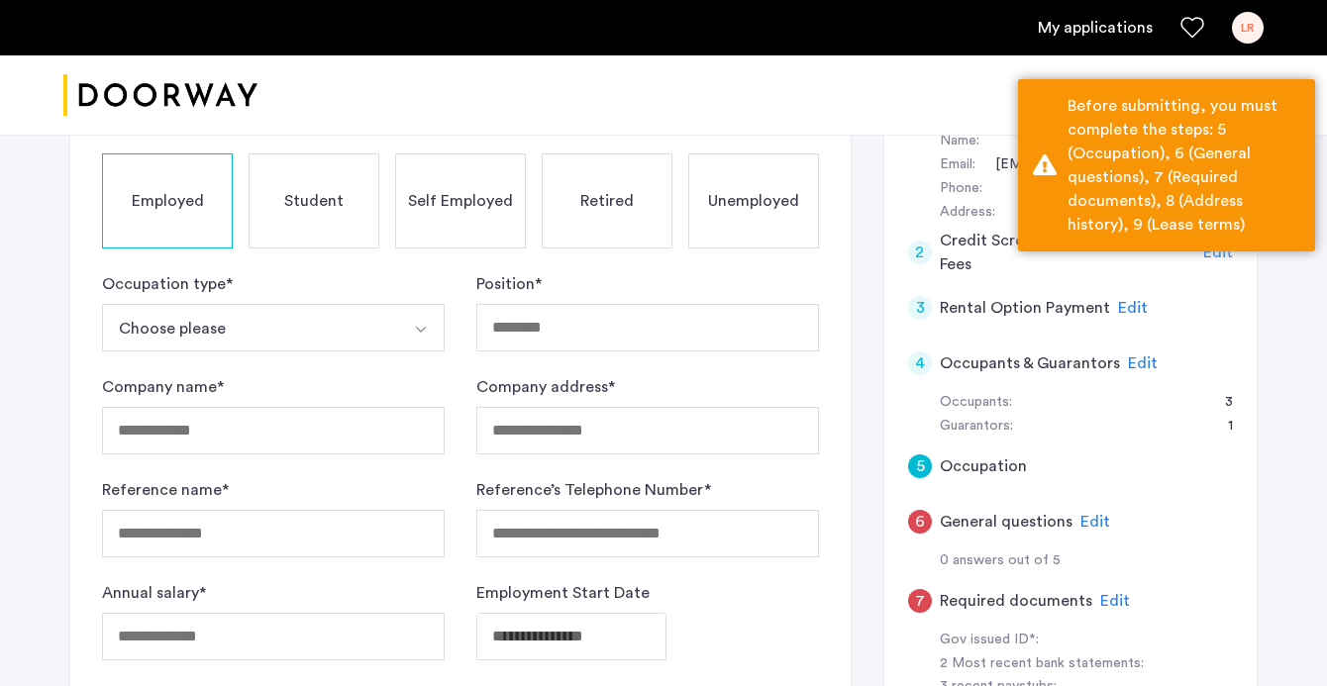
scroll to position [393, 0]
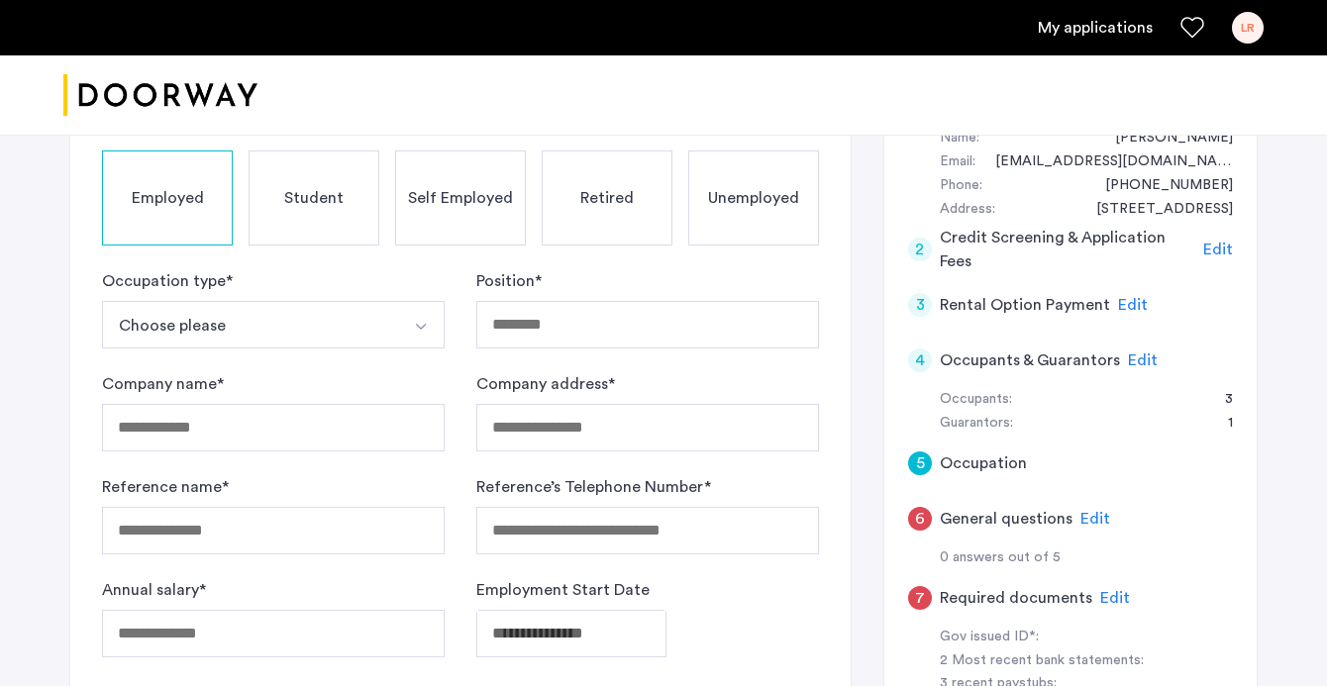
click at [391, 323] on button "Choose please" at bounding box center [250, 325] width 296 height 48
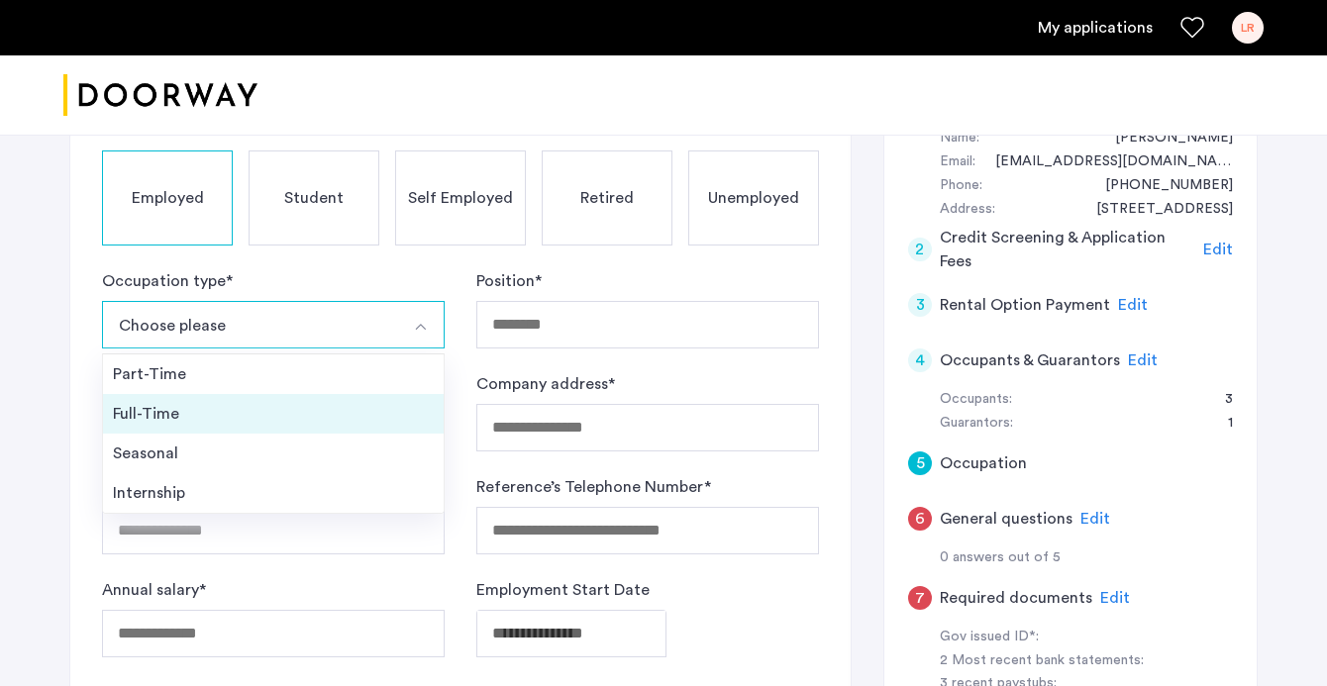
click at [354, 402] on div "Full-Time" at bounding box center [273, 414] width 321 height 24
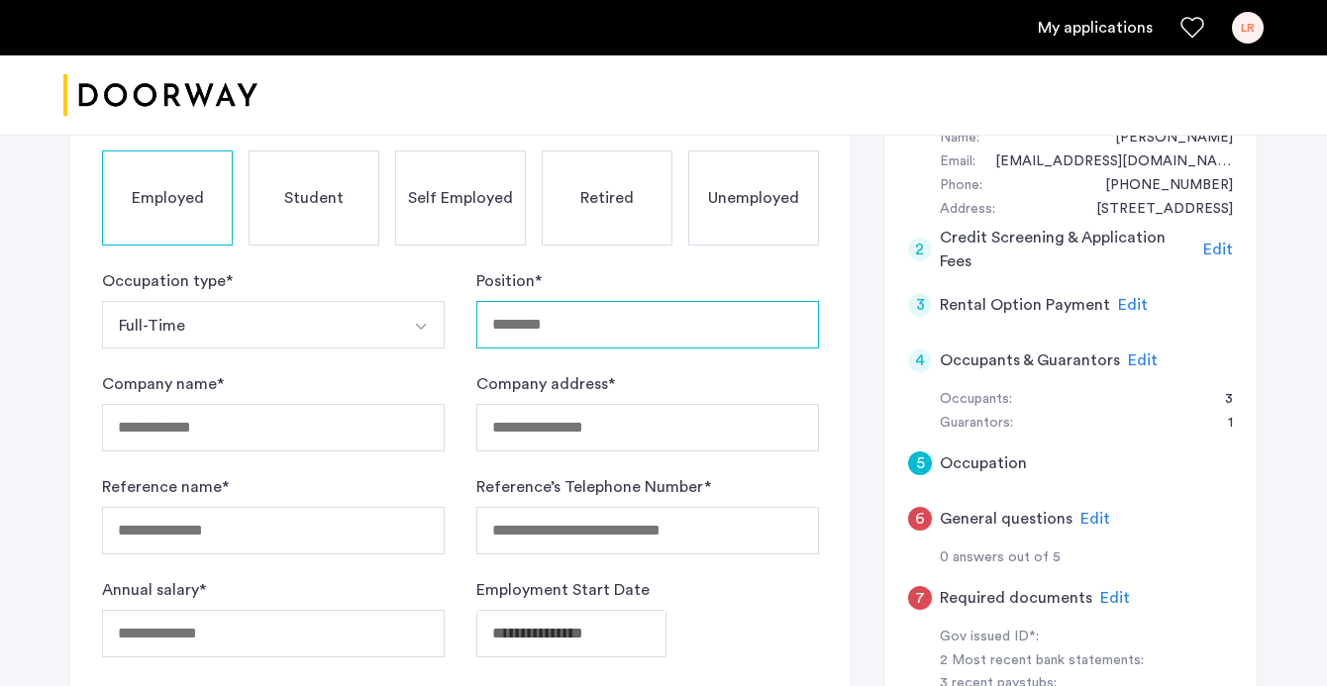
click at [545, 333] on input "Position *" at bounding box center [647, 325] width 343 height 48
type input "**********"
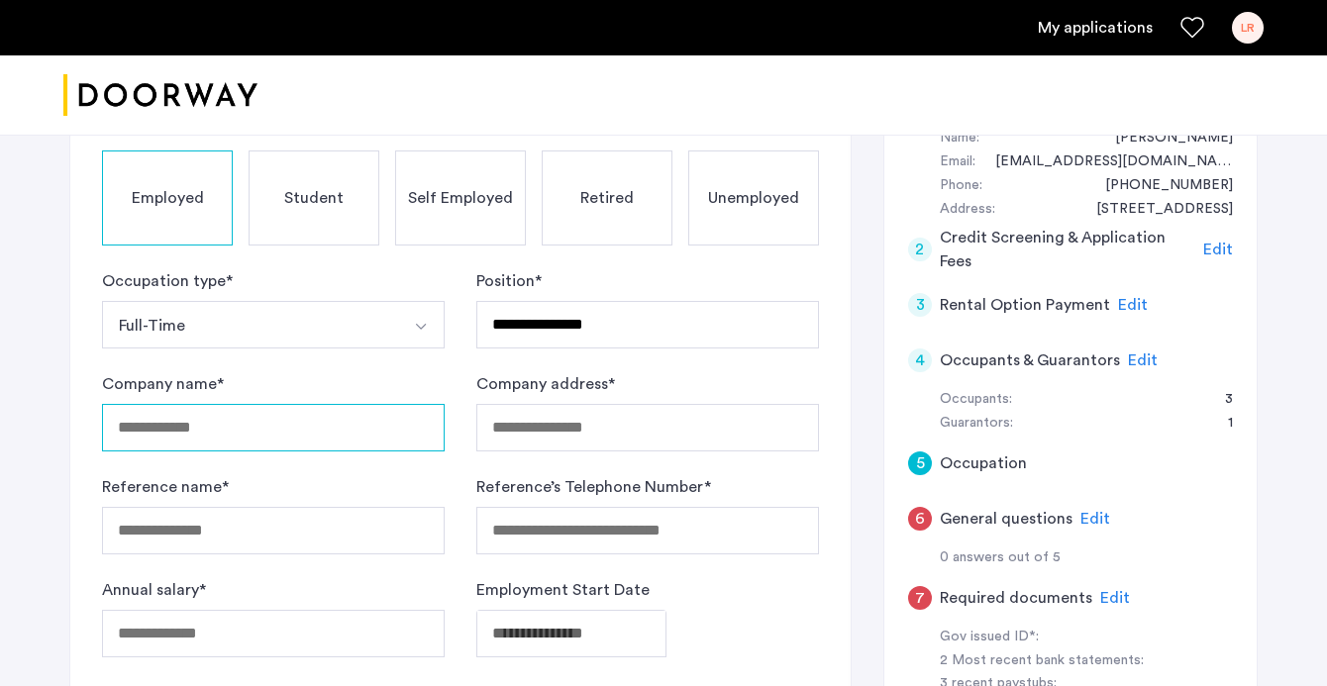
click at [344, 439] on input "Company name *" at bounding box center [273, 428] width 343 height 48
type input "**********"
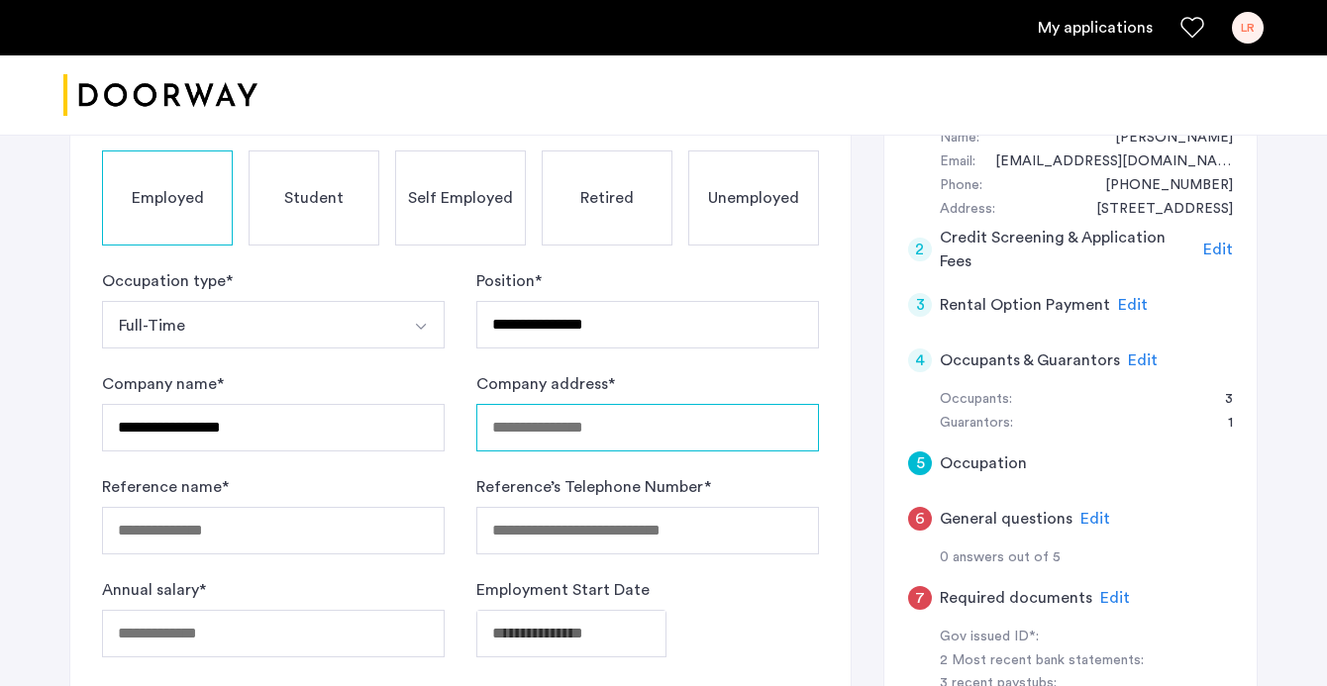
click at [543, 427] on input "Company address *" at bounding box center [647, 428] width 343 height 48
type input "**********"
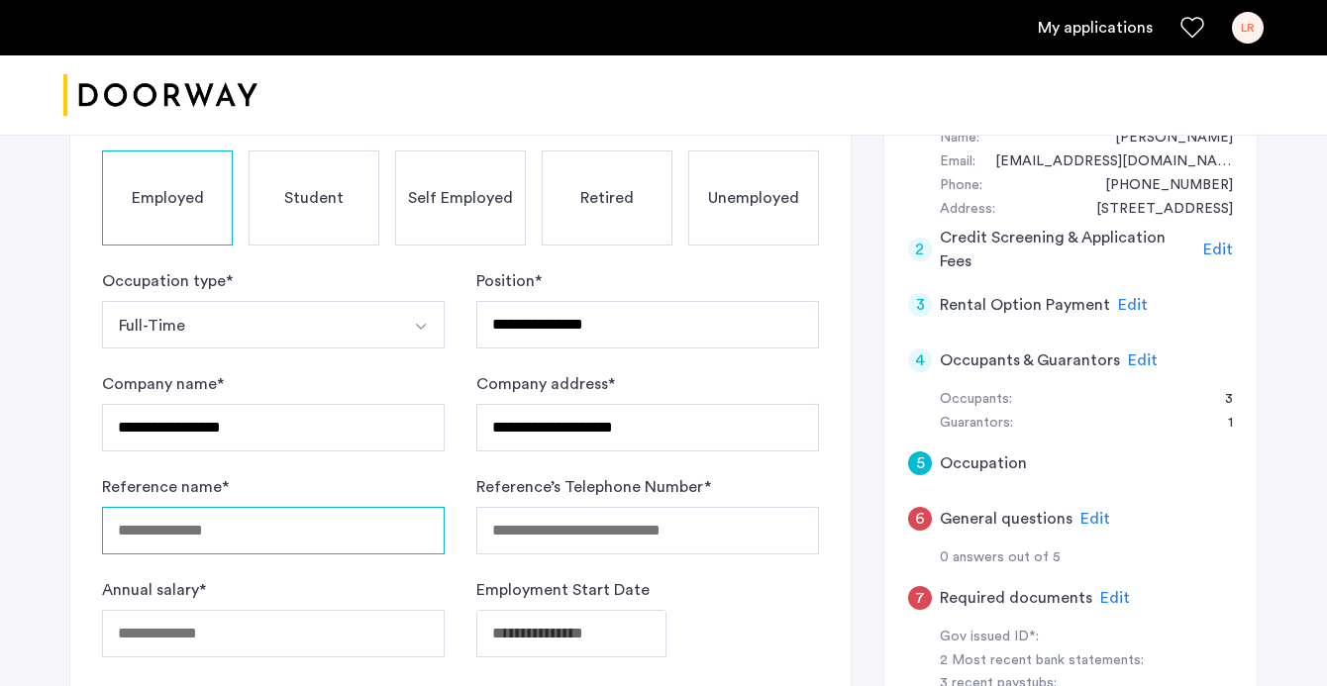
click at [307, 539] on input "Reference name *" at bounding box center [273, 531] width 343 height 48
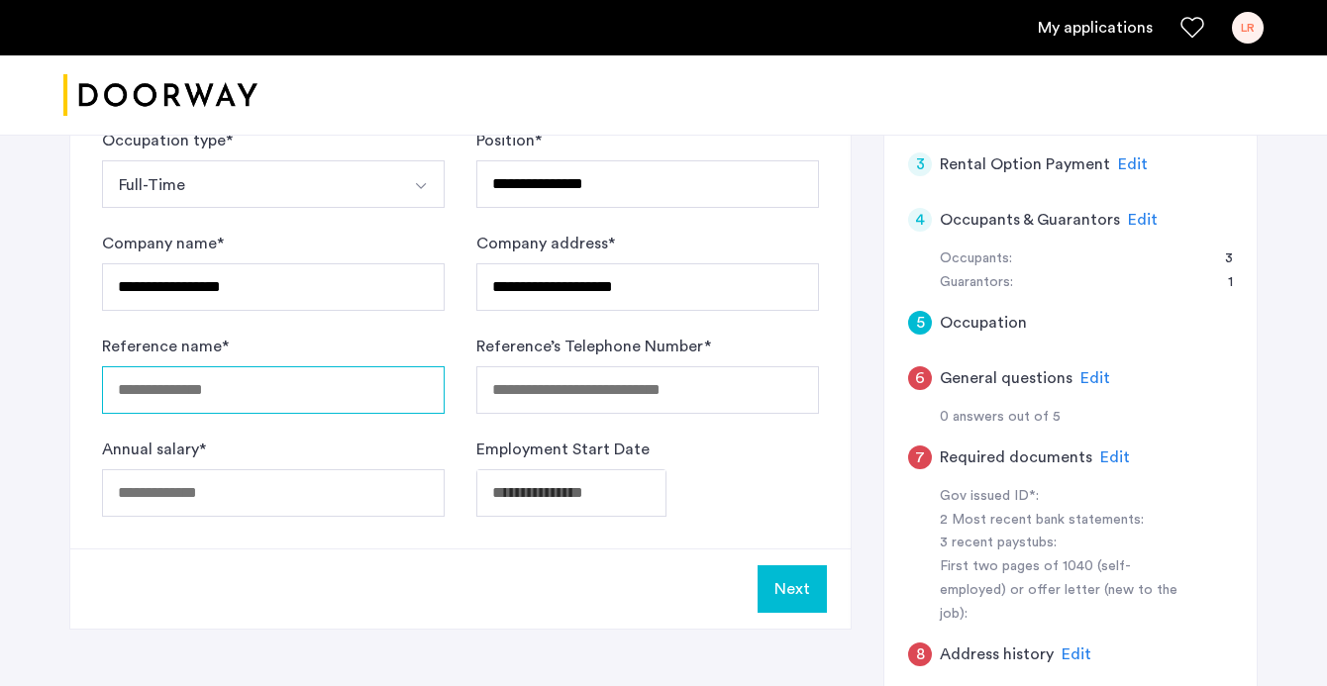
scroll to position [535, 0]
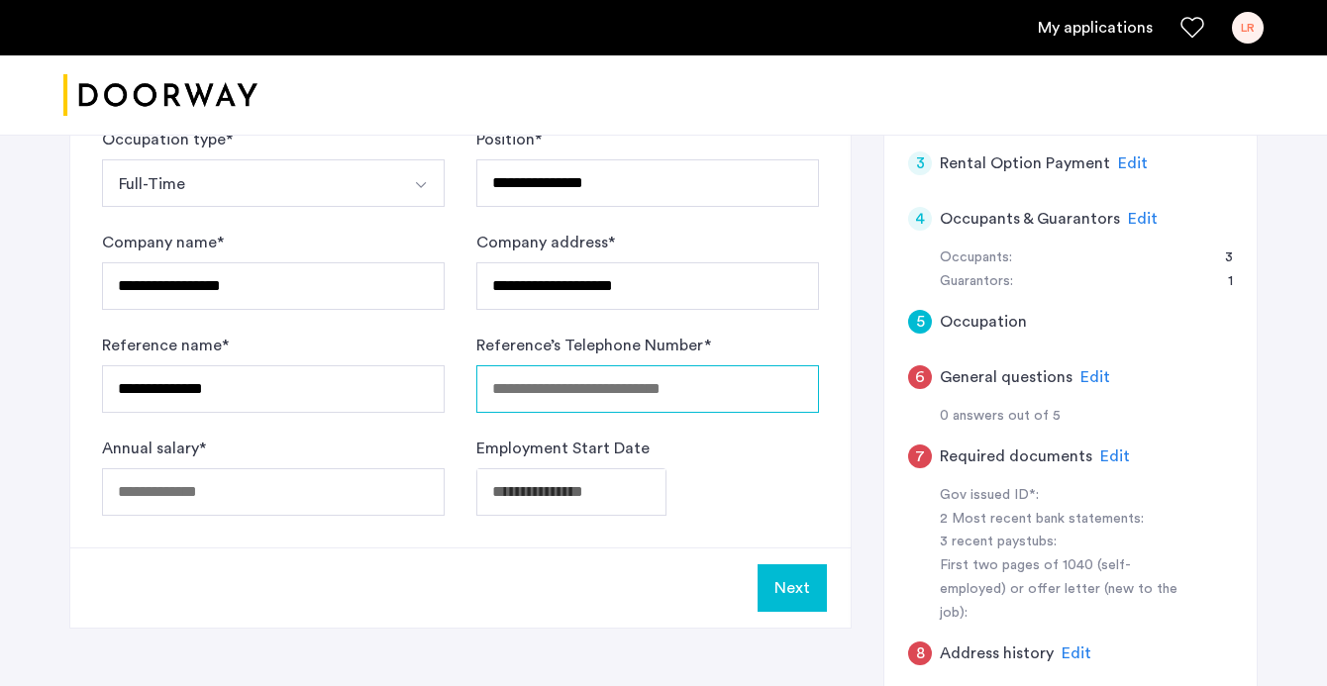
click at [664, 389] on input "Reference’s Telephone Number *" at bounding box center [647, 389] width 343 height 48
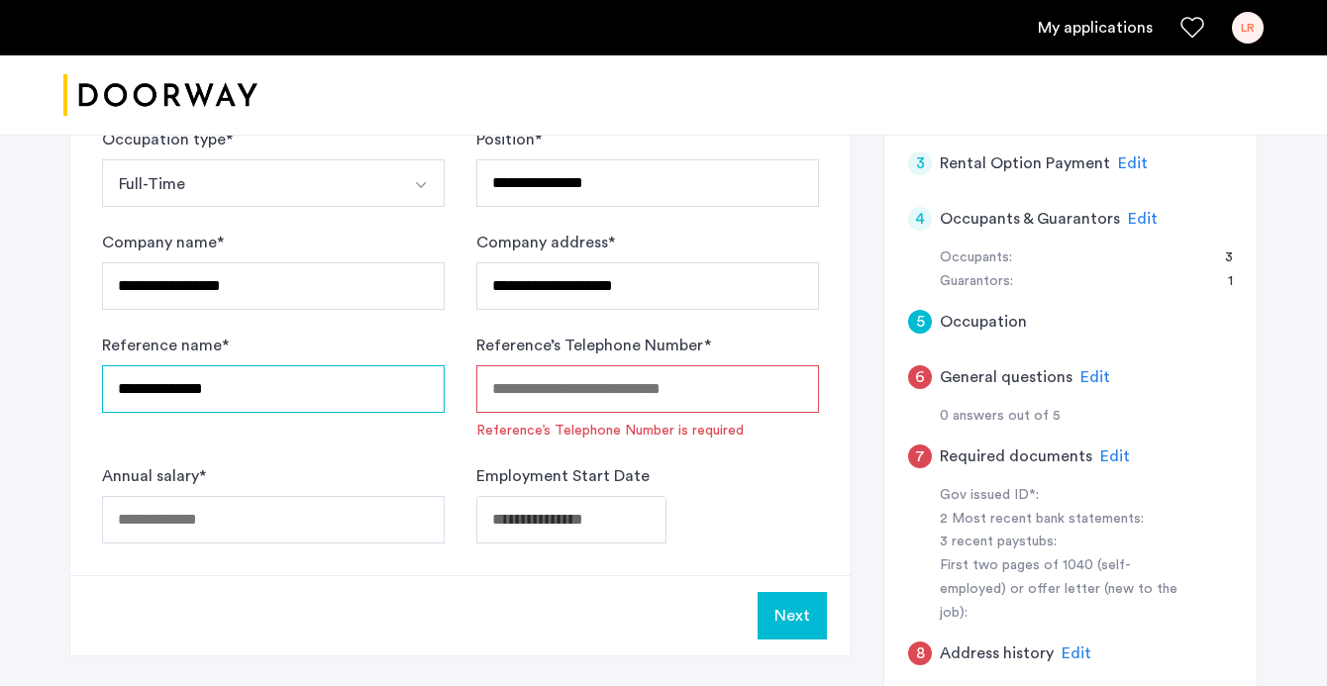
drag, startPoint x: 393, startPoint y: 386, endPoint x: 13, endPoint y: 370, distance: 380.7
click at [13, 370] on div "**********" at bounding box center [663, 252] width 1327 height 1304
type input "**********"
click at [514, 362] on div "Reference’s Telephone Number * Reference’s Telephone Number is required" at bounding box center [647, 387] width 343 height 107
click at [514, 394] on input "Reference’s Telephone Number *" at bounding box center [647, 389] width 343 height 48
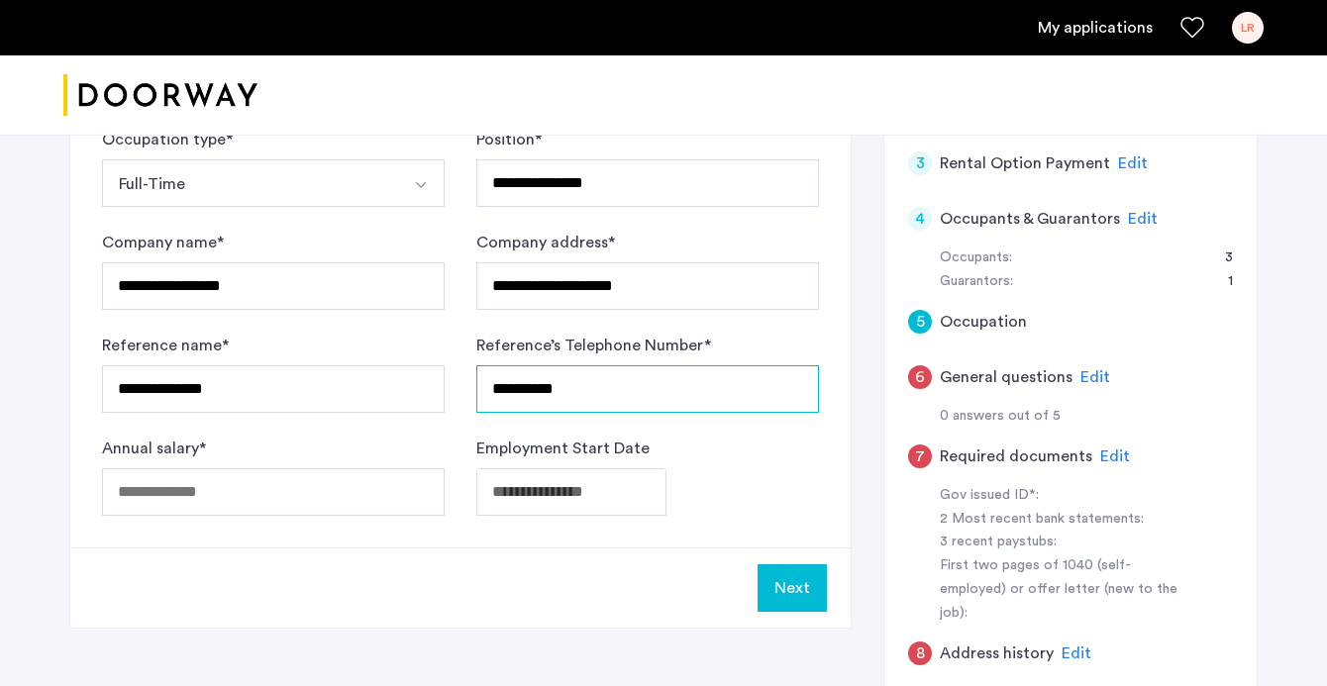
type input "**********"
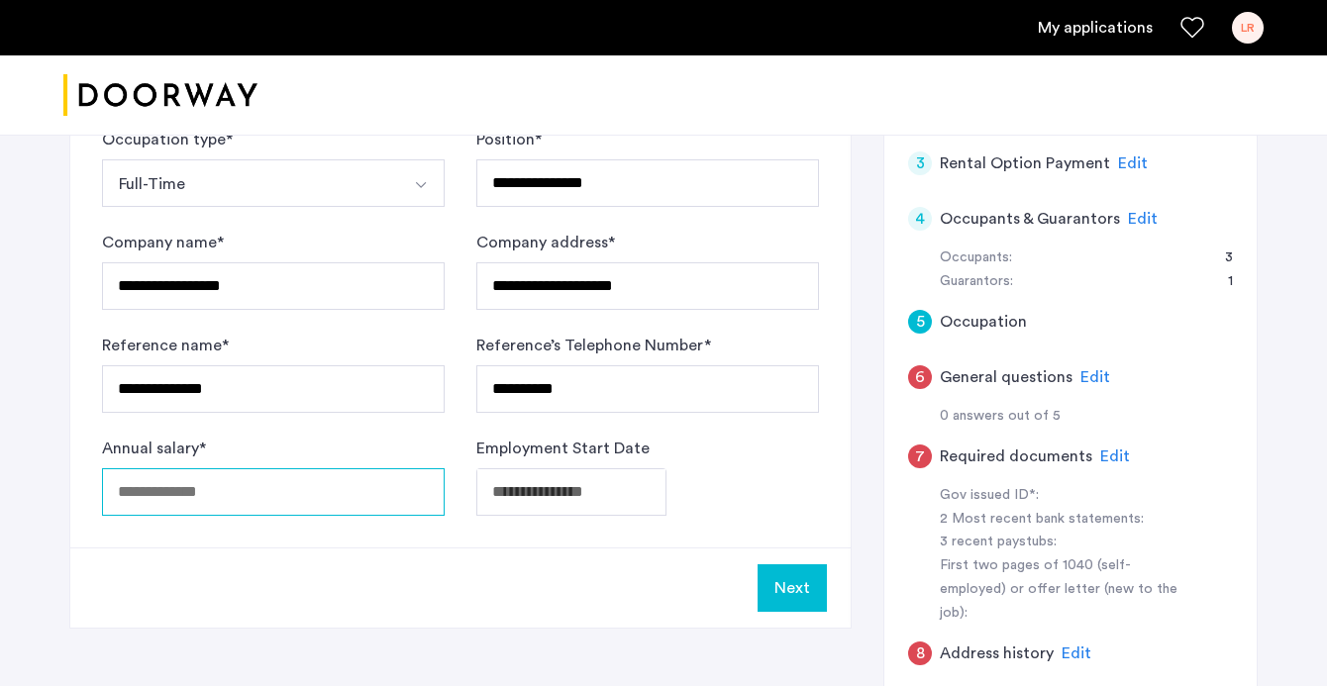
click at [276, 476] on input "Annual salary *" at bounding box center [273, 492] width 343 height 48
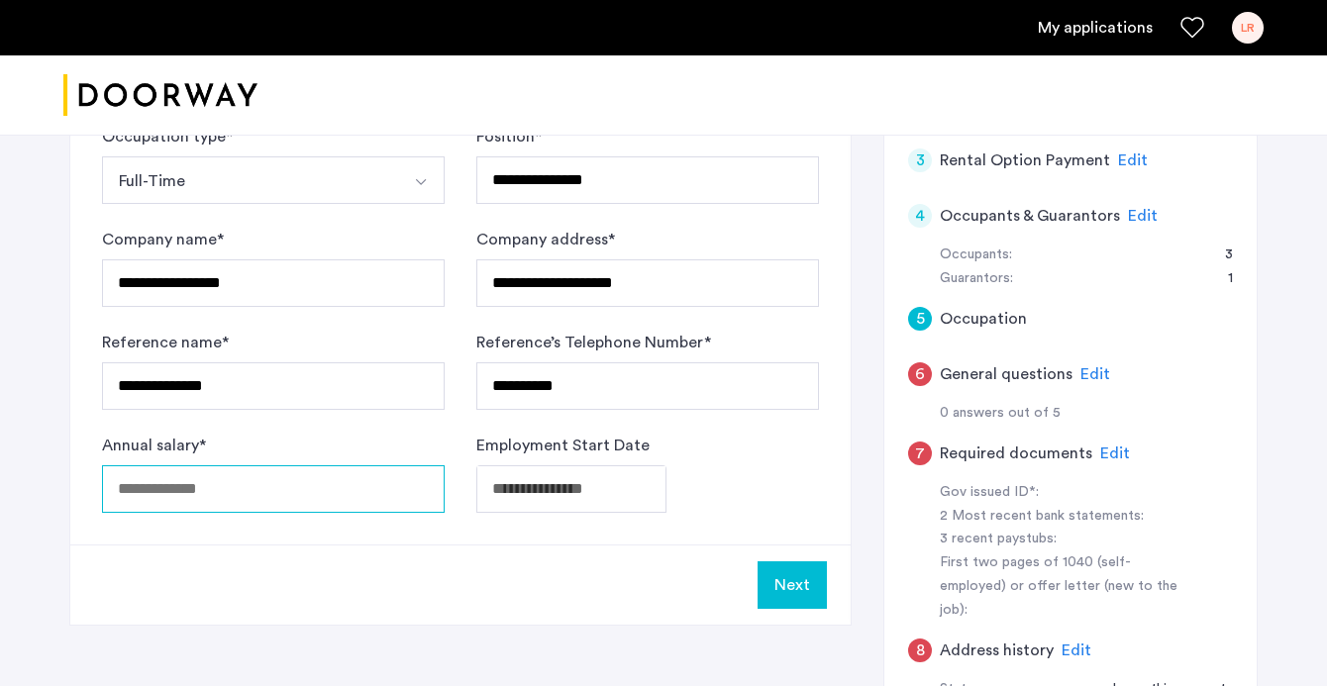
scroll to position [568, 0]
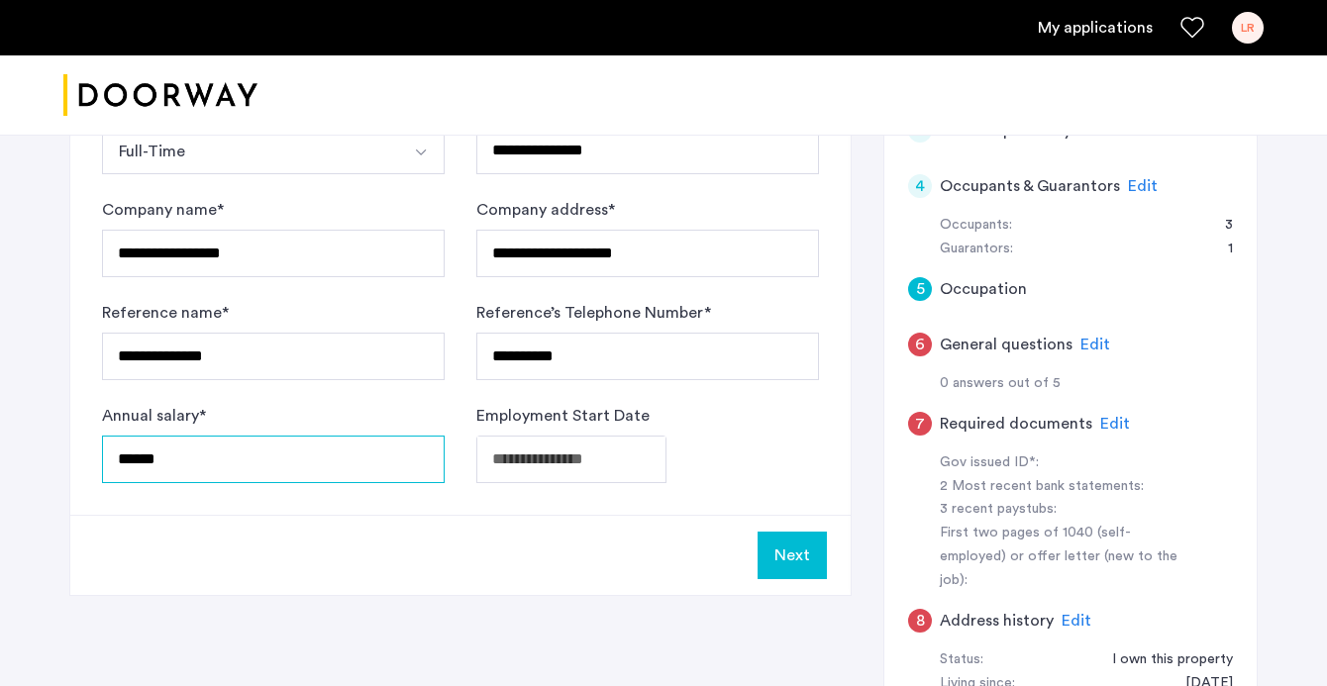
click at [148, 470] on input "******" at bounding box center [273, 460] width 343 height 48
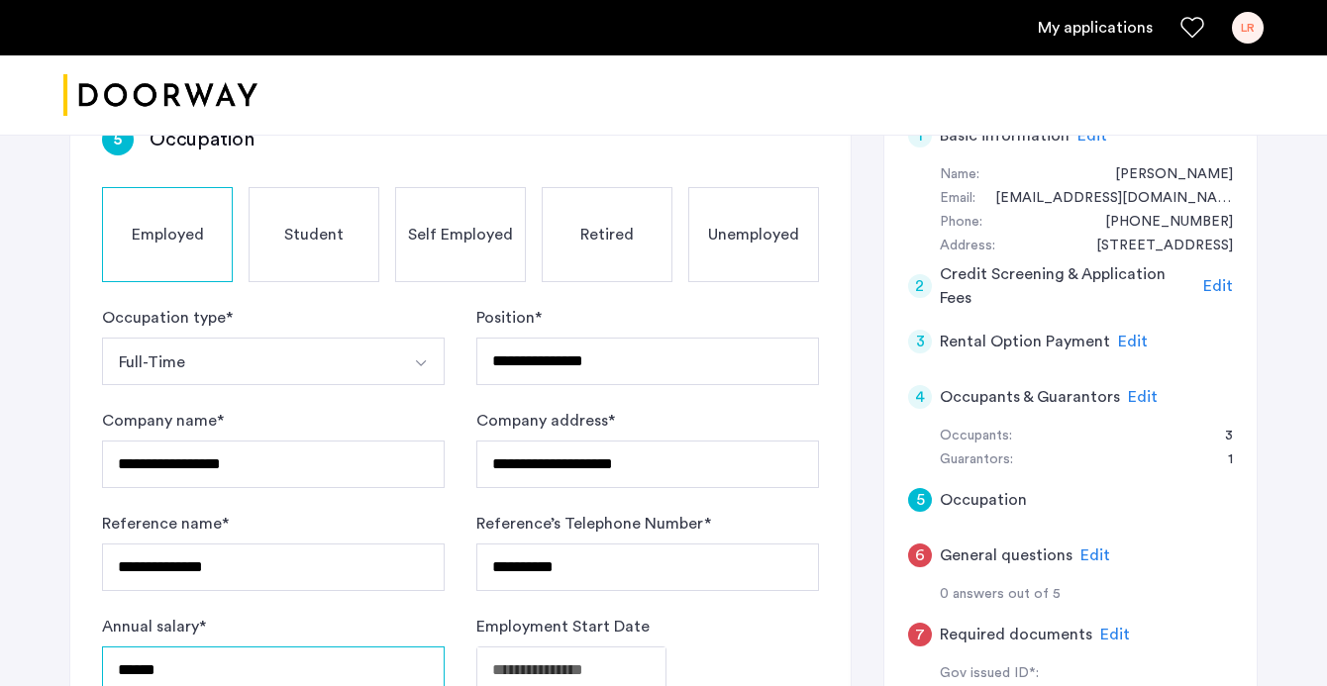
scroll to position [347, 0]
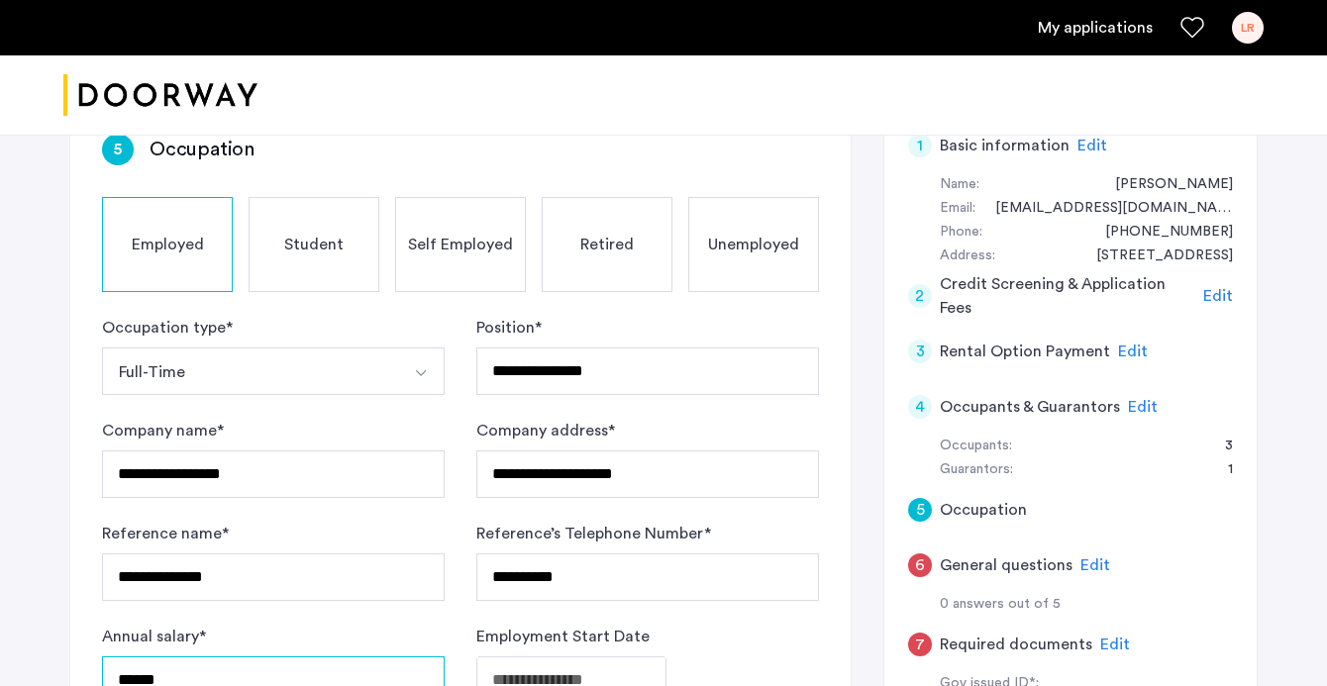
type input "******"
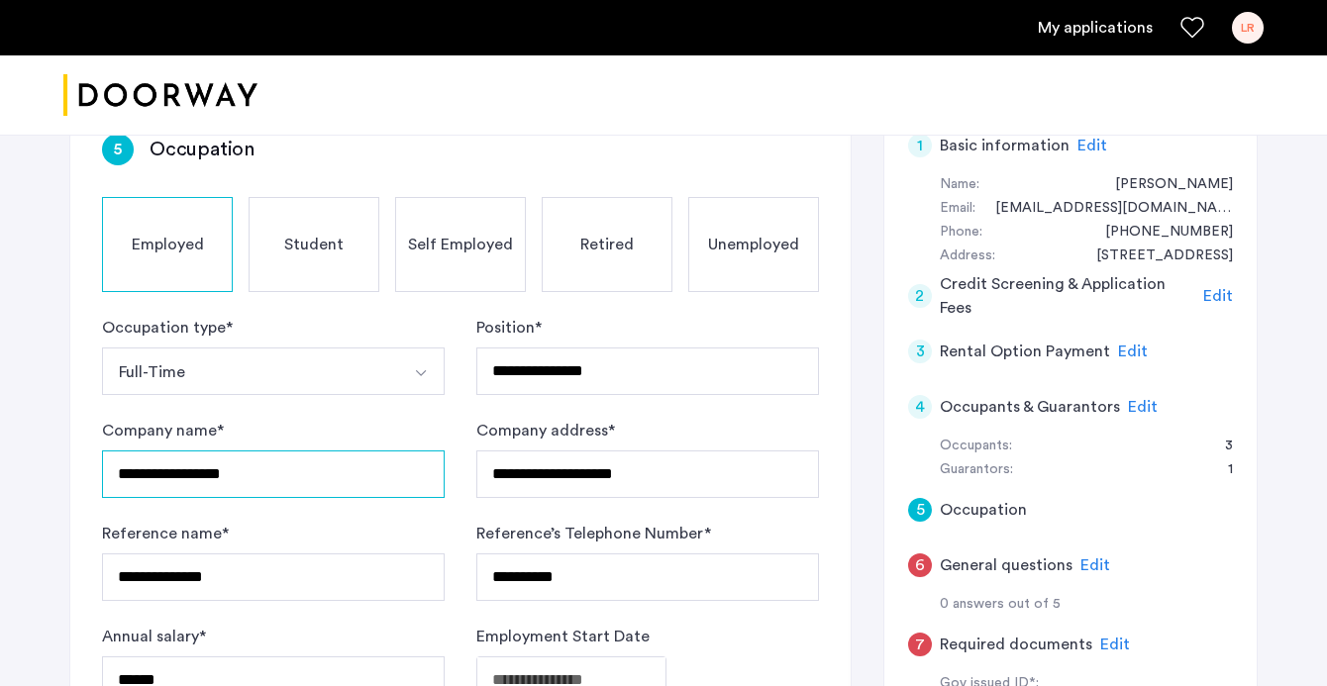
click at [153, 478] on input "**********" at bounding box center [273, 475] width 343 height 48
click at [250, 479] on input "**********" at bounding box center [273, 475] width 343 height 48
click at [239, 479] on input "**********" at bounding box center [273, 475] width 343 height 48
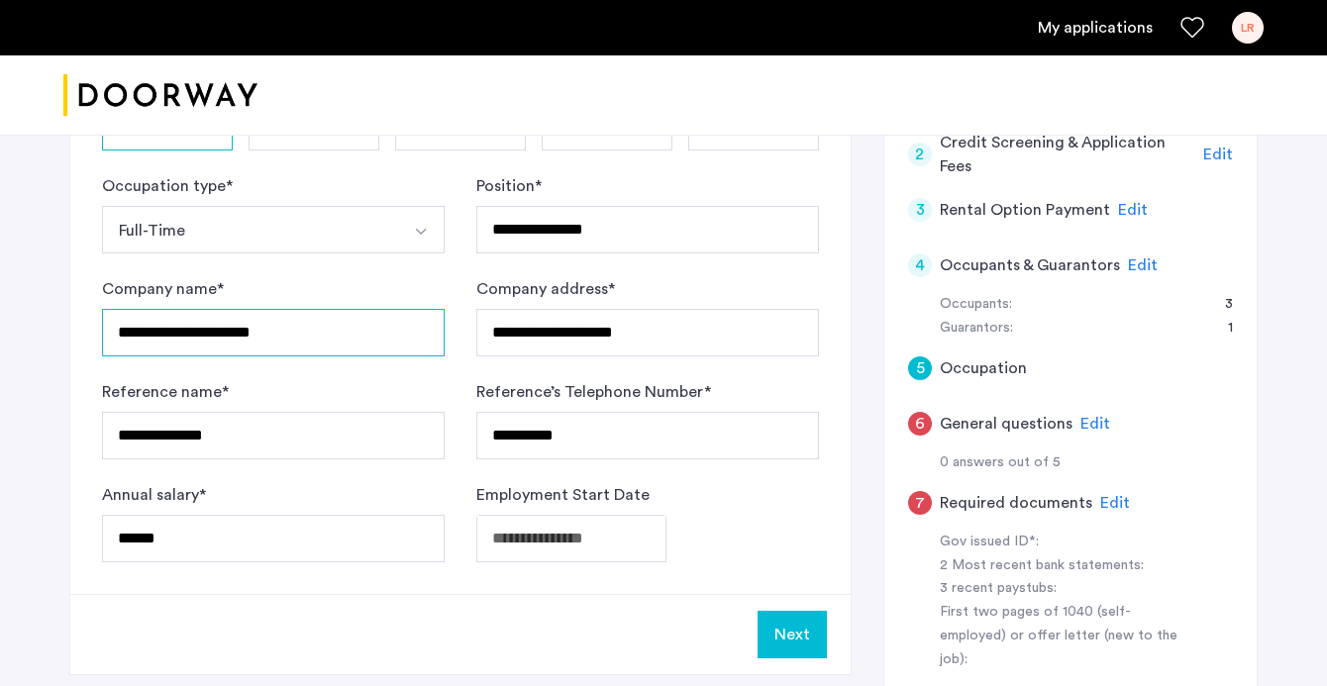
scroll to position [491, 0]
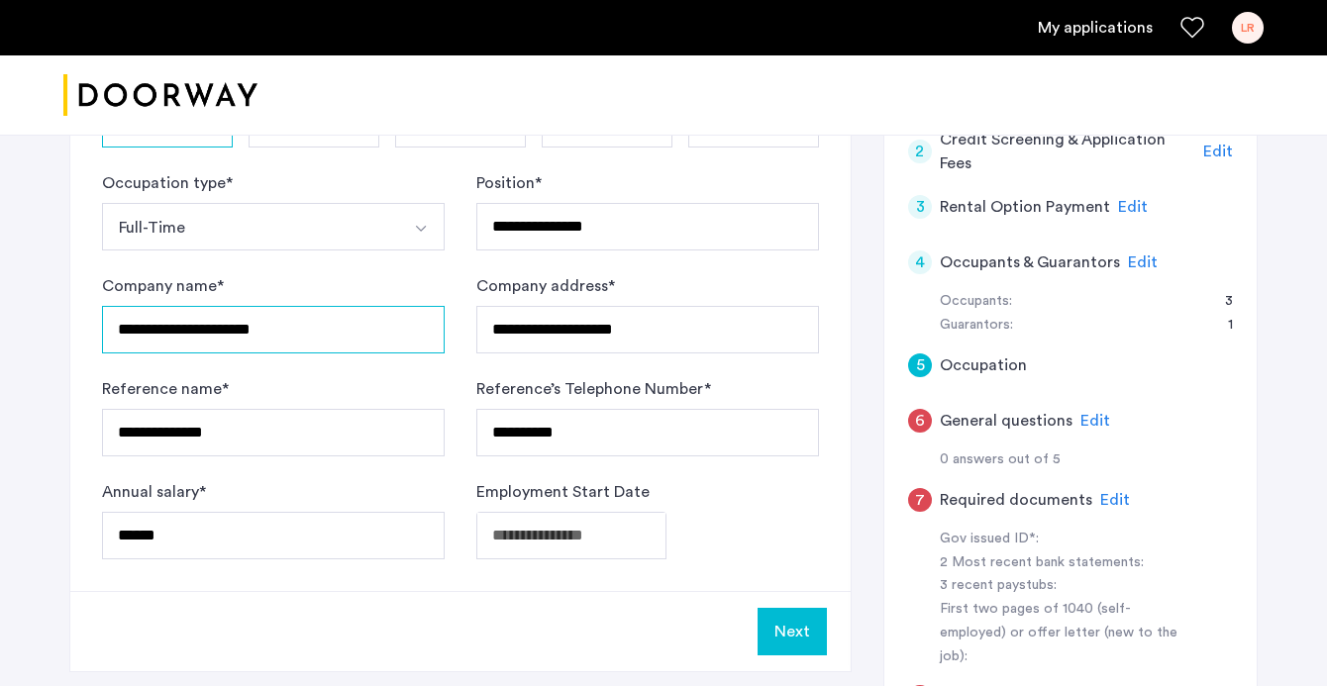
type input "**********"
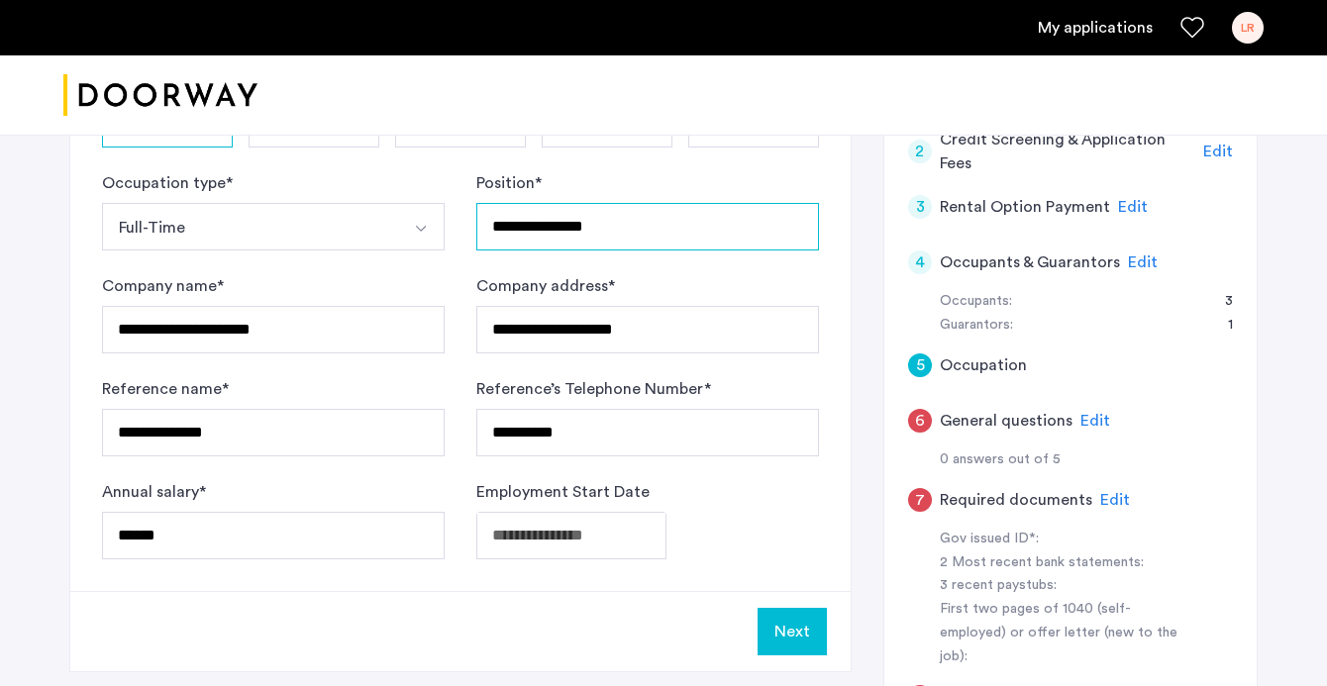
click at [520, 230] on input "**********" at bounding box center [647, 227] width 343 height 48
type input "**********"
click at [682, 270] on form "**********" at bounding box center [460, 365] width 717 height 388
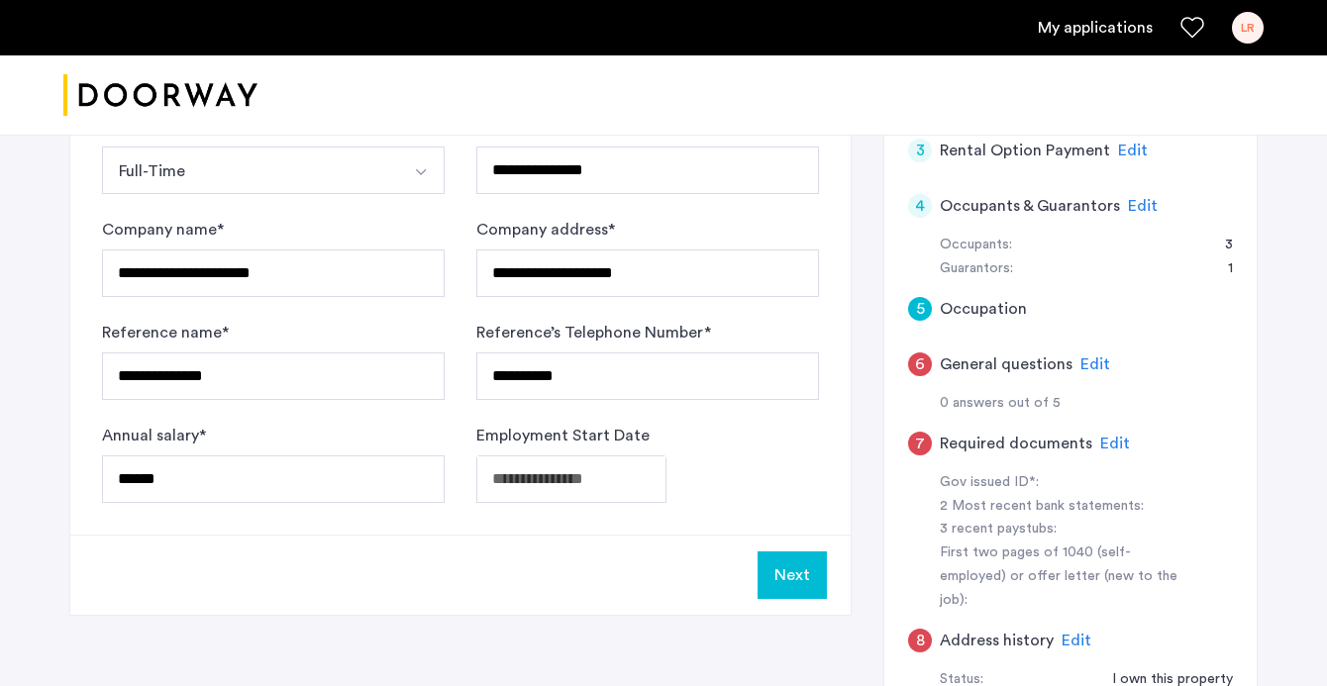
scroll to position [558, 0]
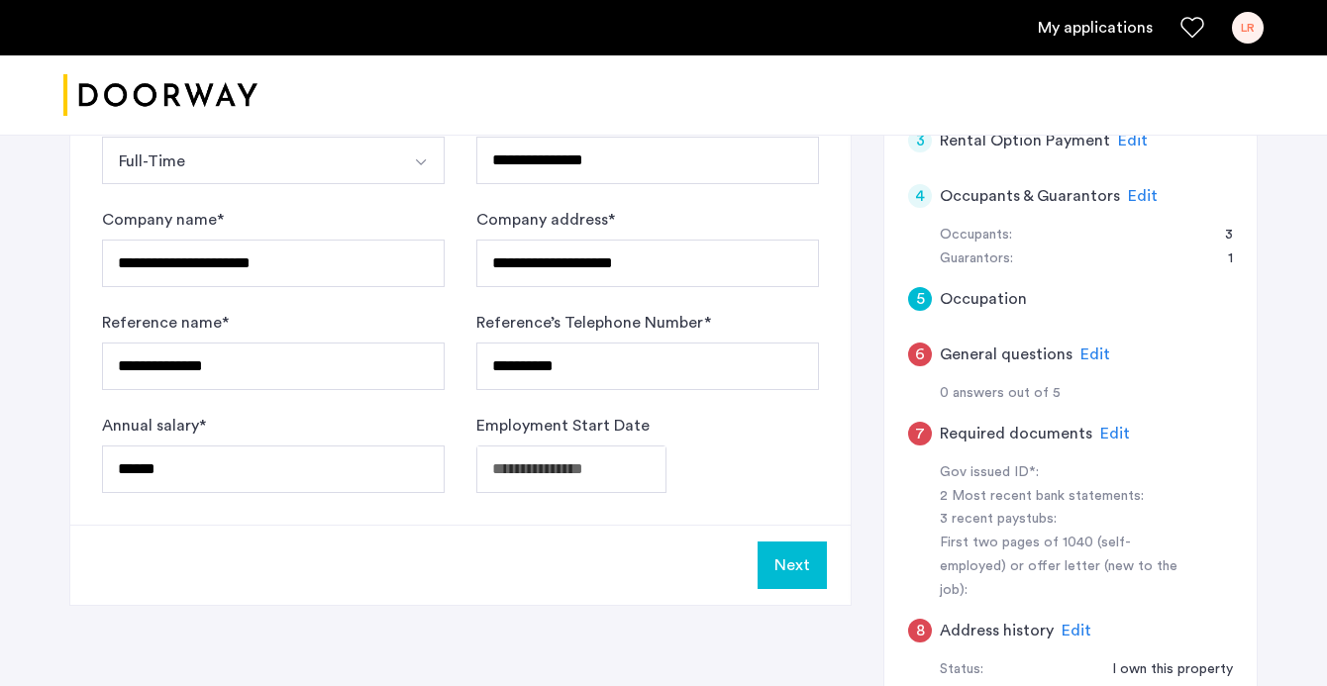
click at [806, 577] on button "Next" at bounding box center [792, 566] width 69 height 48
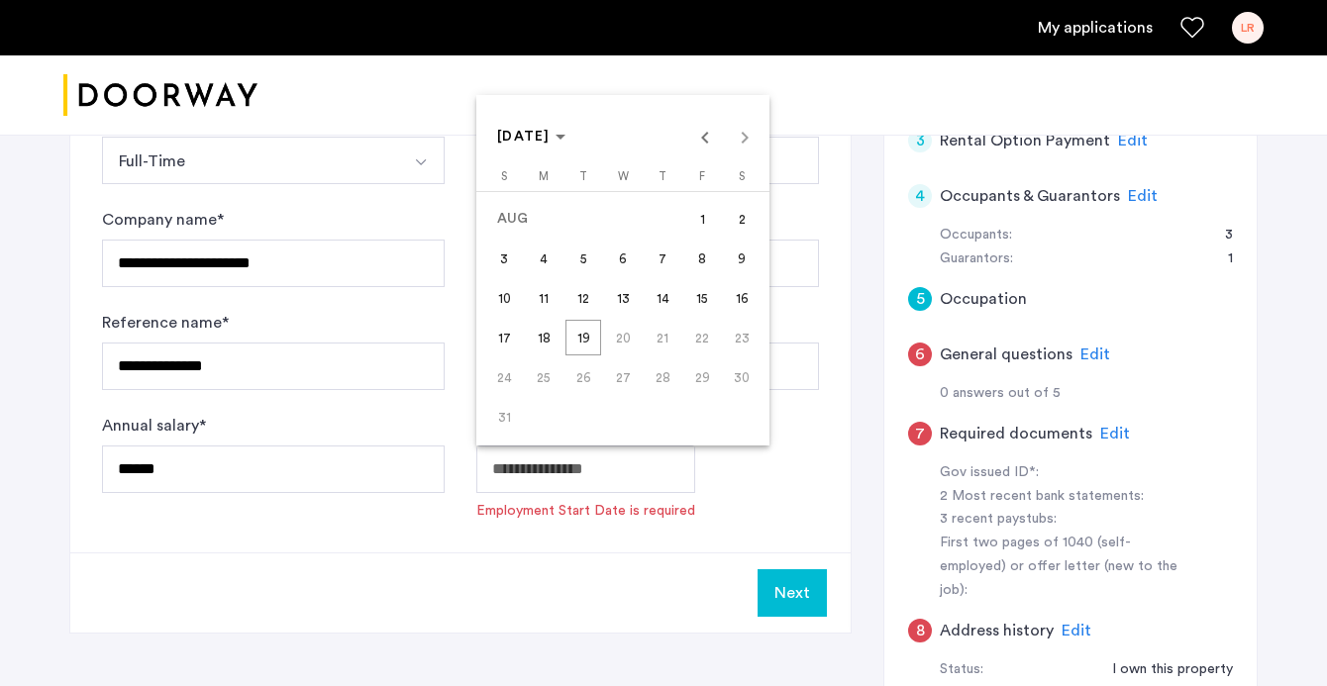
click at [505, 535] on div at bounding box center [663, 343] width 1327 height 686
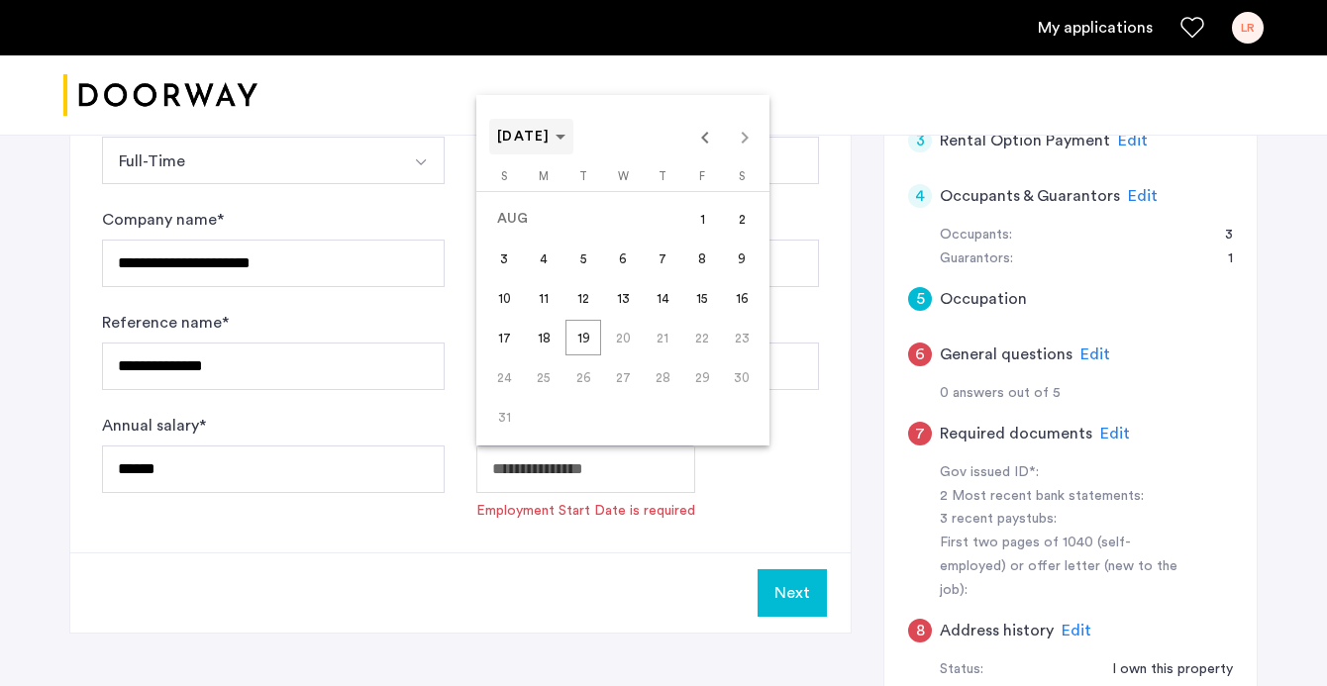
click at [573, 146] on span "Choose month and year" at bounding box center [531, 137] width 84 height 48
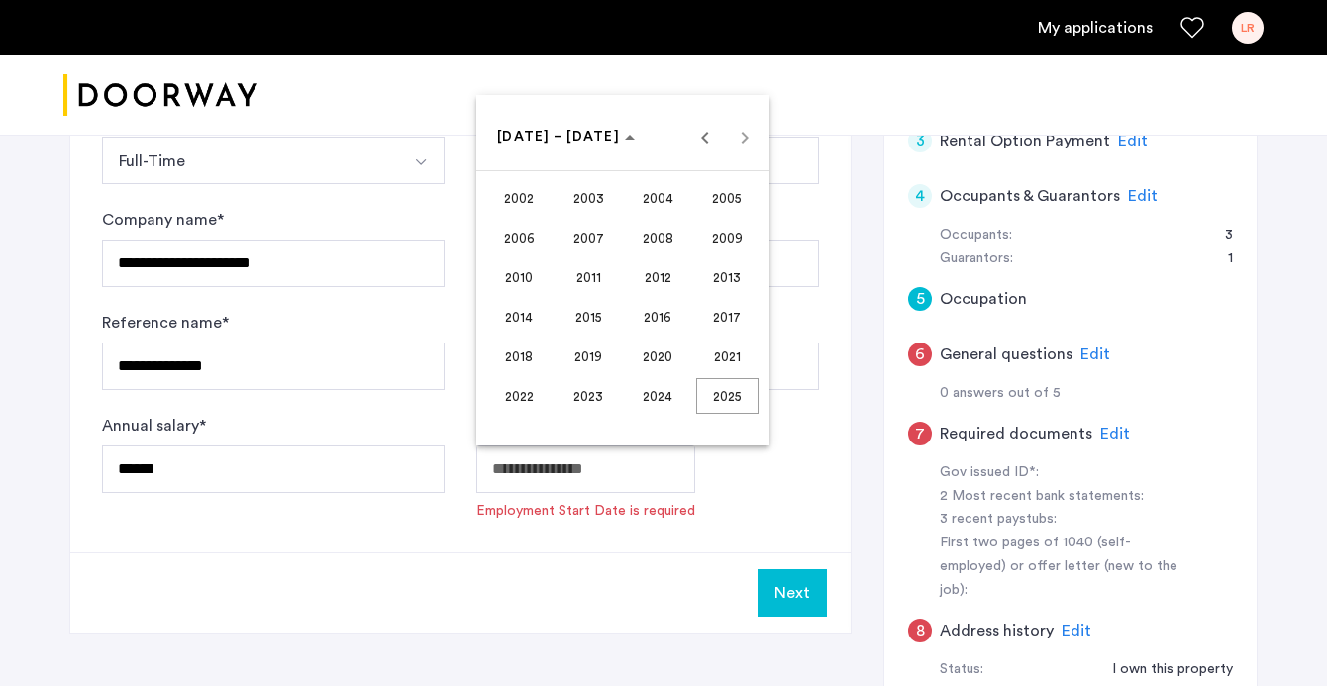
click at [600, 317] on span "2015" at bounding box center [589, 317] width 62 height 36
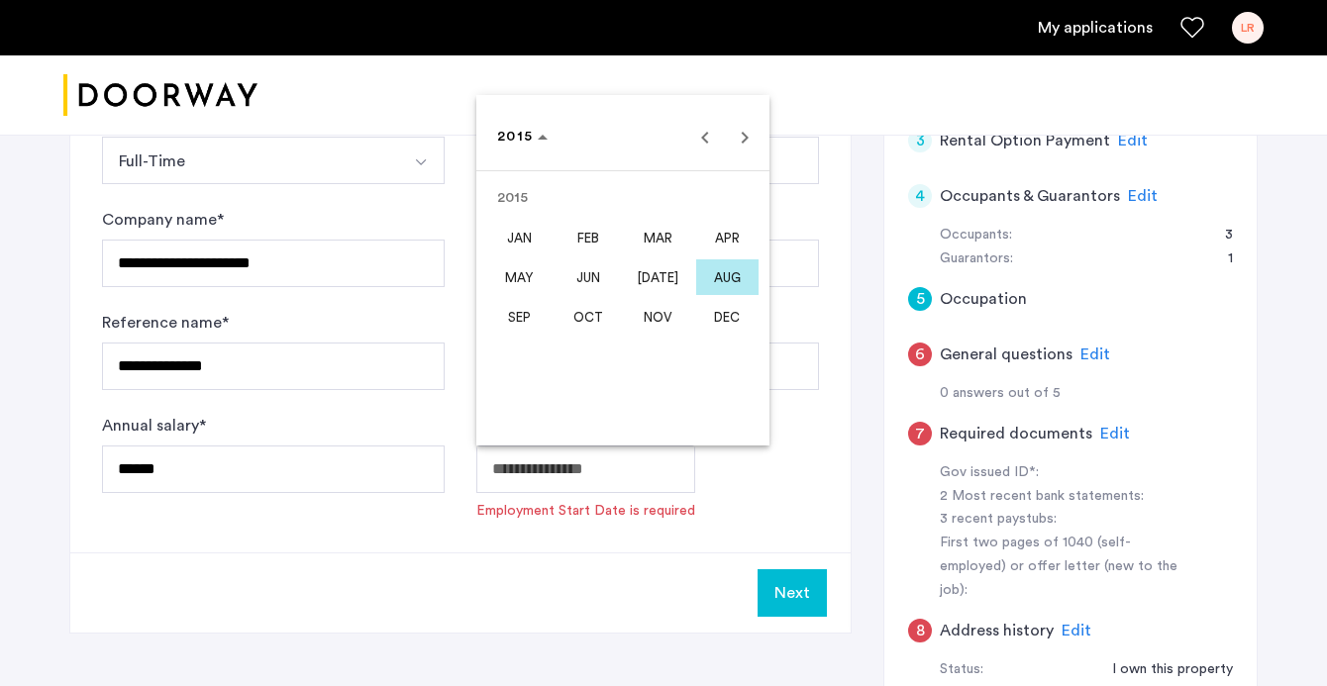
click at [522, 239] on span "JAN" at bounding box center [519, 238] width 62 height 36
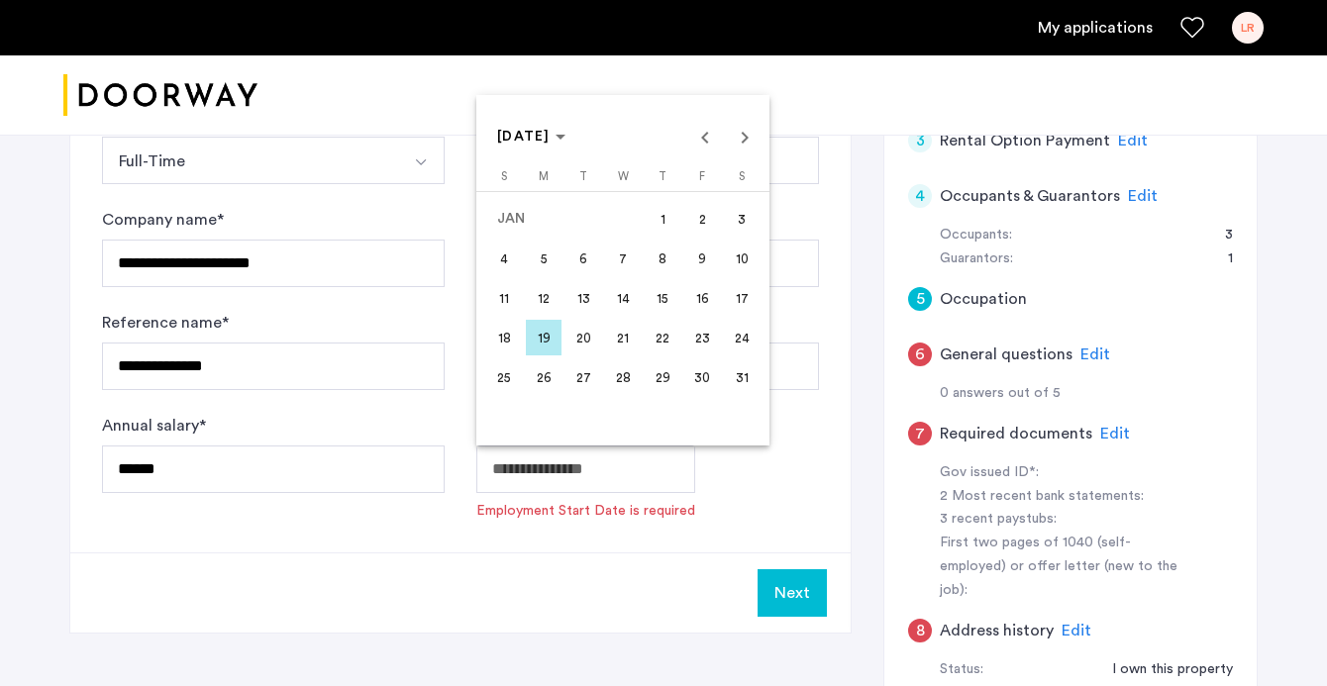
click at [658, 225] on span "1" at bounding box center [663, 219] width 36 height 36
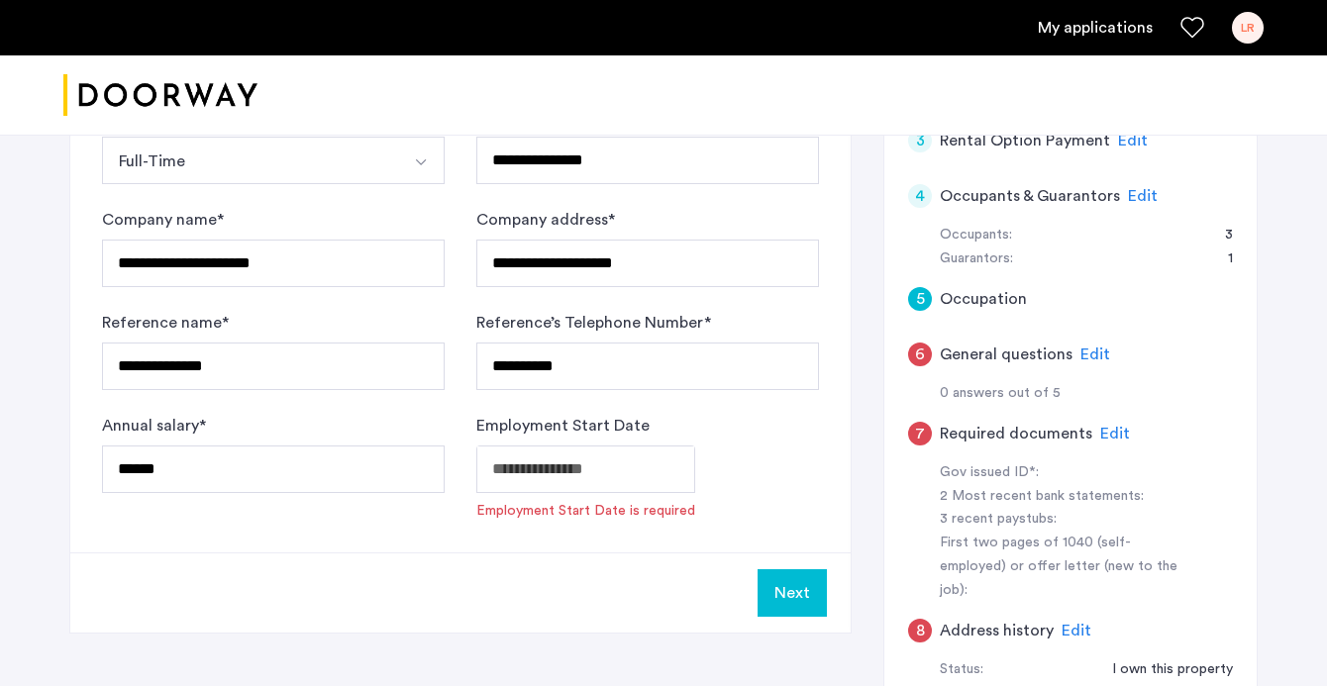
type input "**********"
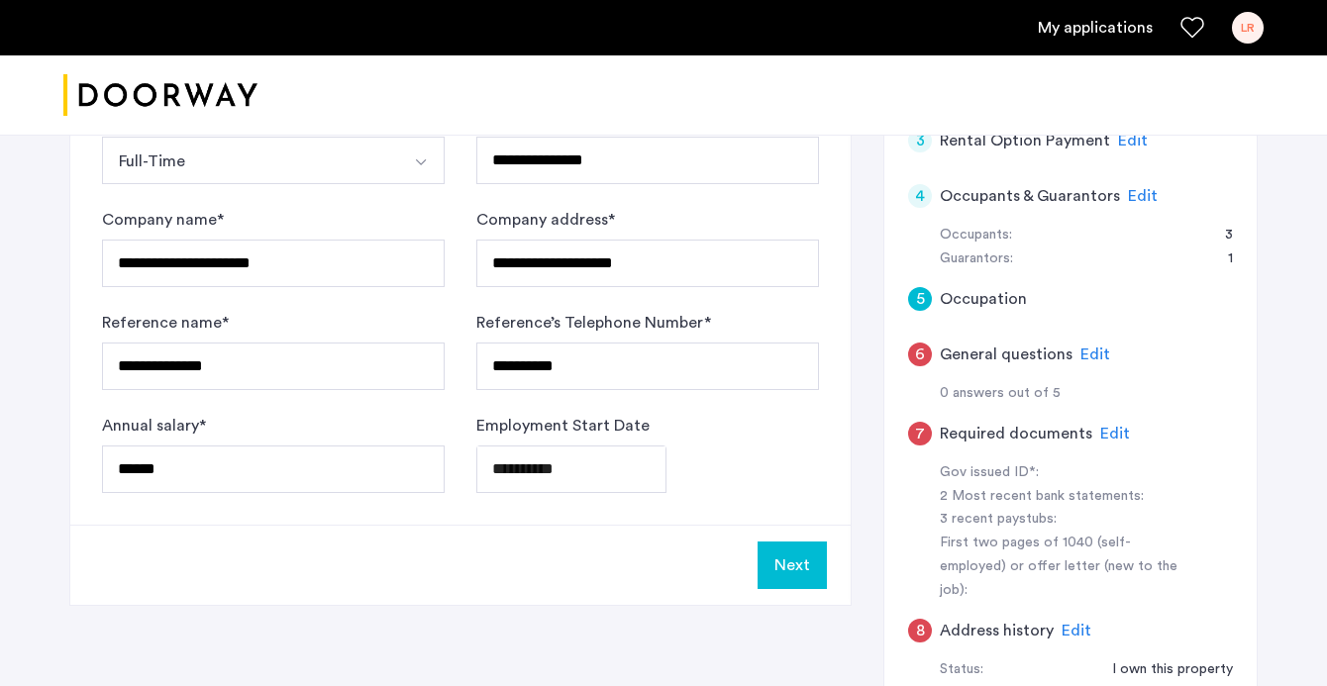
click at [781, 577] on button "Next" at bounding box center [792, 566] width 69 height 48
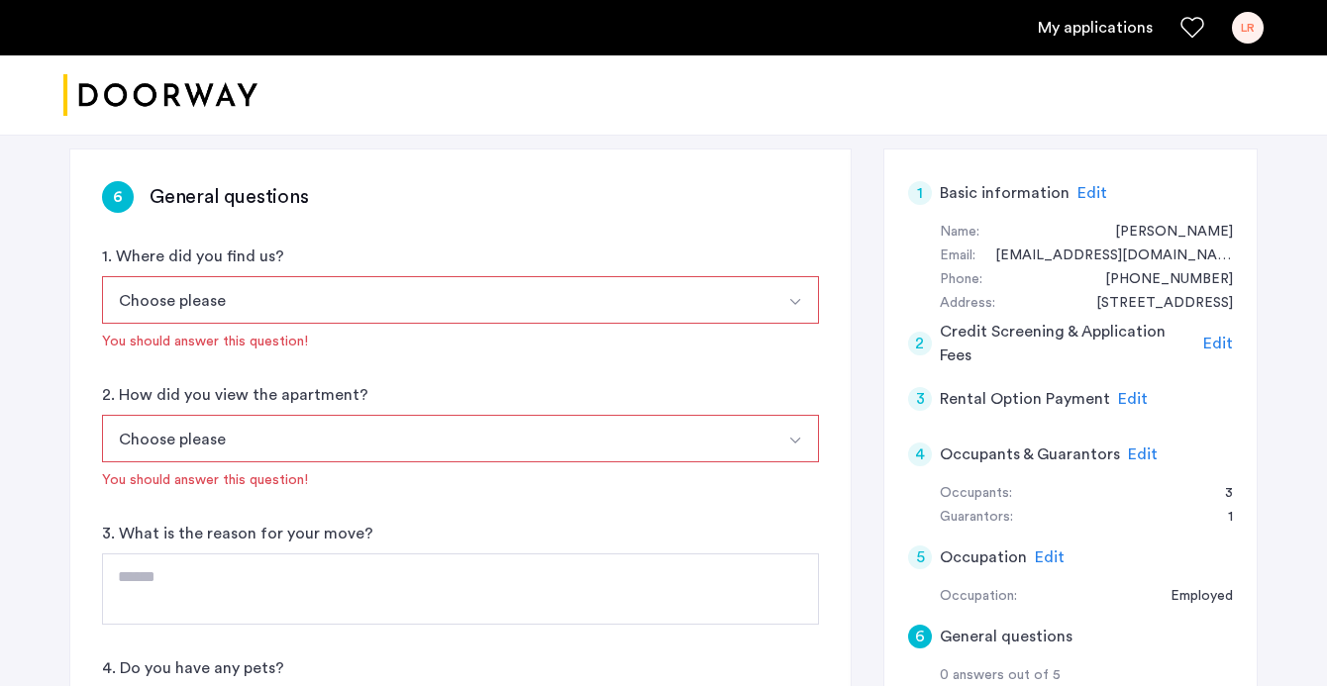
scroll to position [337, 0]
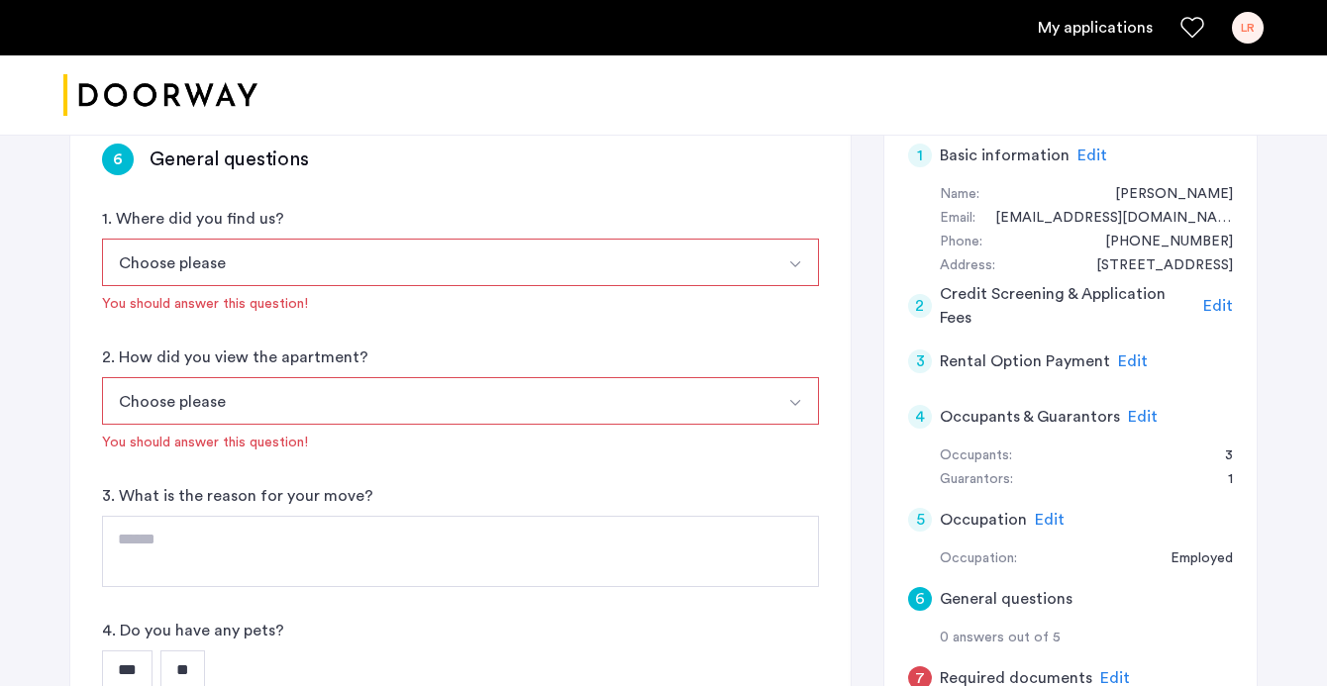
click at [768, 266] on button "Choose please" at bounding box center [437, 263] width 671 height 48
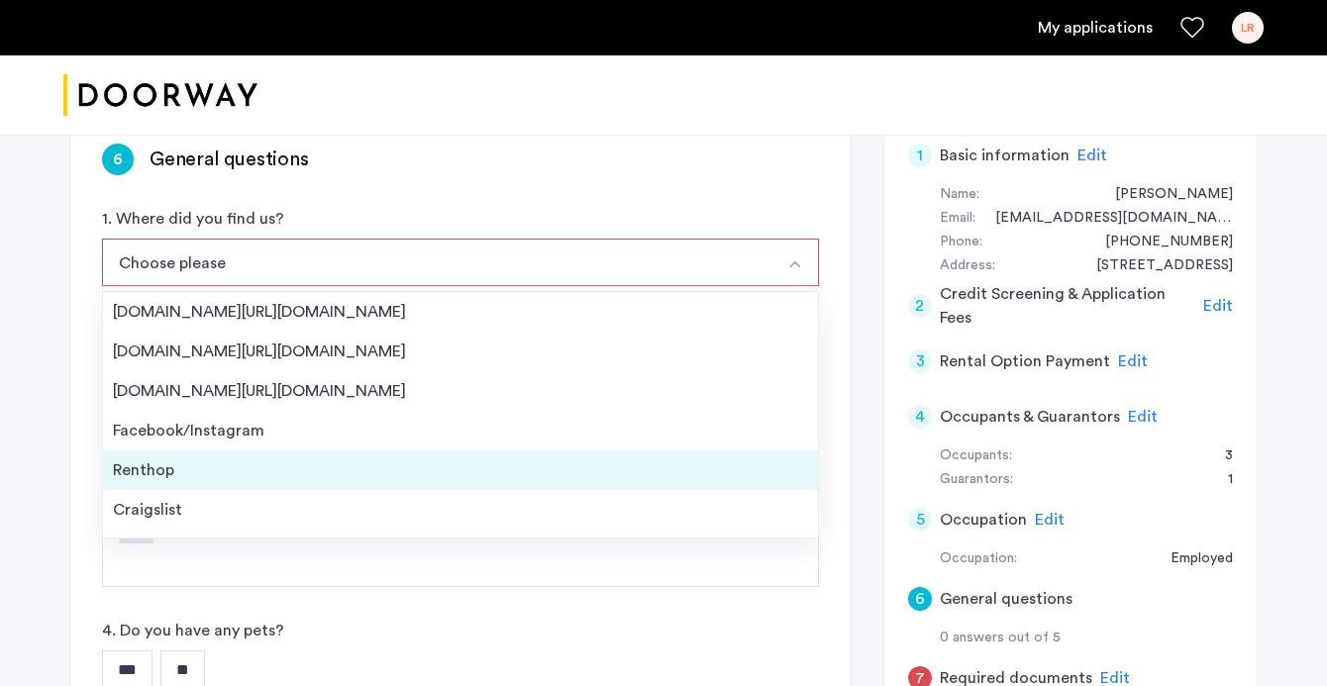
scroll to position [32, 0]
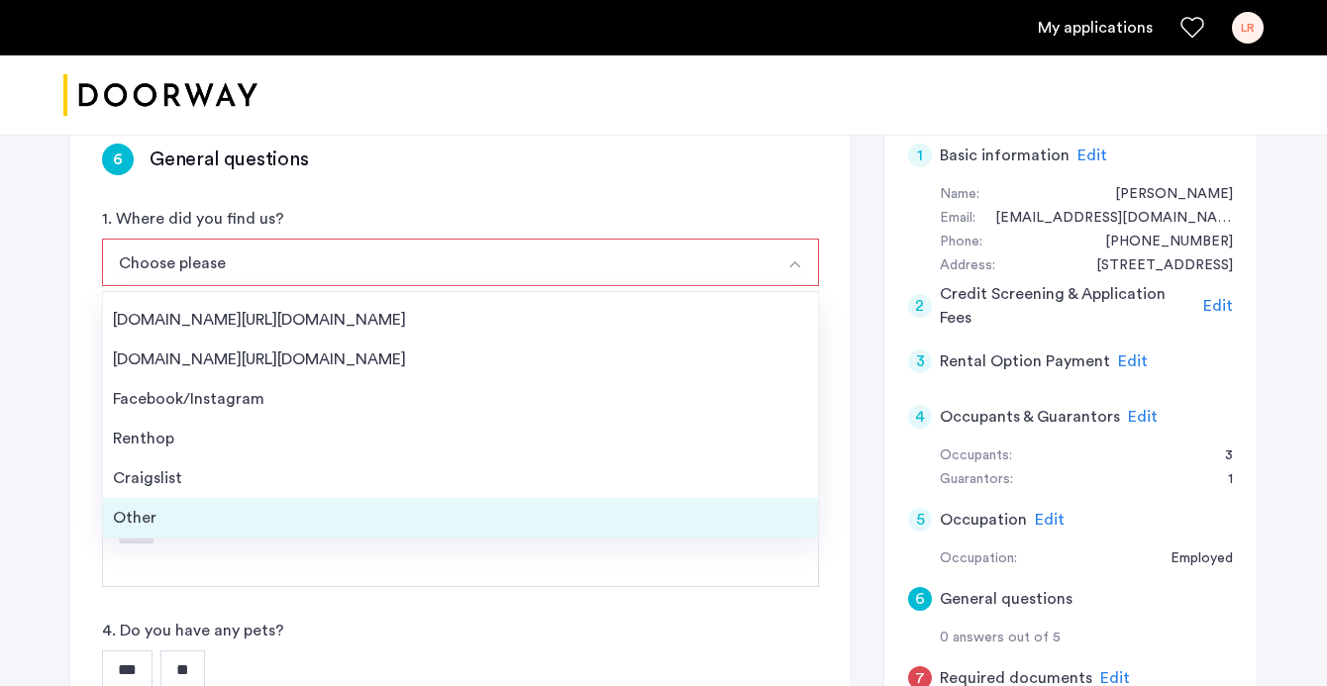
click at [670, 514] on div "Other" at bounding box center [460, 518] width 695 height 24
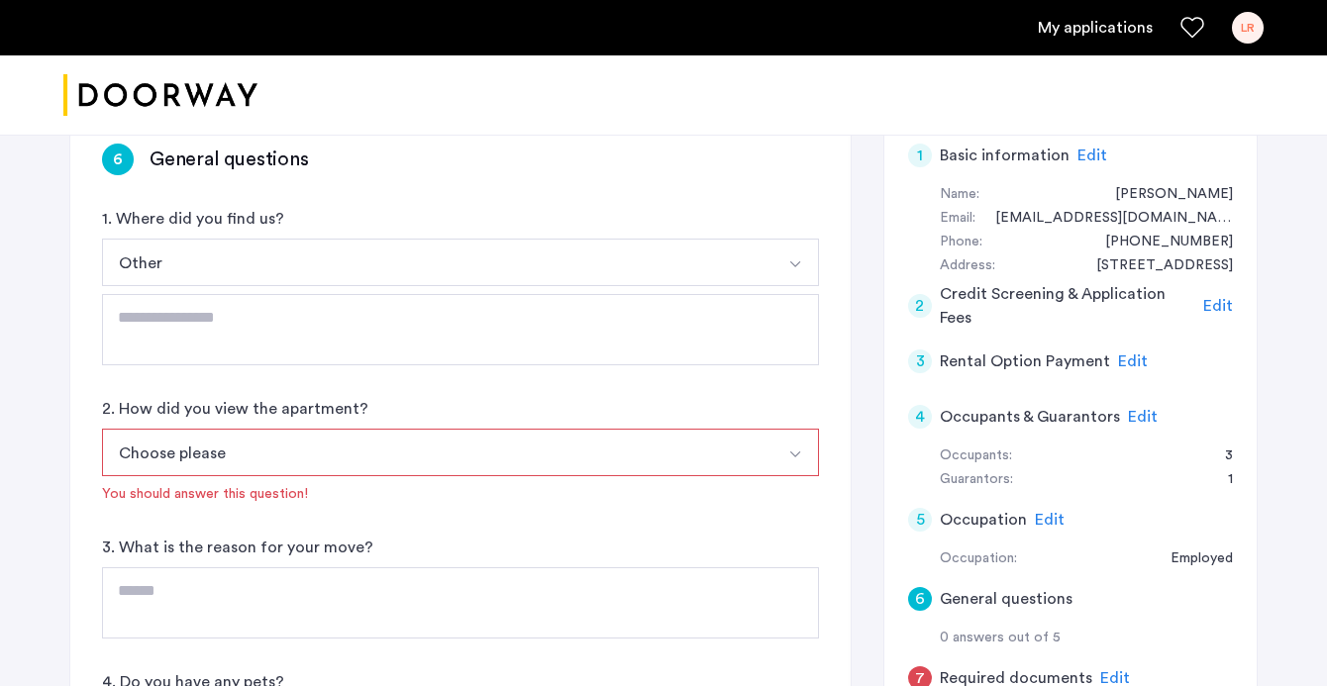
click at [641, 480] on div "Choose please In-Person Pre-recorded Video Only Video Call Only Site unseen You…" at bounding box center [460, 466] width 717 height 75
click at [638, 451] on button "Choose please" at bounding box center [437, 453] width 671 height 48
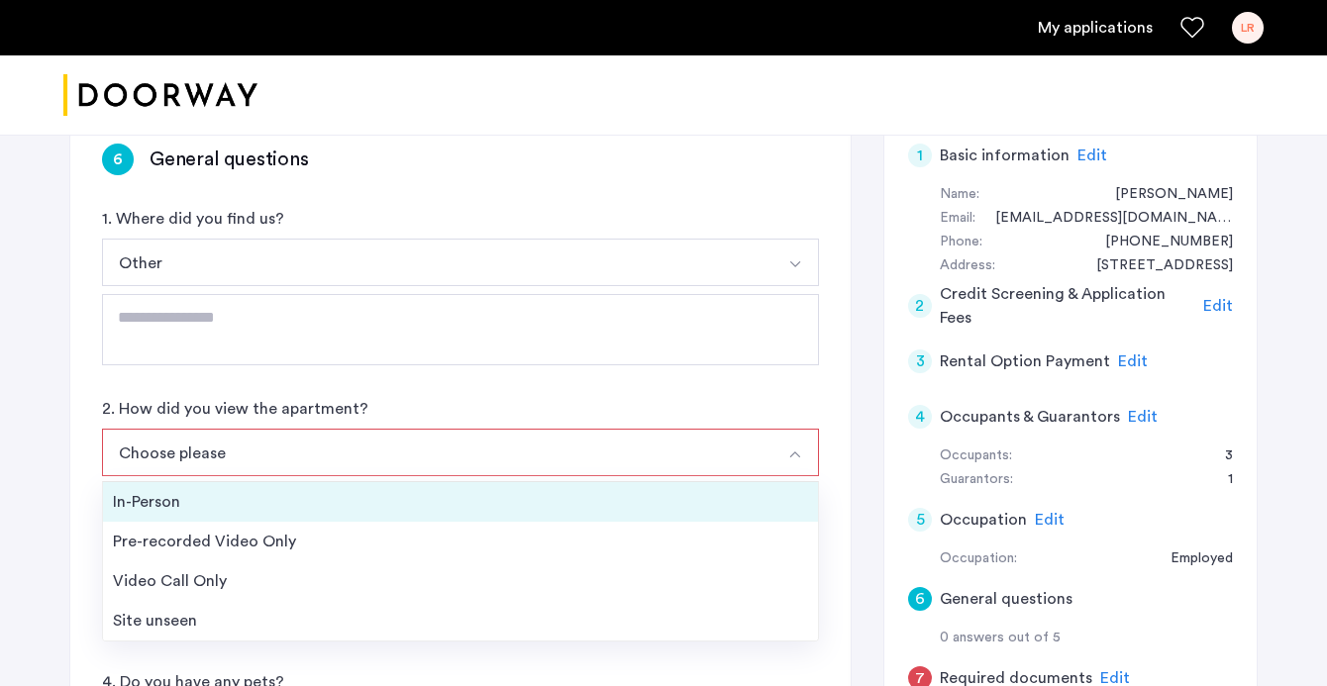
click at [638, 502] on div "In-Person" at bounding box center [460, 502] width 695 height 24
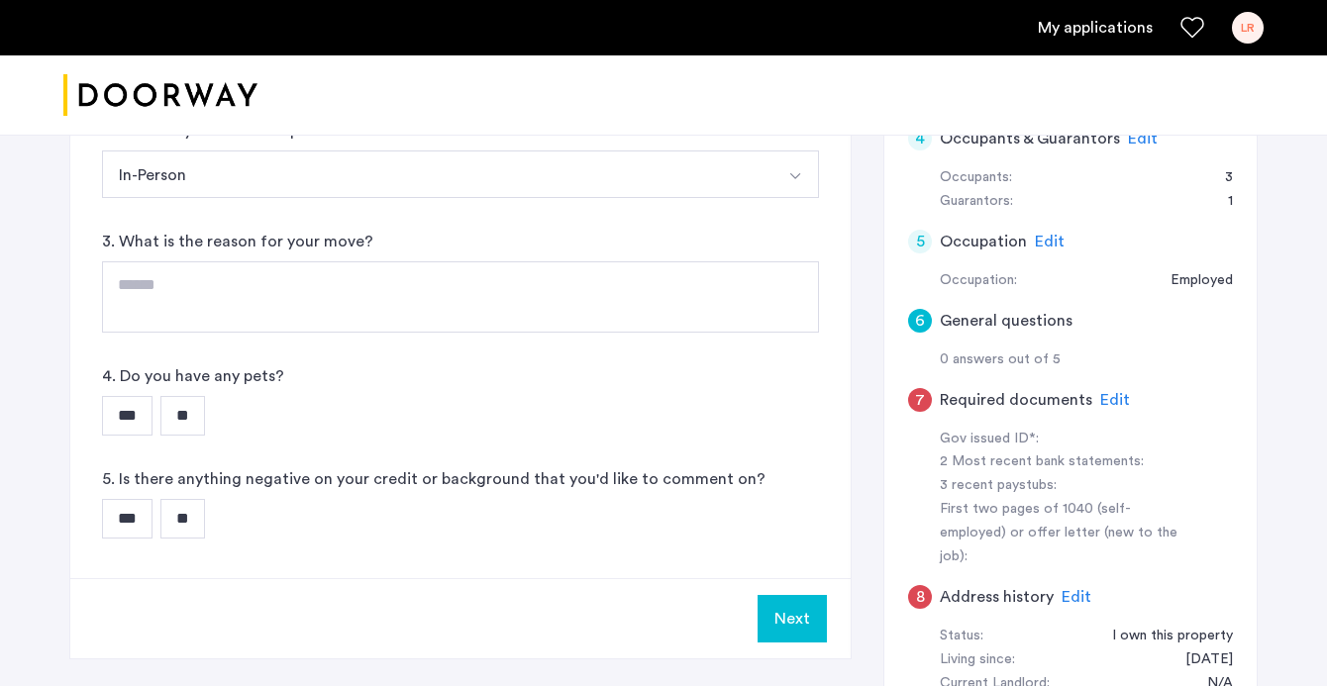
scroll to position [619, 0]
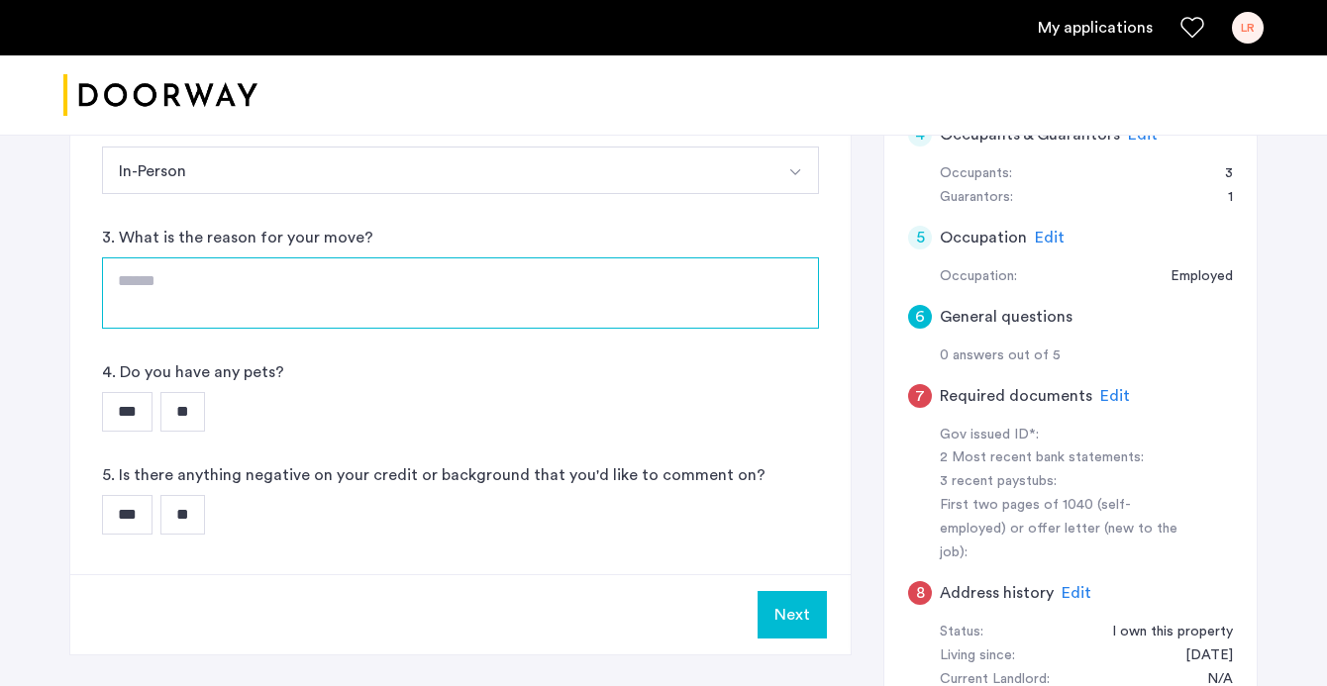
click at [612, 290] on textarea at bounding box center [460, 293] width 717 height 71
type textarea "**********"
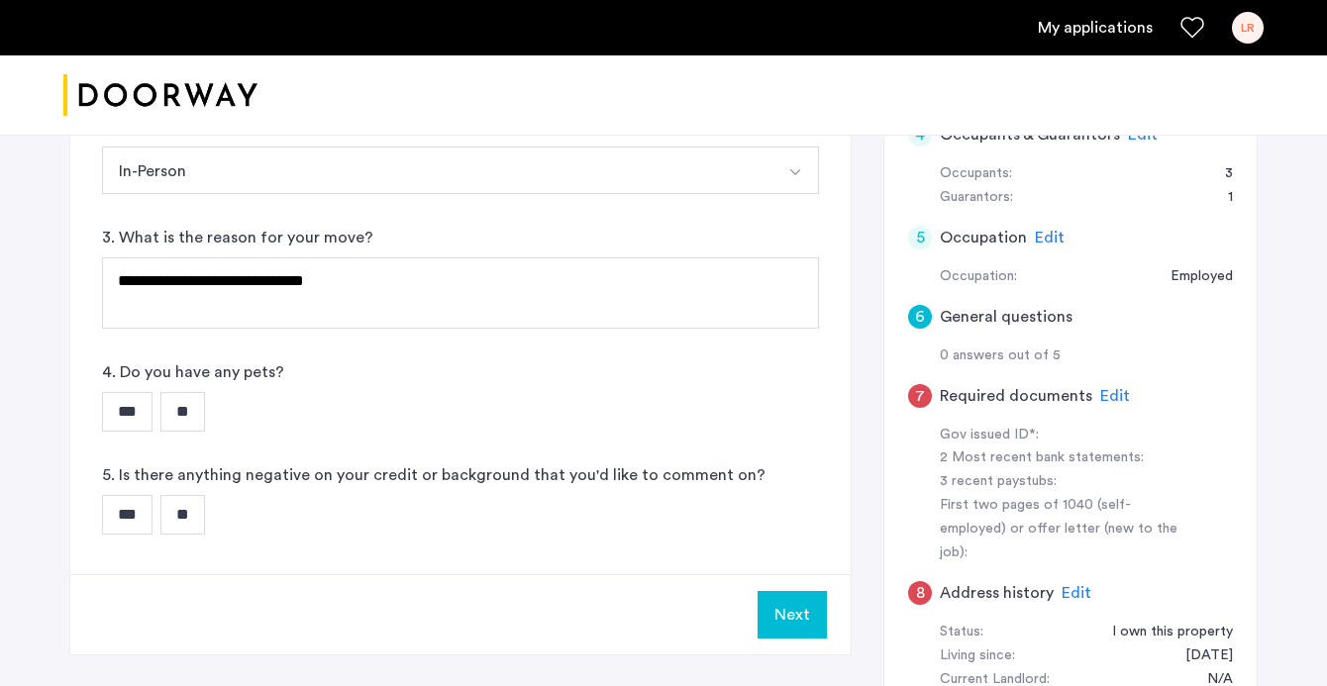
click at [189, 410] on input "**" at bounding box center [182, 412] width 45 height 40
click at [189, 504] on input "**" at bounding box center [182, 515] width 45 height 40
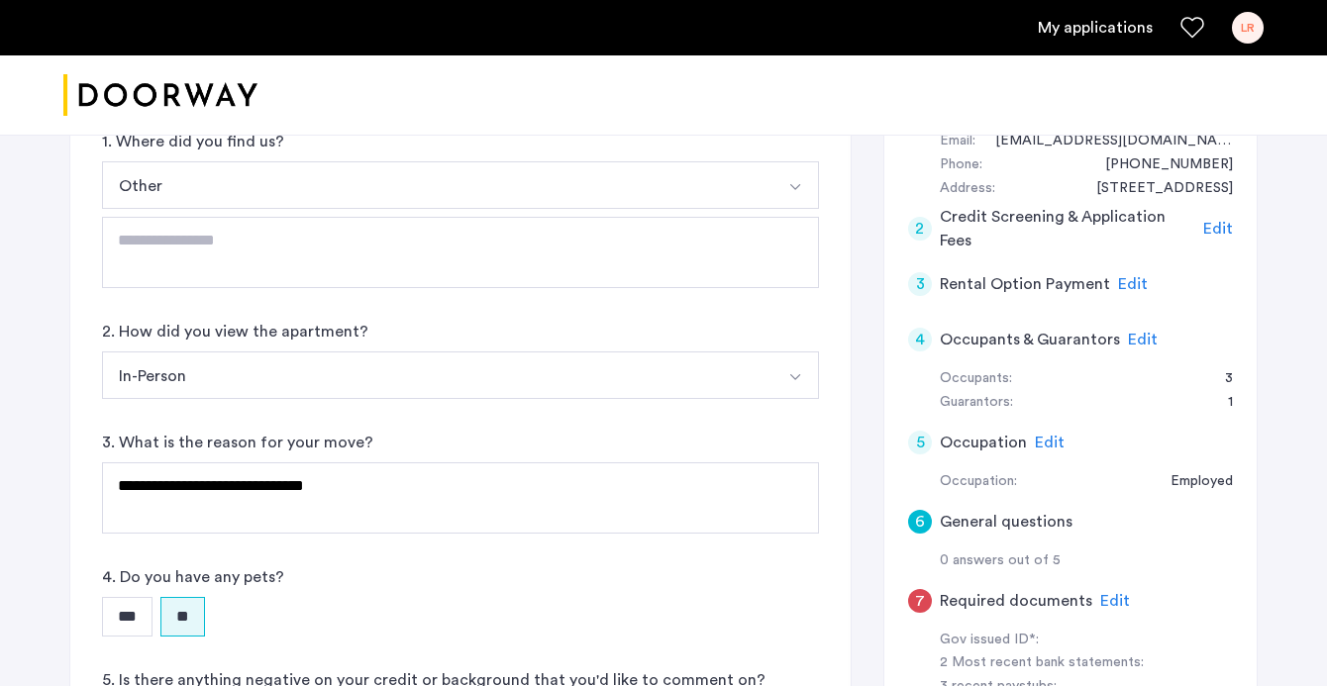
scroll to position [415, 0]
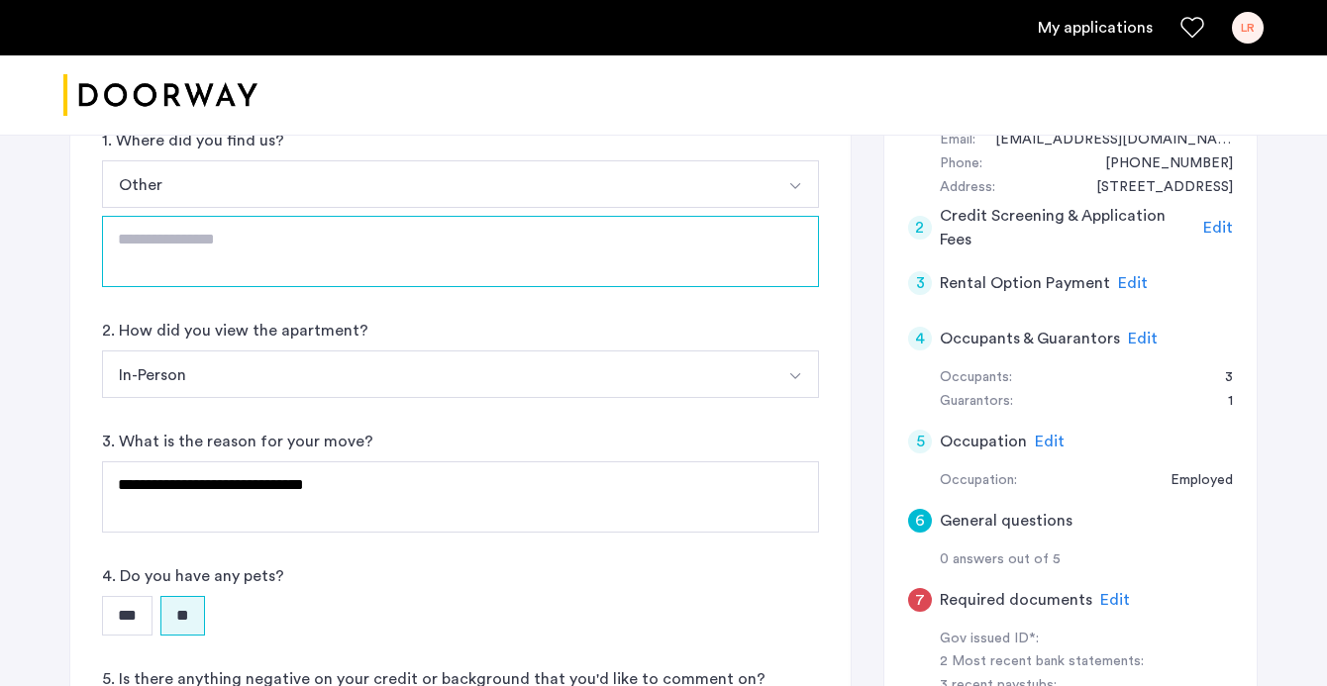
click at [211, 281] on textarea at bounding box center [460, 251] width 717 height 71
type textarea "**********"
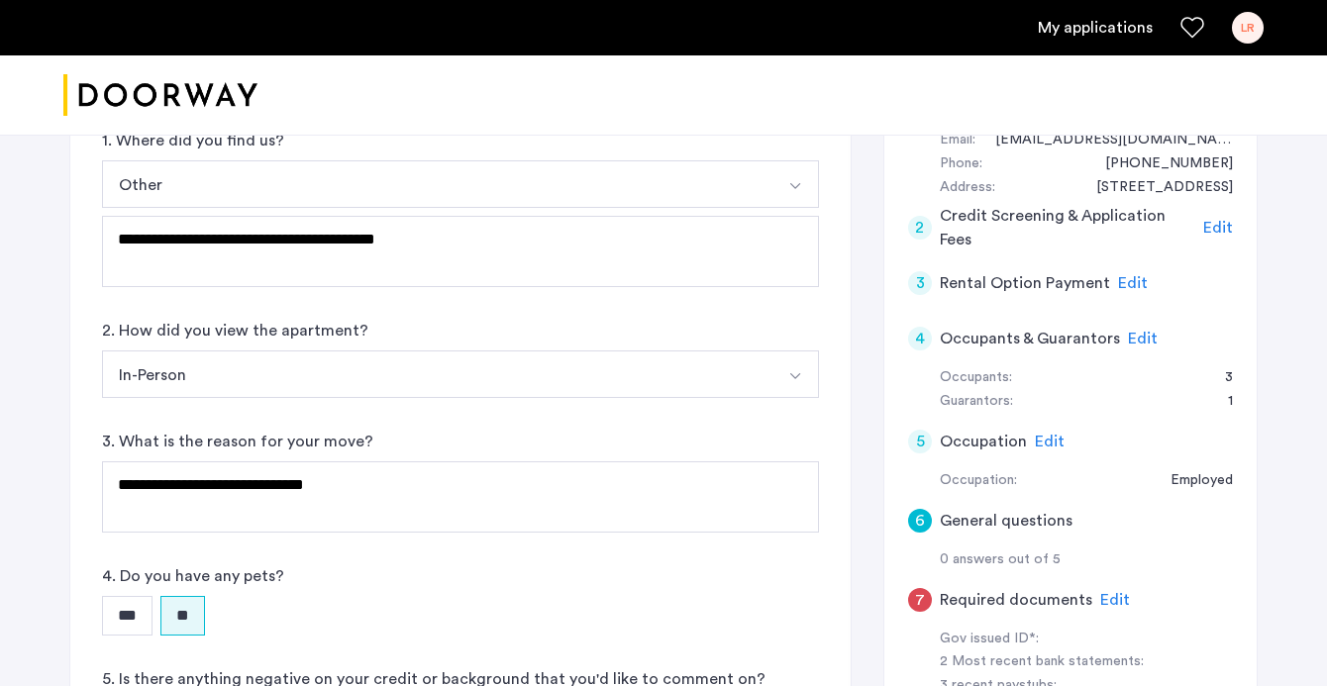
click at [67, 308] on div "**********" at bounding box center [664, 384] width 1248 height 1328
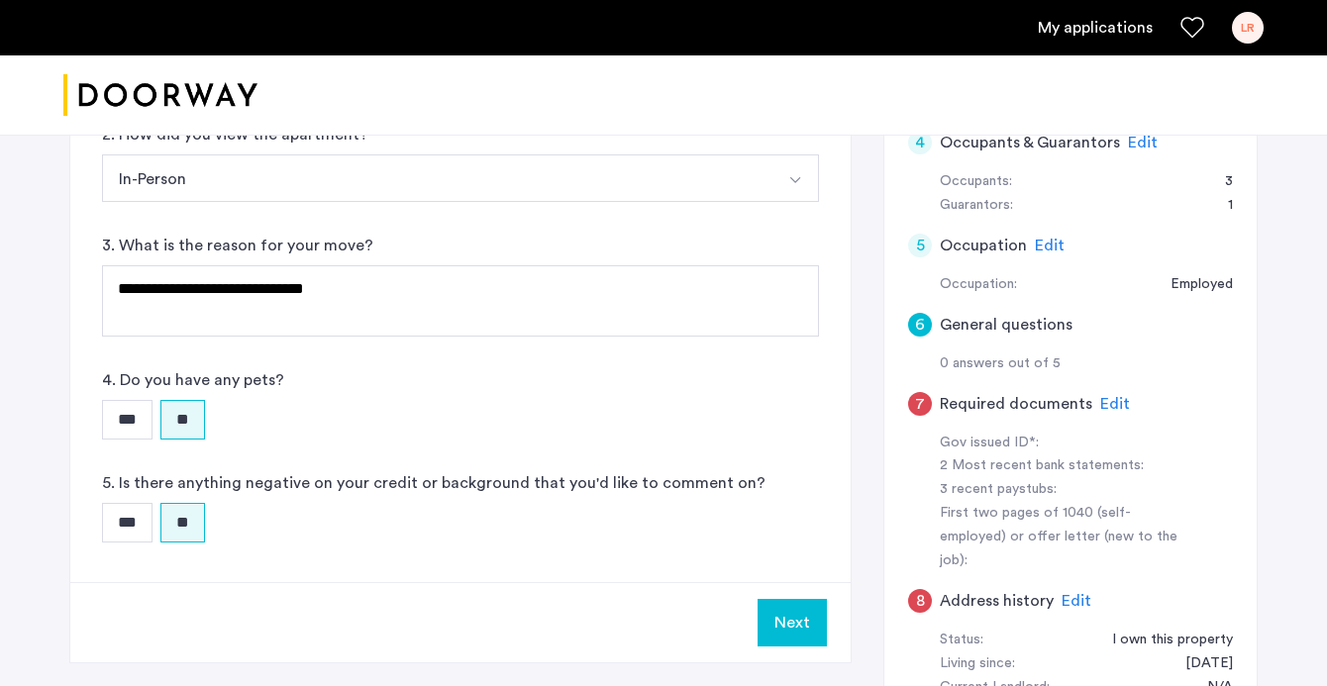
scroll to position [653, 0]
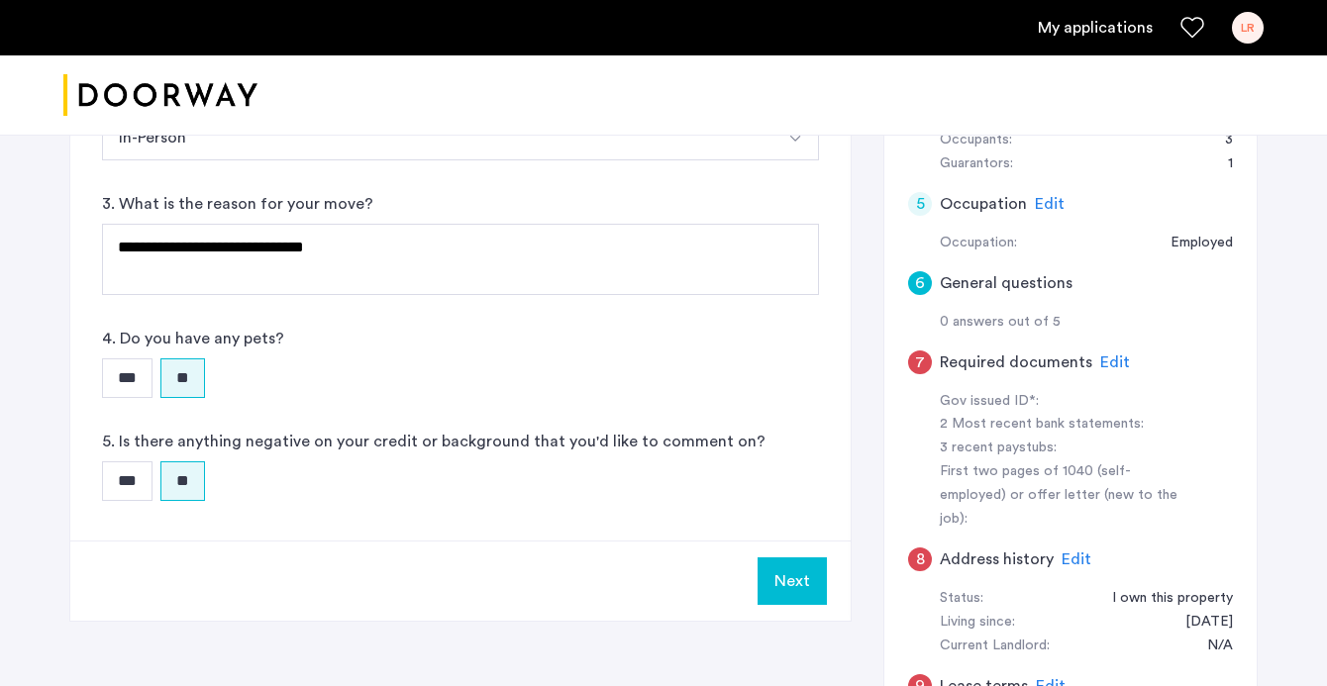
click at [789, 575] on button "Next" at bounding box center [792, 582] width 69 height 48
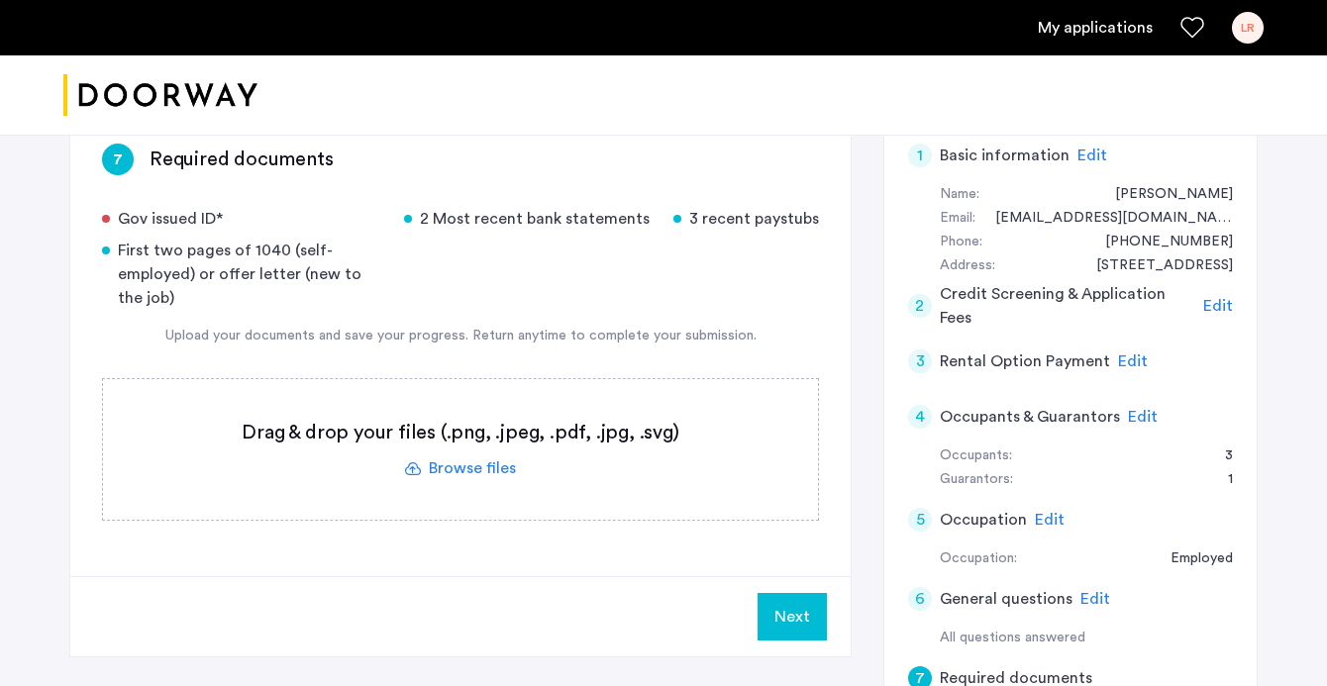
scroll to position [346, 0]
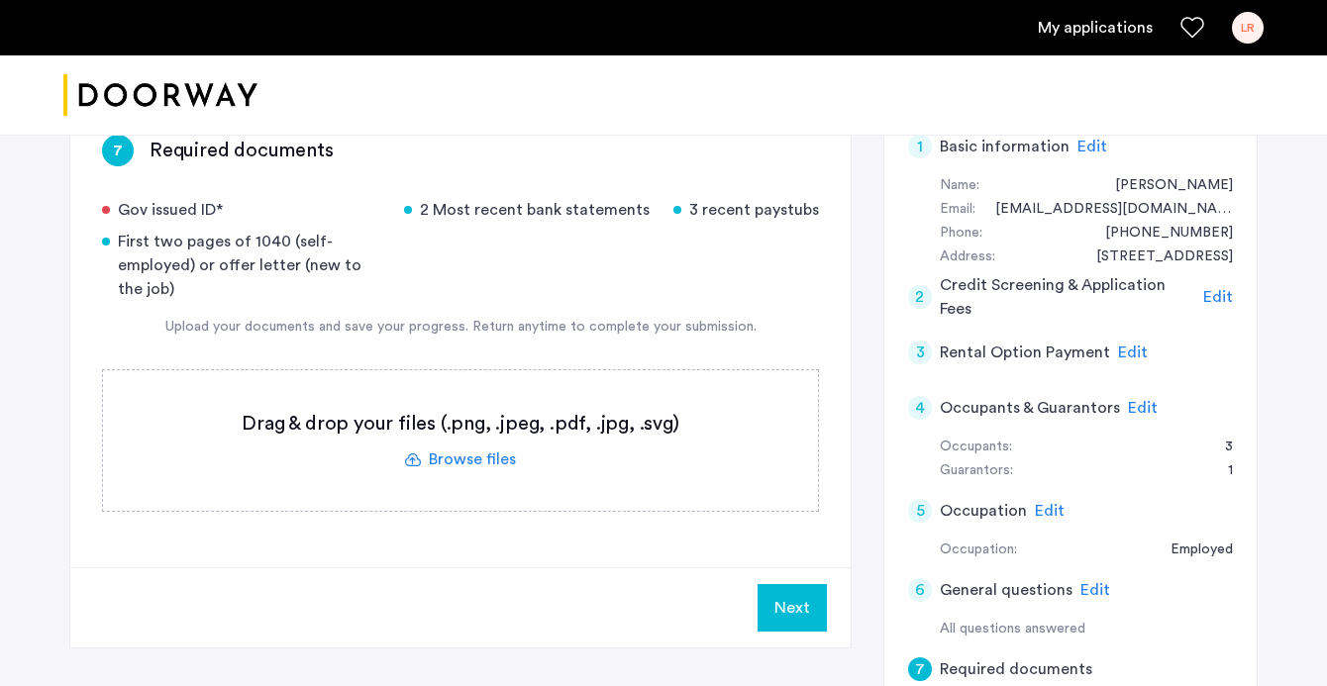
click at [465, 461] on label at bounding box center [460, 440] width 715 height 141
click at [0, 0] on input "file" at bounding box center [0, 0] width 0 height 0
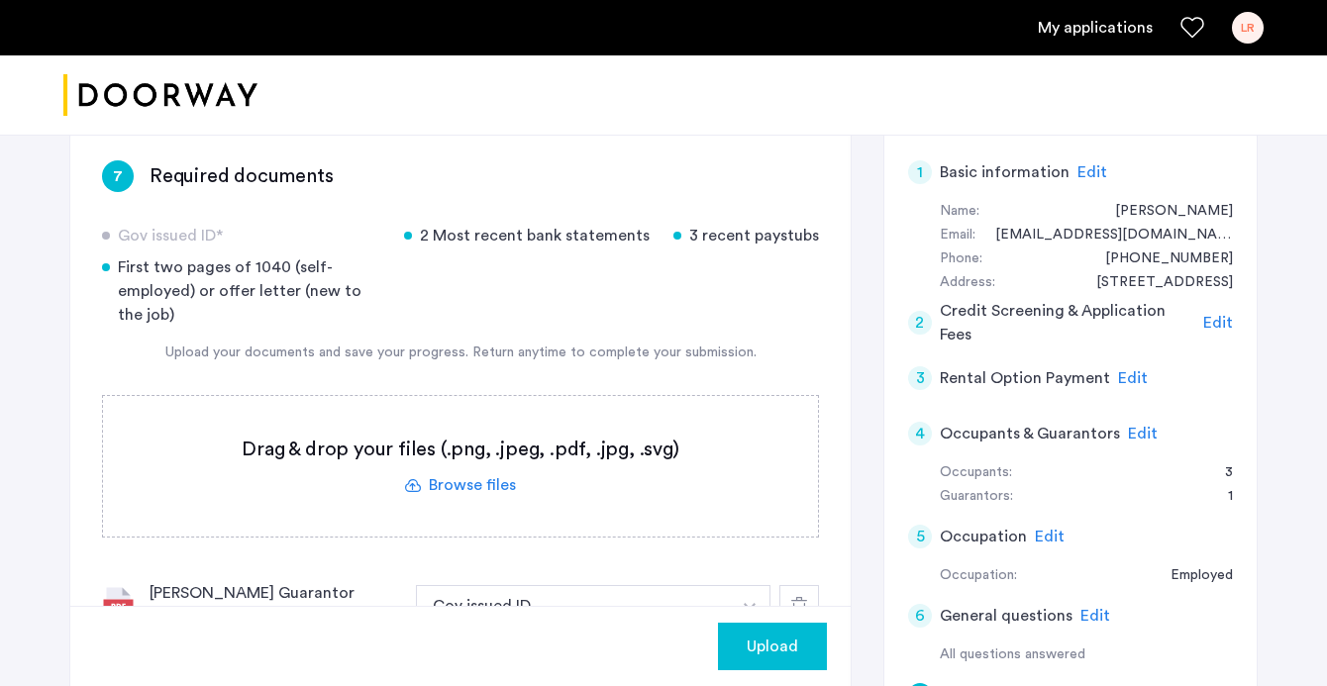
scroll to position [454, 0]
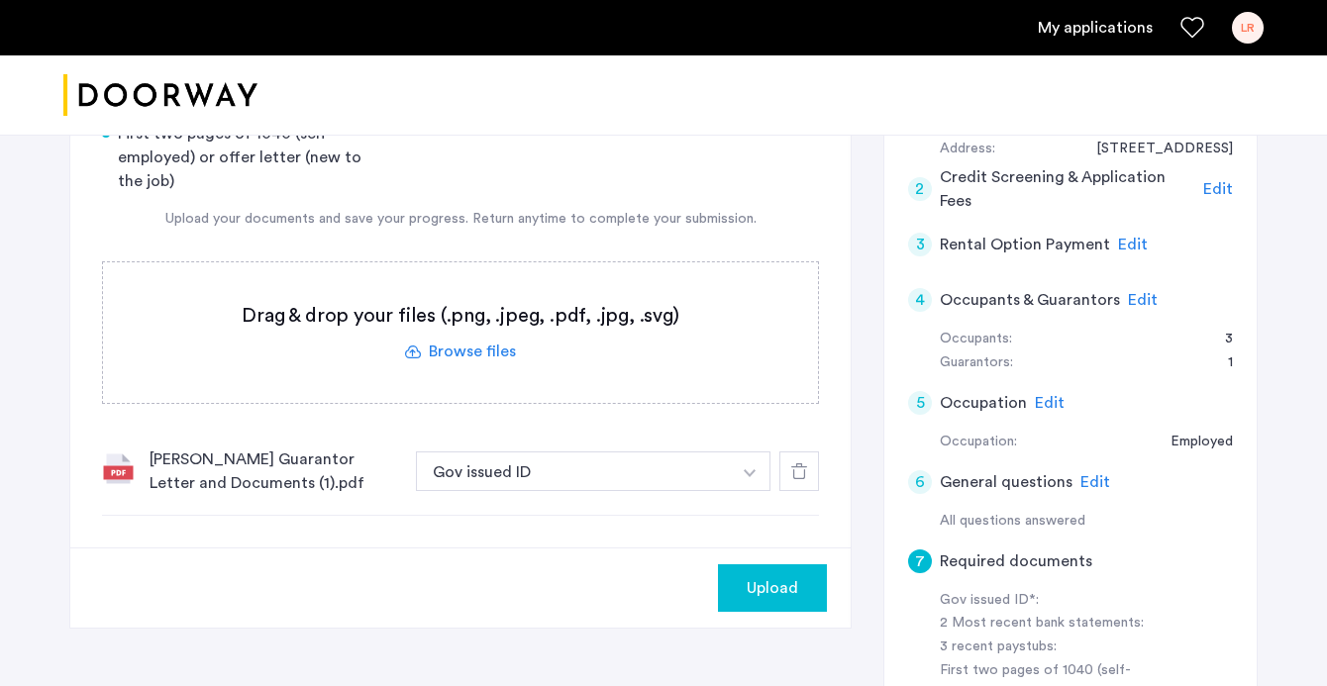
click at [752, 582] on span "Upload" at bounding box center [773, 588] width 52 height 24
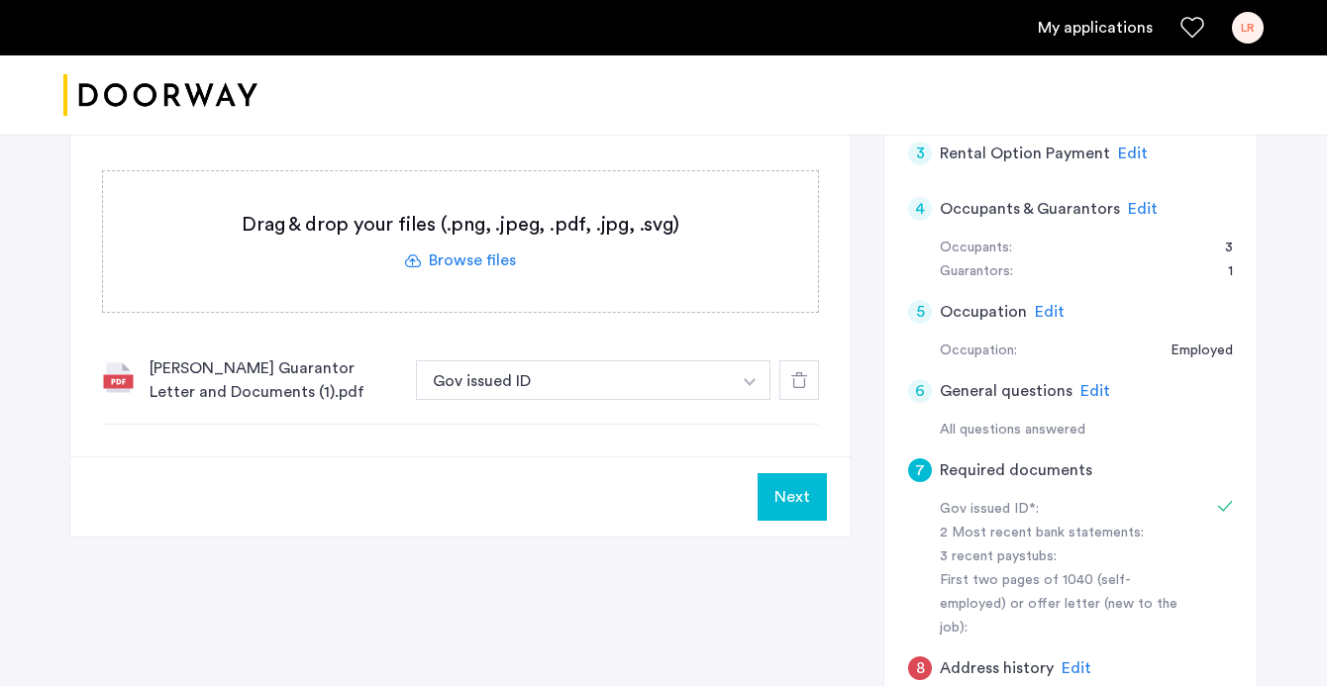
scroll to position [567, 0]
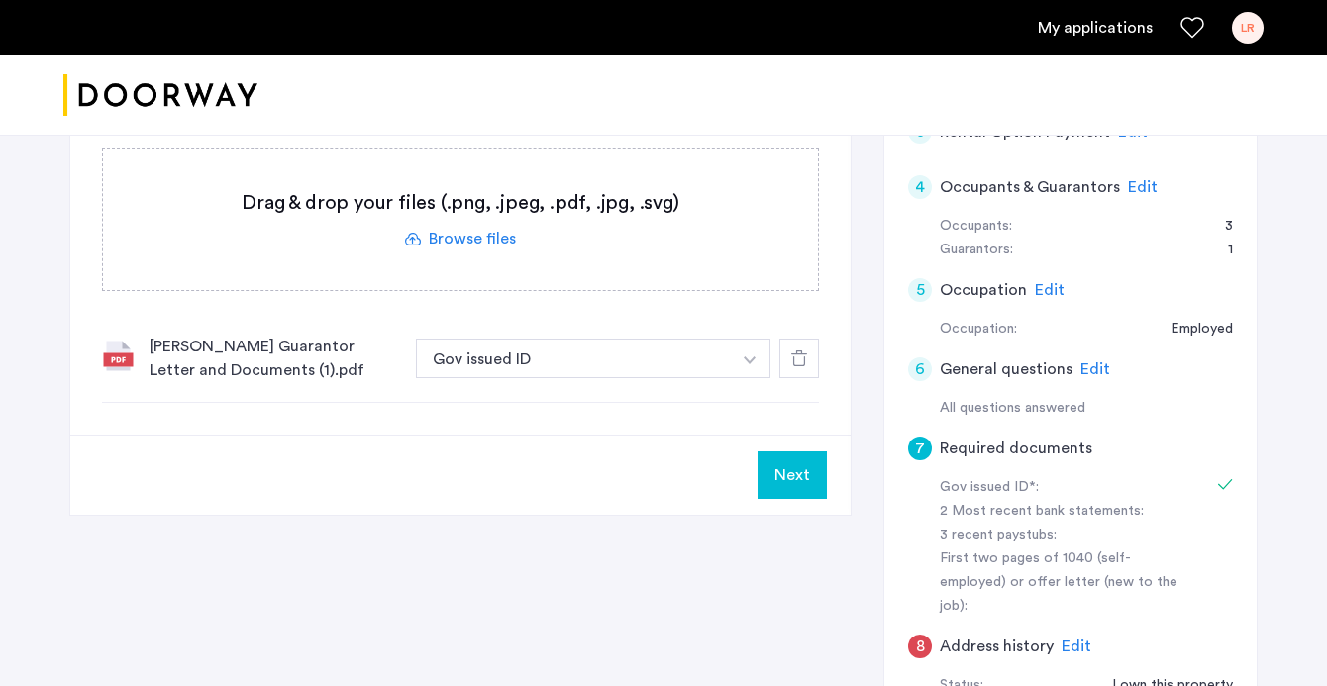
click at [774, 479] on button "Next" at bounding box center [792, 476] width 69 height 48
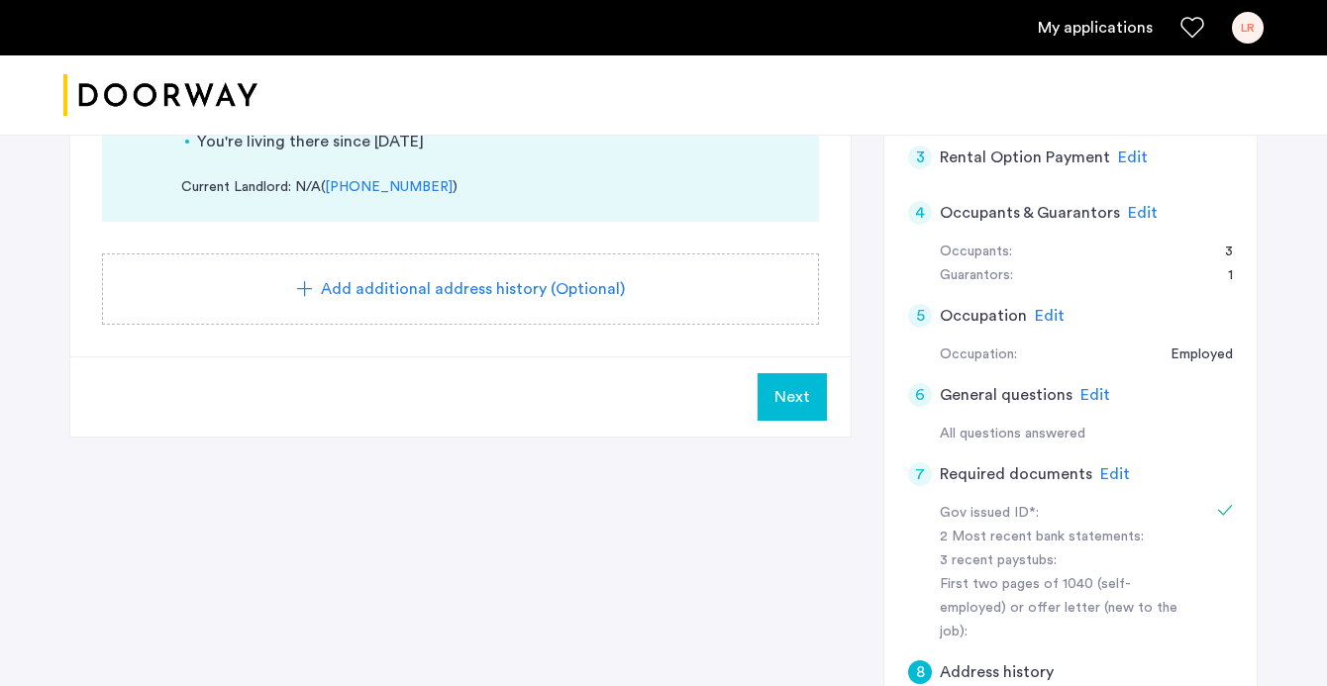
scroll to position [584, 0]
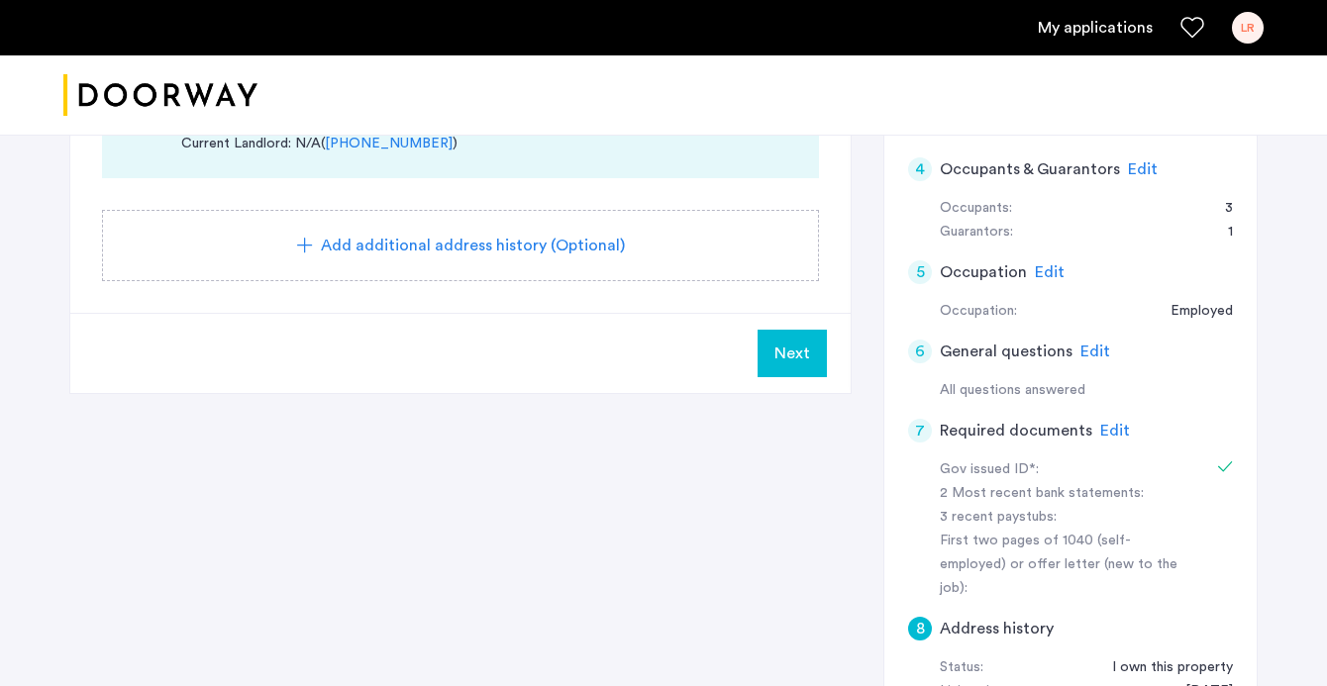
click at [780, 357] on span "Next" at bounding box center [793, 354] width 36 height 24
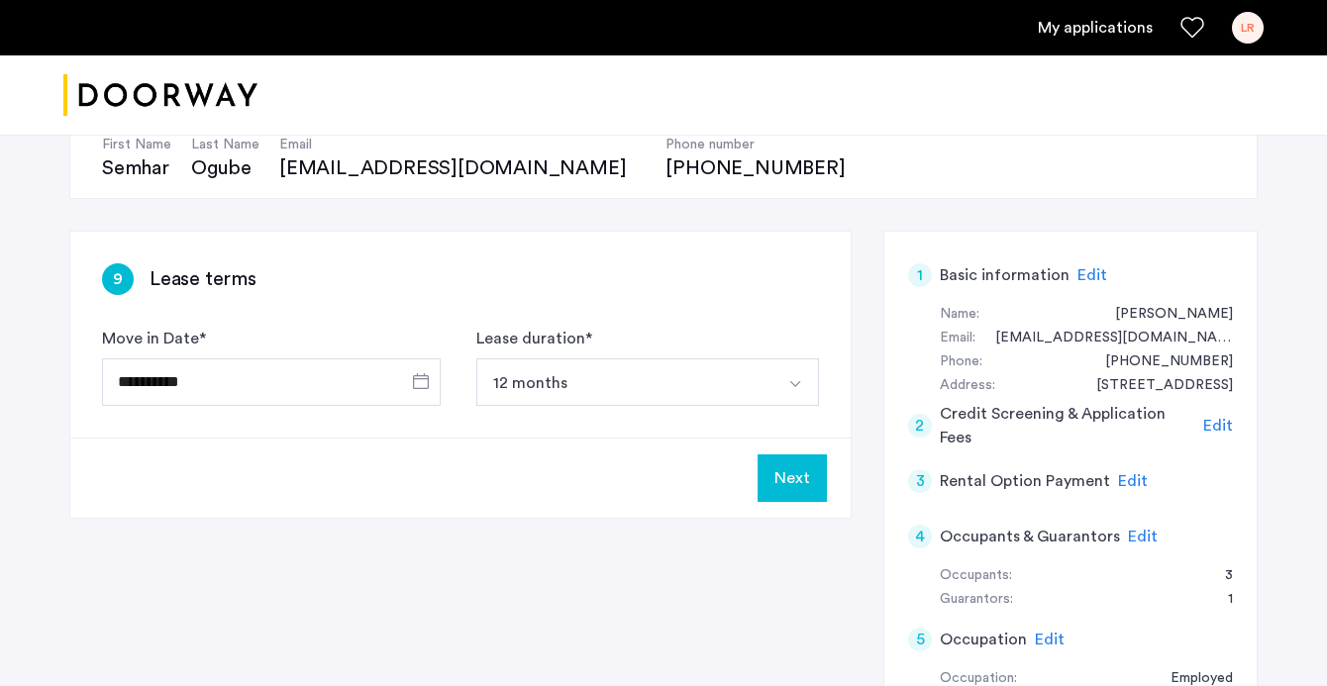
scroll to position [219, 0]
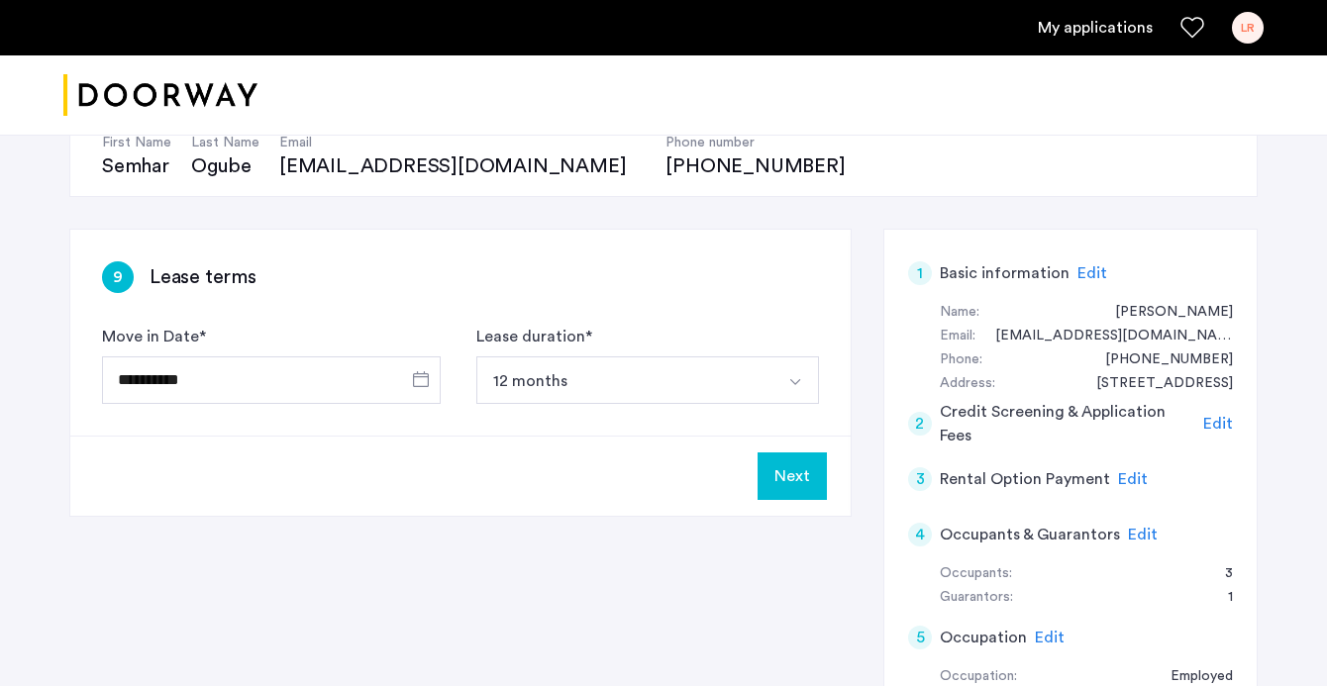
click at [796, 486] on button "Next" at bounding box center [792, 477] width 69 height 48
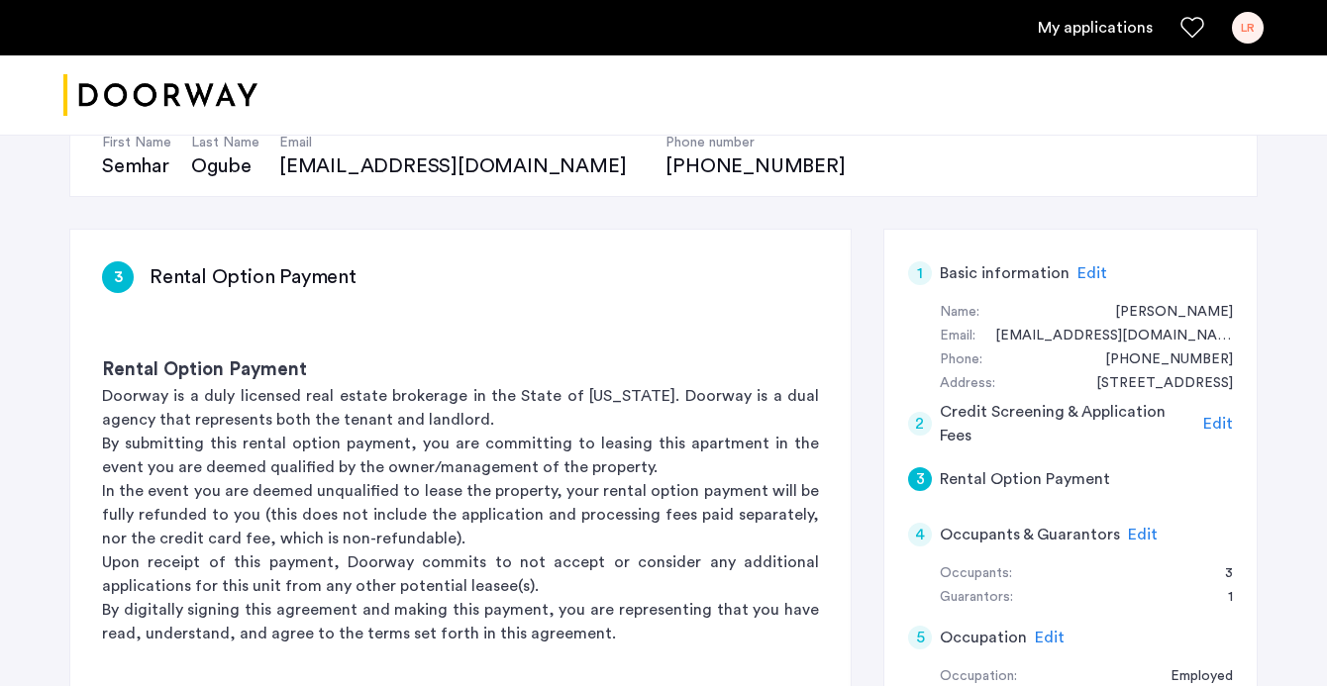
scroll to position [0, 0]
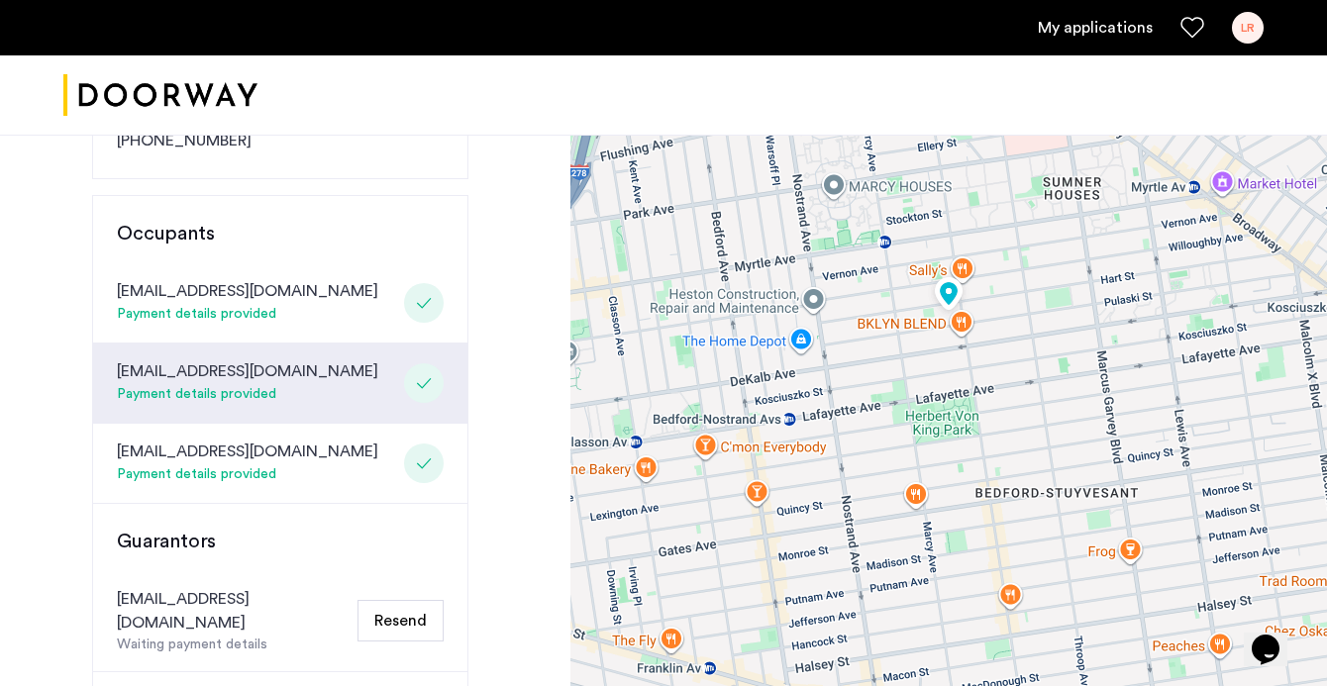
scroll to position [397, 0]
